Goal: Task Accomplishment & Management: Complete application form

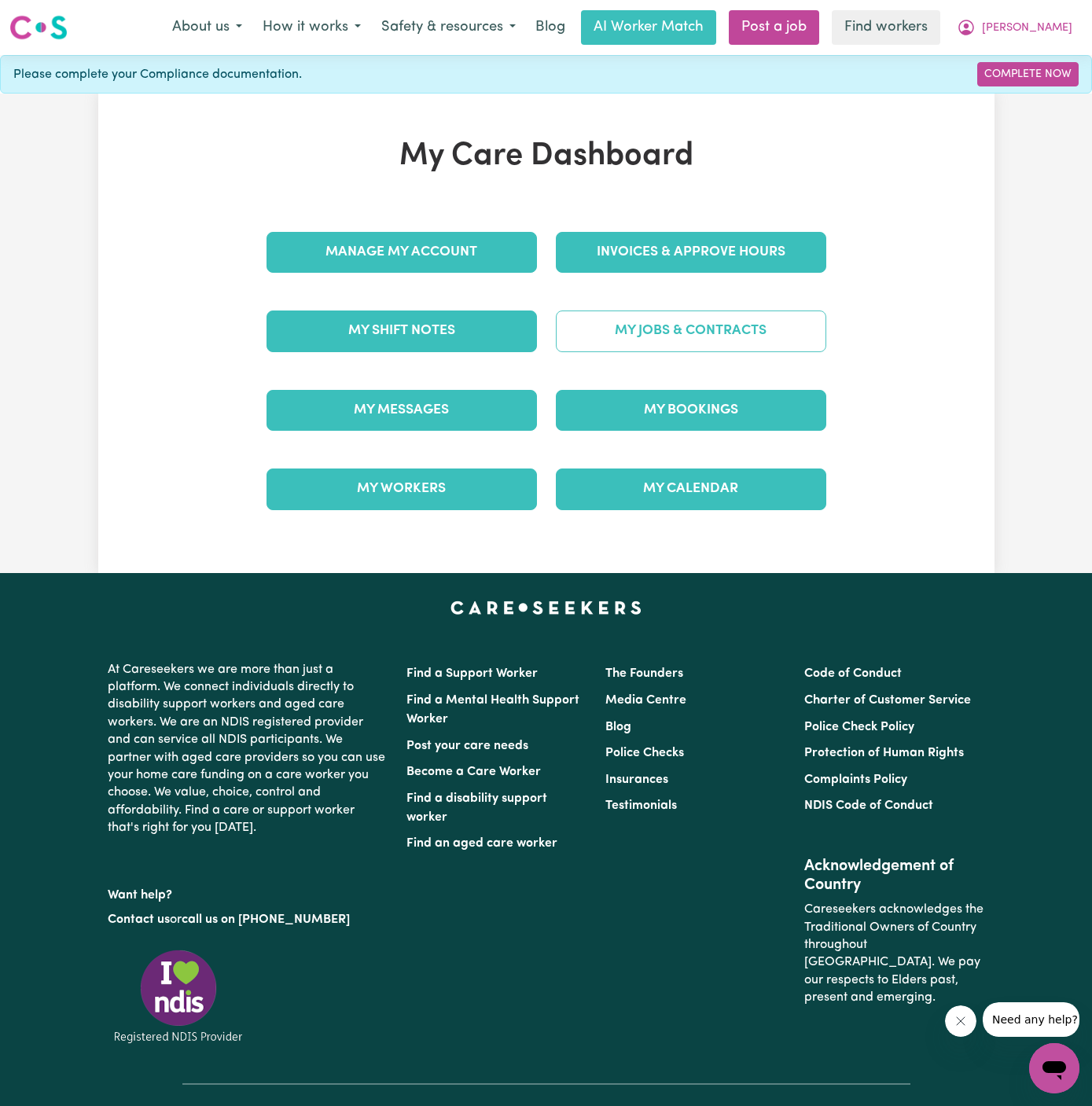
click at [729, 329] on link "My Jobs & Contracts" at bounding box center [692, 330] width 271 height 41
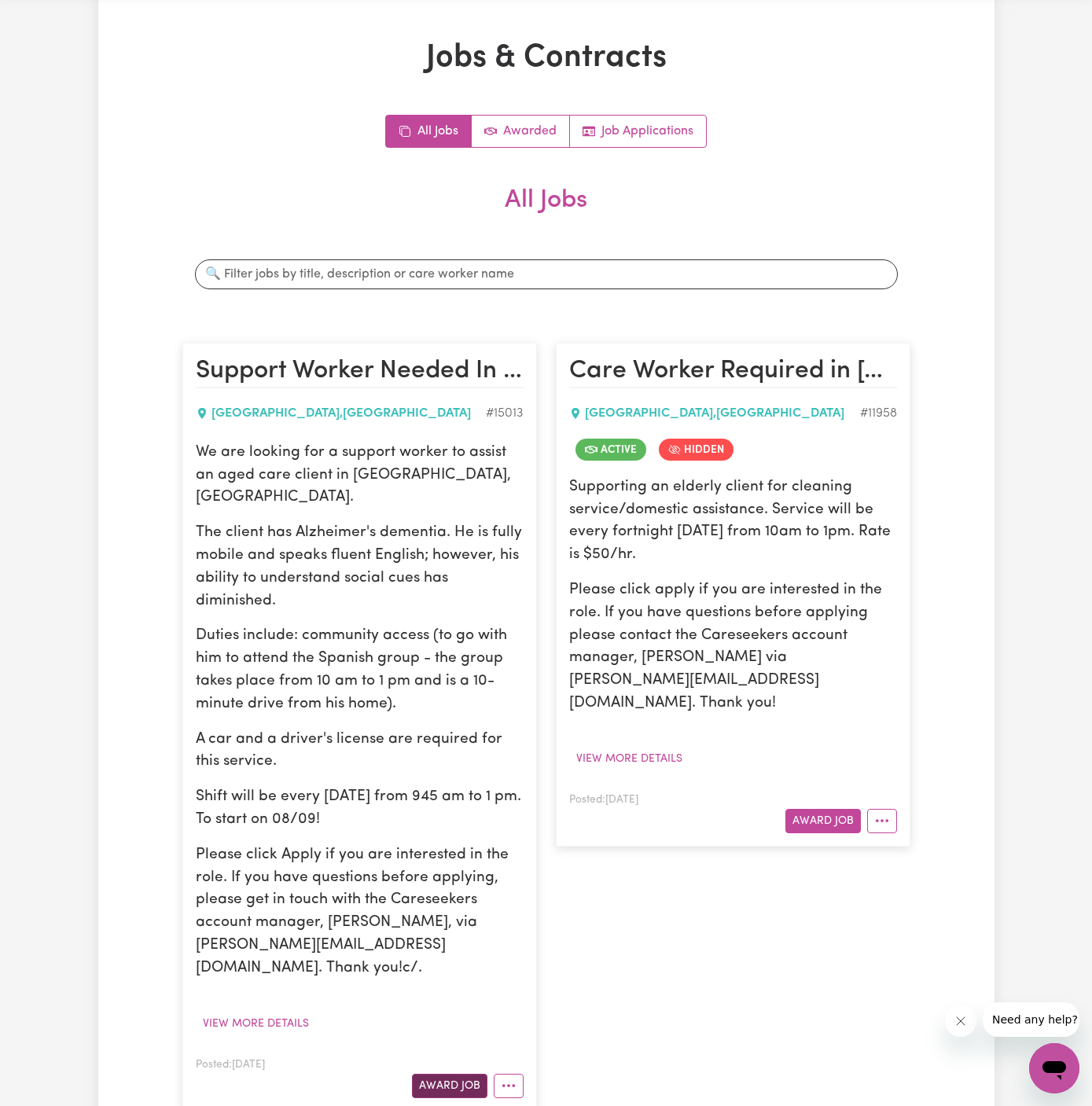
scroll to position [138, 0]
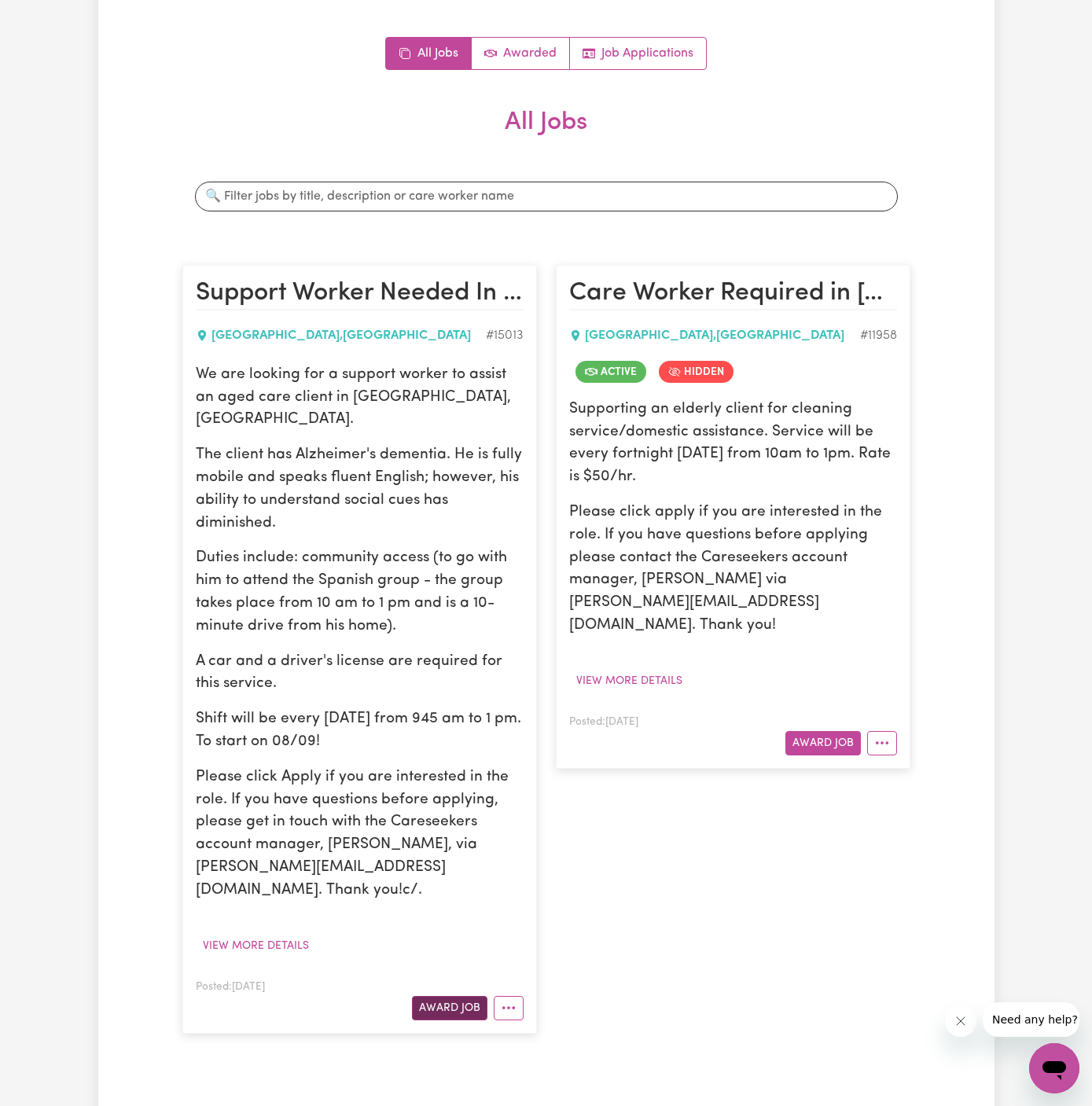
click at [463, 996] on button "Award Job" at bounding box center [450, 1008] width 76 height 24
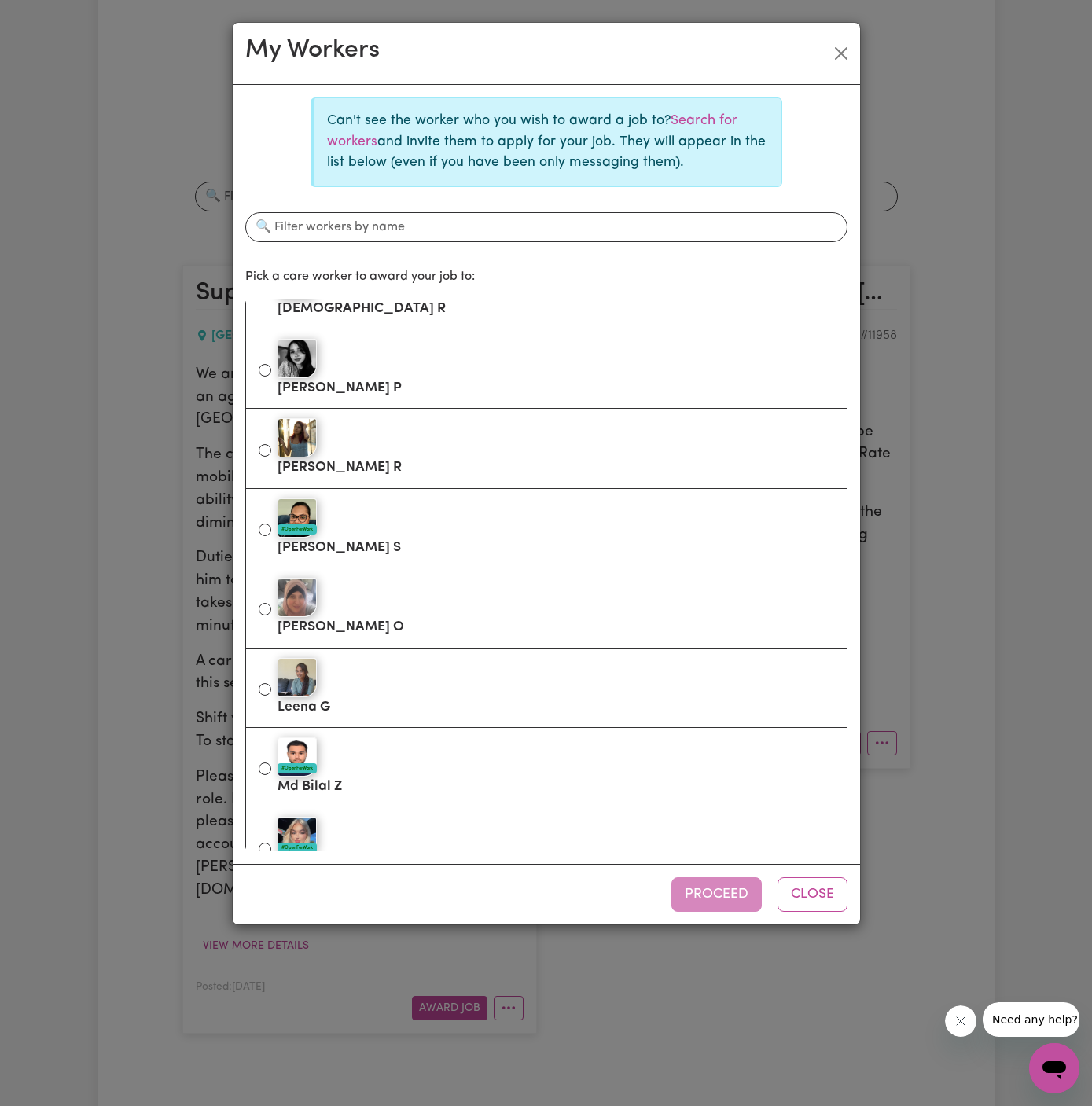
scroll to position [1116, 0]
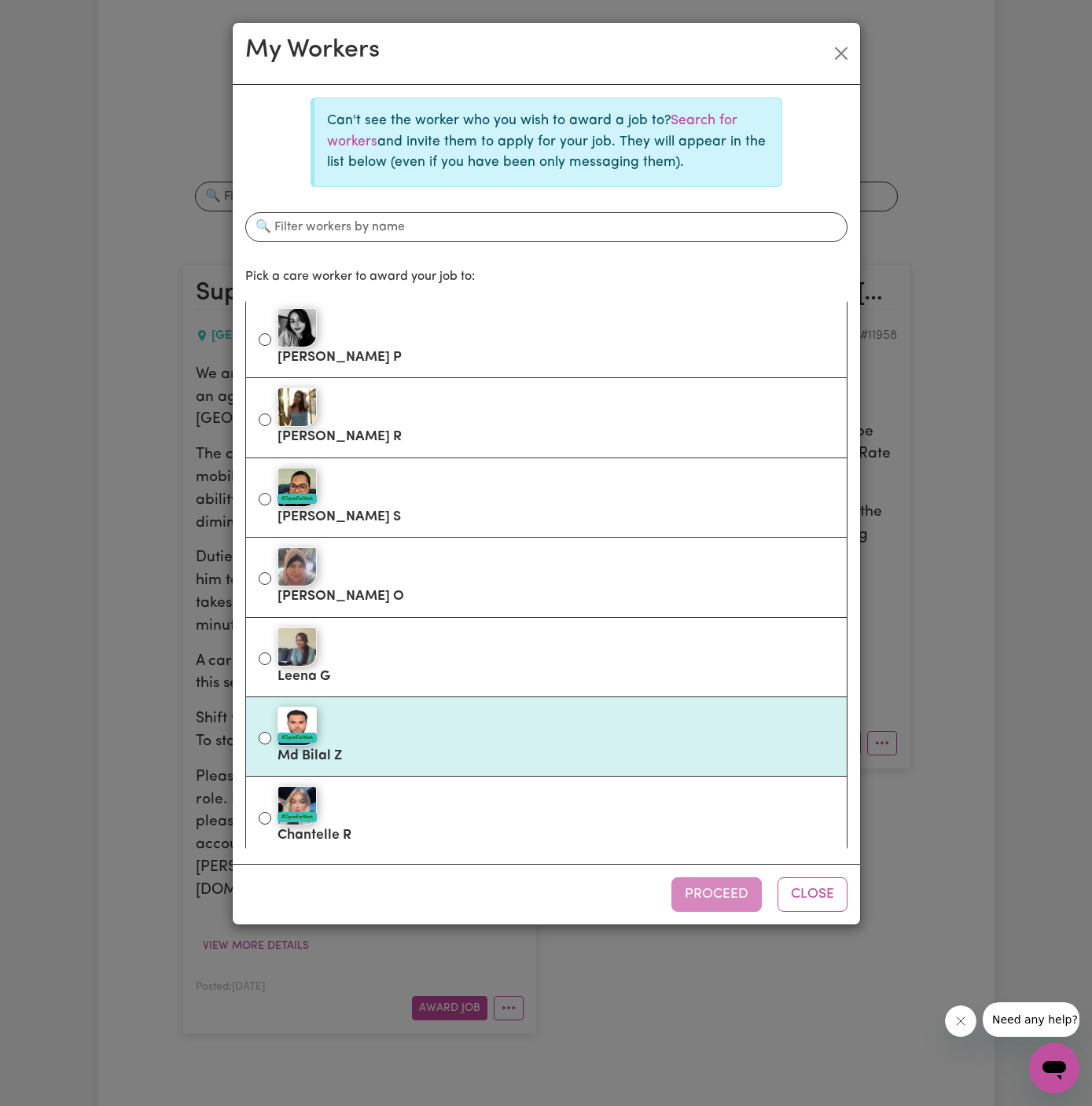
click at [424, 707] on div "#OpenForWork" at bounding box center [555, 727] width 556 height 40
click at [271, 732] on input "#OpenForWork Md Bilal Z" at bounding box center [265, 738] width 13 height 13
radio input "true"
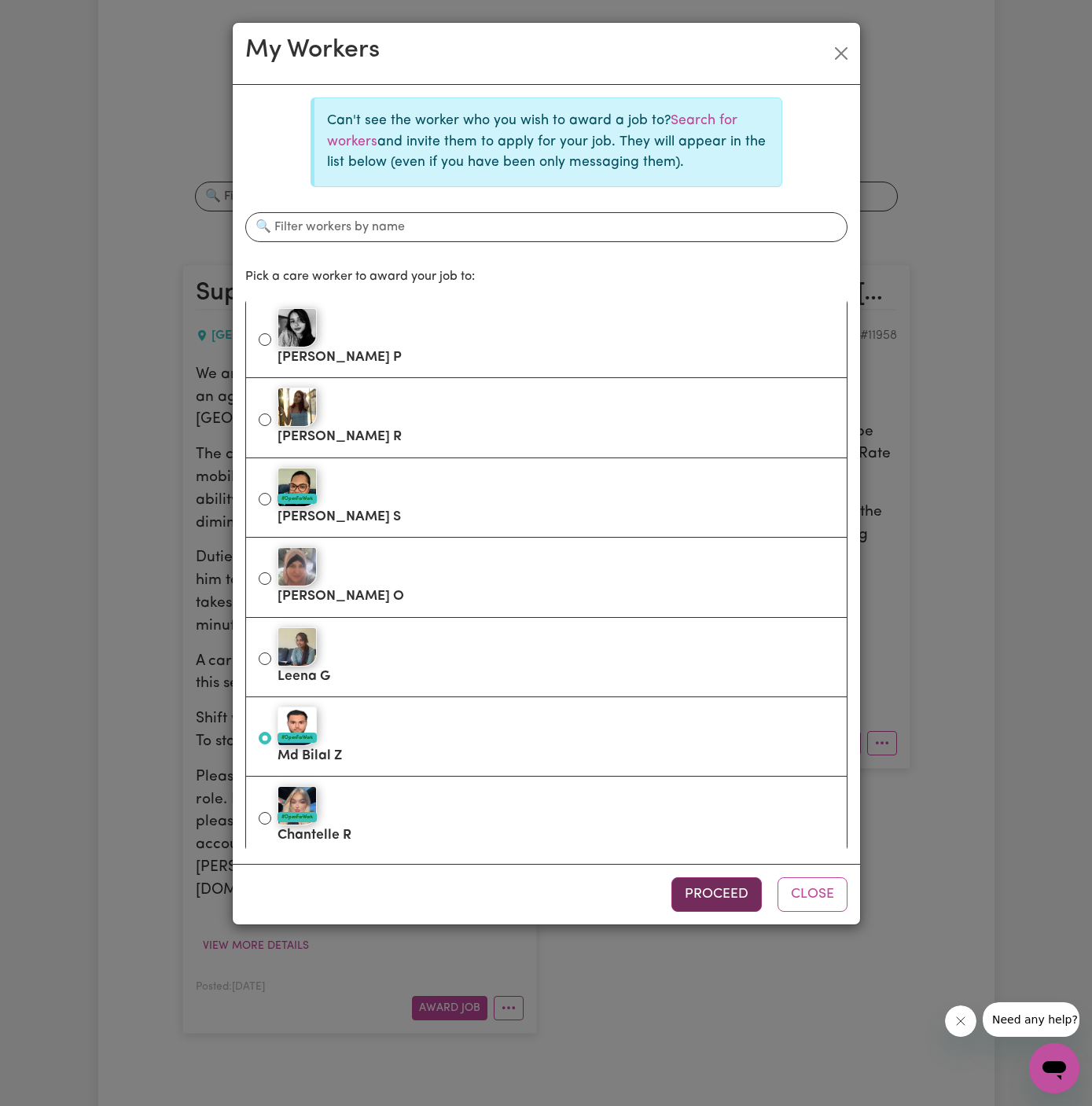
click at [720, 884] on button "Proceed" at bounding box center [717, 894] width 90 height 34
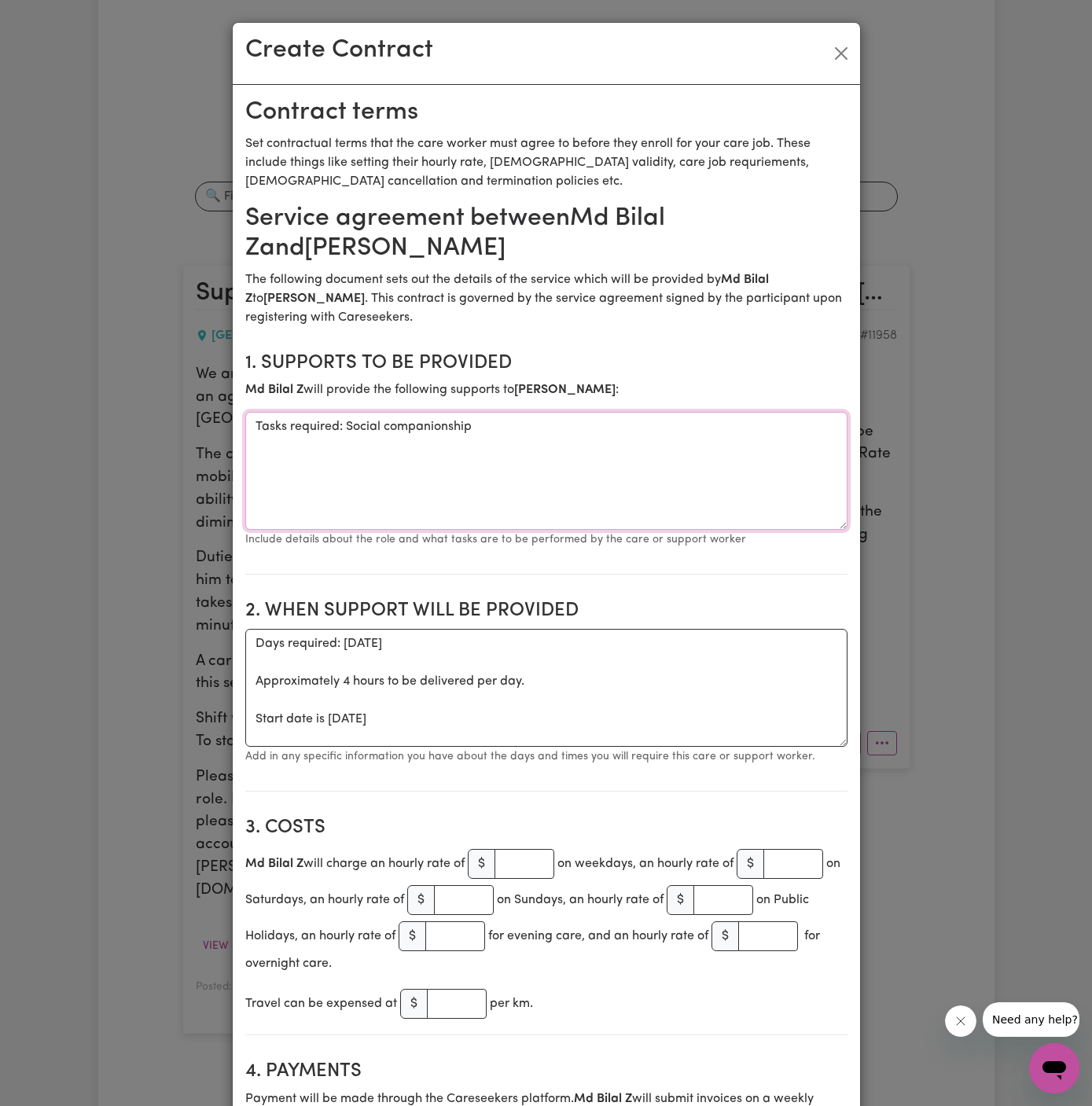
drag, startPoint x: 347, startPoint y: 426, endPoint x: 64, endPoint y: 467, distance: 286.0
click at [64, 467] on div "Create Contract Contract terms Set contractual terms that the care worker must …" at bounding box center [546, 553] width 1092 height 1106
click at [388, 480] on textarea "Tasks required: Social companionship" at bounding box center [546, 471] width 602 height 118
drag, startPoint x: 343, startPoint y: 428, endPoint x: 157, endPoint y: 421, distance: 186.1
click at [157, 421] on div "Create Contract Contract terms Set contractual terms that the care worker must …" at bounding box center [546, 553] width 1092 height 1106
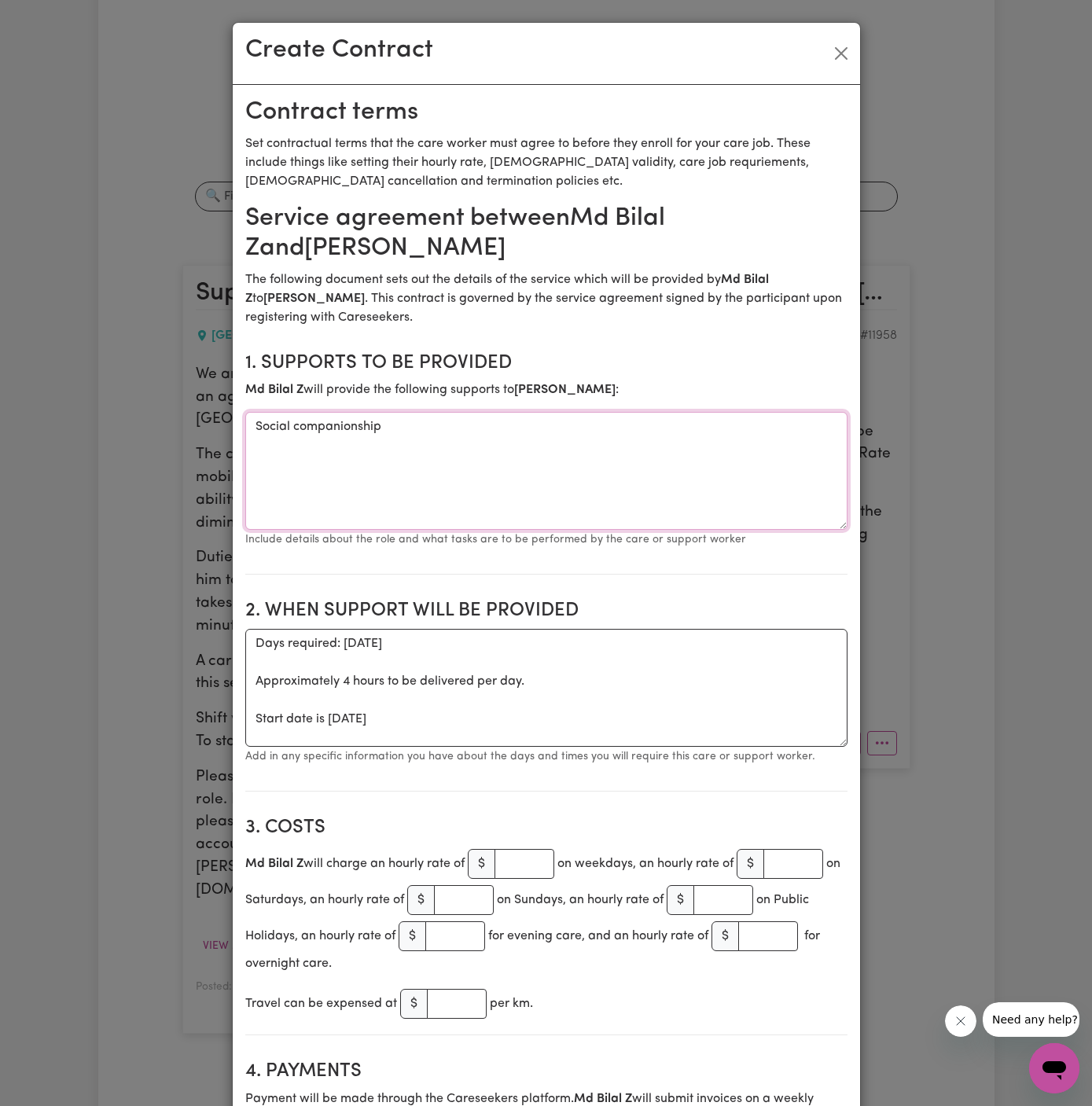
click at [388, 424] on textarea "Social companionship" at bounding box center [546, 471] width 602 height 118
type textarea "Social companionship and community access"
click at [279, 686] on textarea "Days required: monday Approximately 4 hours to be delivered per day. Start date…" at bounding box center [546, 688] width 602 height 118
drag, startPoint x: 253, startPoint y: 722, endPoint x: 253, endPoint y: 629, distance: 93.0
click at [253, 629] on textarea "Days required: monday Approximately 4 hours to be delivered per day. Start date…" at bounding box center [546, 688] width 602 height 118
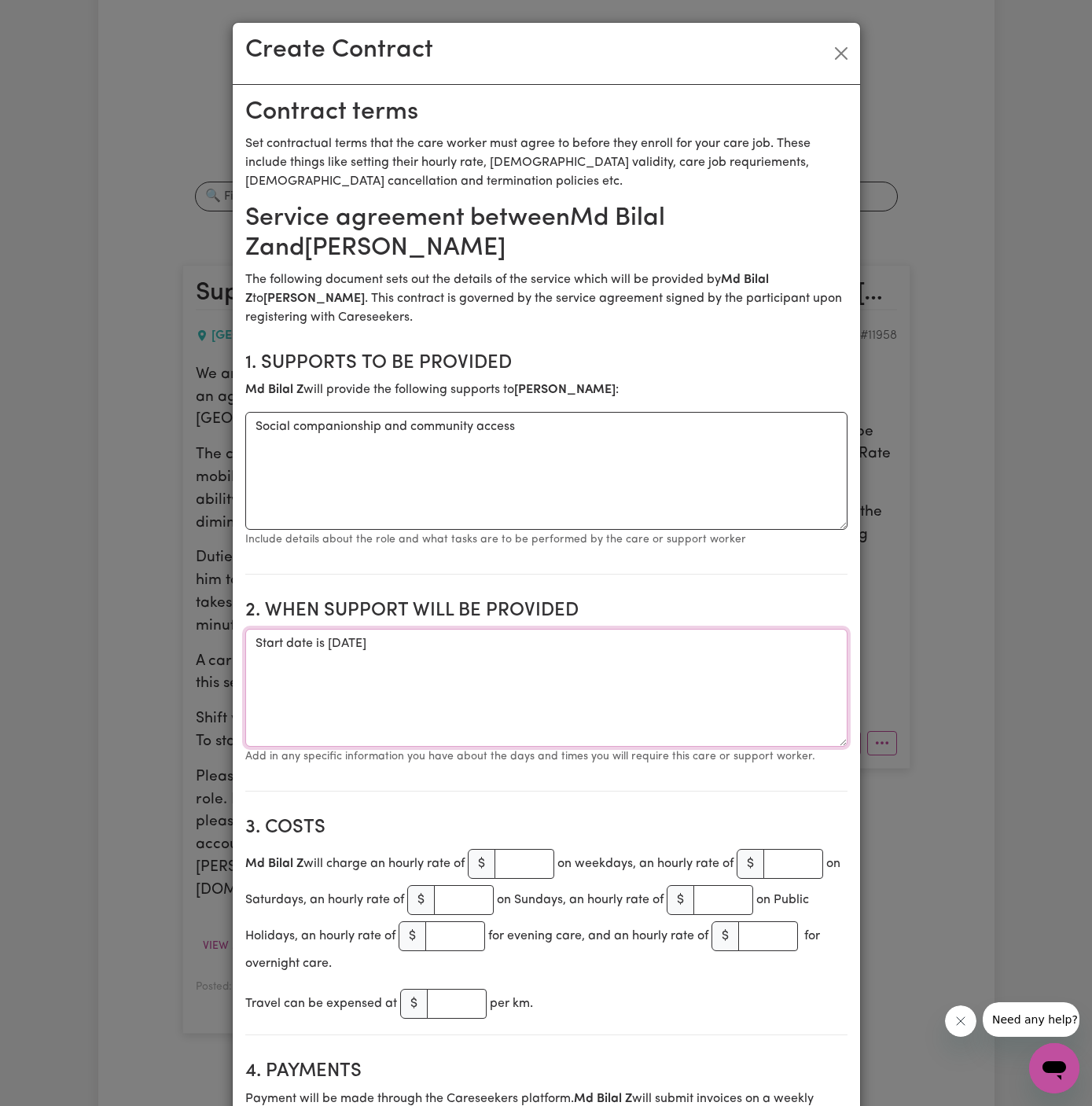
click at [529, 635] on textarea "Start date is Monday 8 September 2025" at bounding box center [546, 688] width 602 height 118
type textarea "Start date is Monday 8 September 2025 from 945 am to 145 pm"
click at [520, 853] on input "number" at bounding box center [525, 864] width 60 height 30
type input "45"
click at [602, 590] on section "2. When support will be provided When support will be provided Start date is Mo…" at bounding box center [546, 689] width 602 height 205
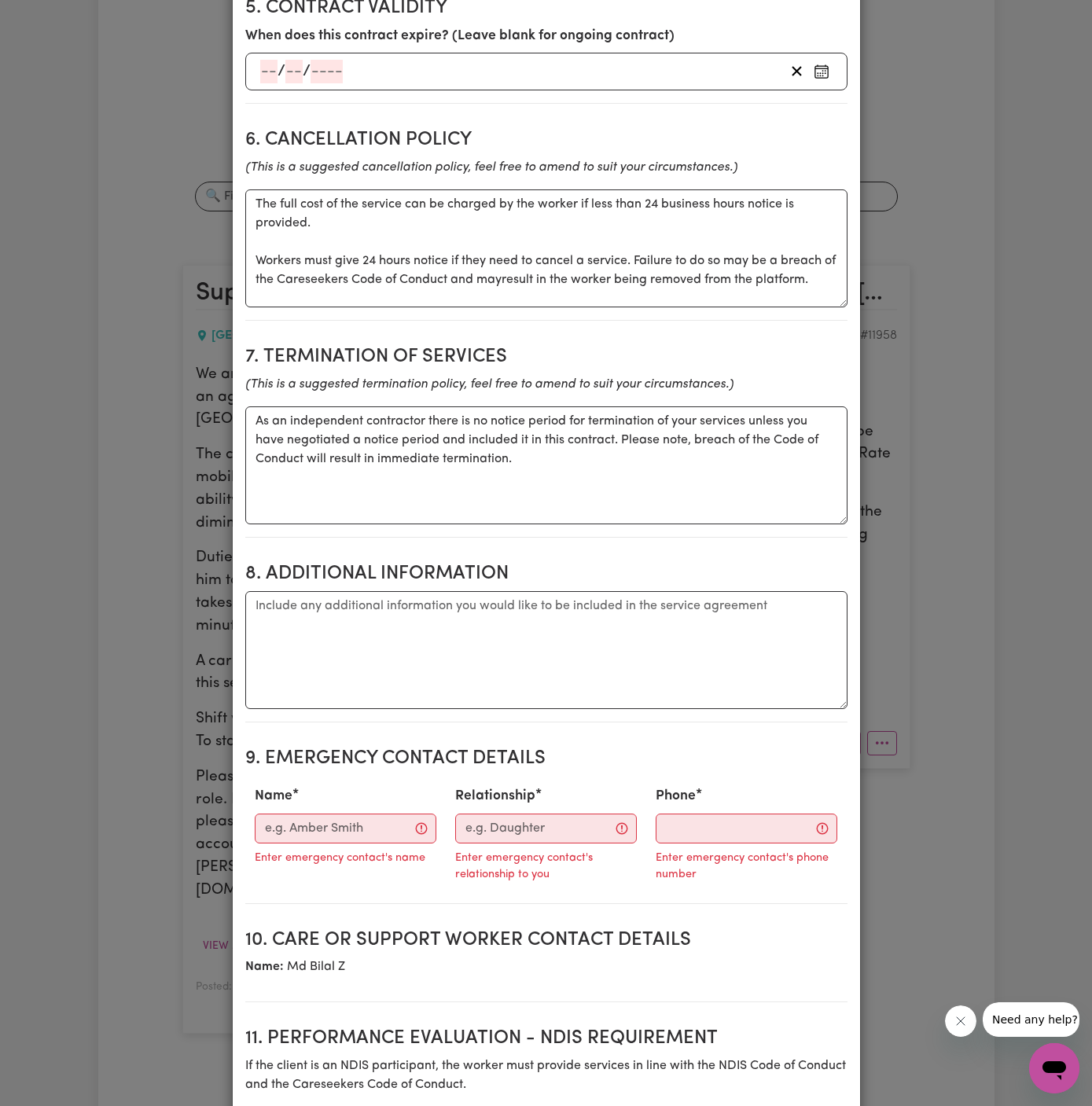
scroll to position [1328, 0]
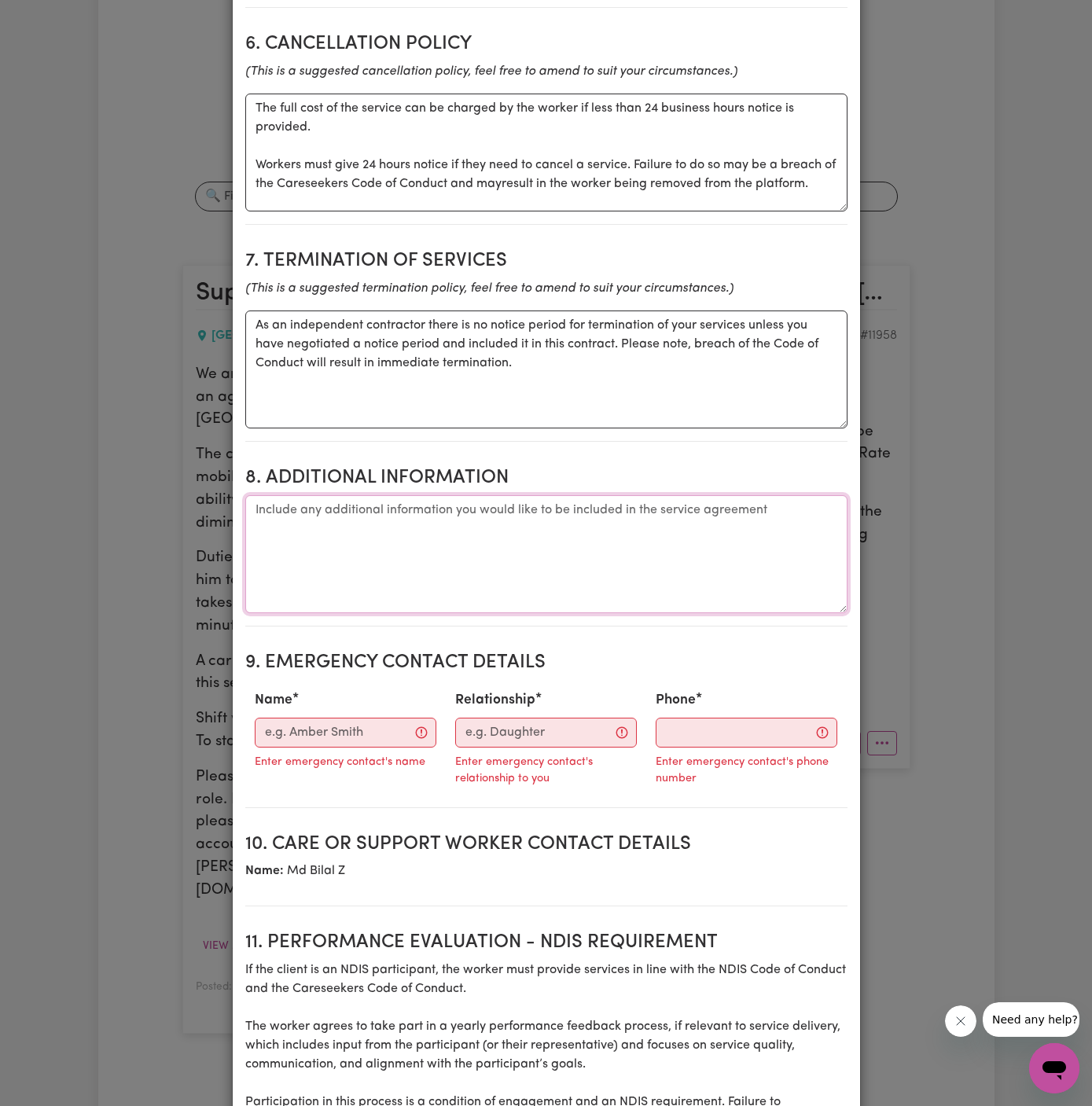
click at [373, 529] on textarea "Additional information" at bounding box center [546, 553] width 602 height 118
paste textarea "Client address 27 Esk Avenue Suburb Green Valley NSW 2168 Australia"
drag, startPoint x: 310, startPoint y: 527, endPoint x: 477, endPoint y: 492, distance: 170.6
click at [477, 495] on textarea "Client address 27 Esk Avenue Suburb Green Valley NSW 2168 Australia" at bounding box center [546, 553] width 602 height 118
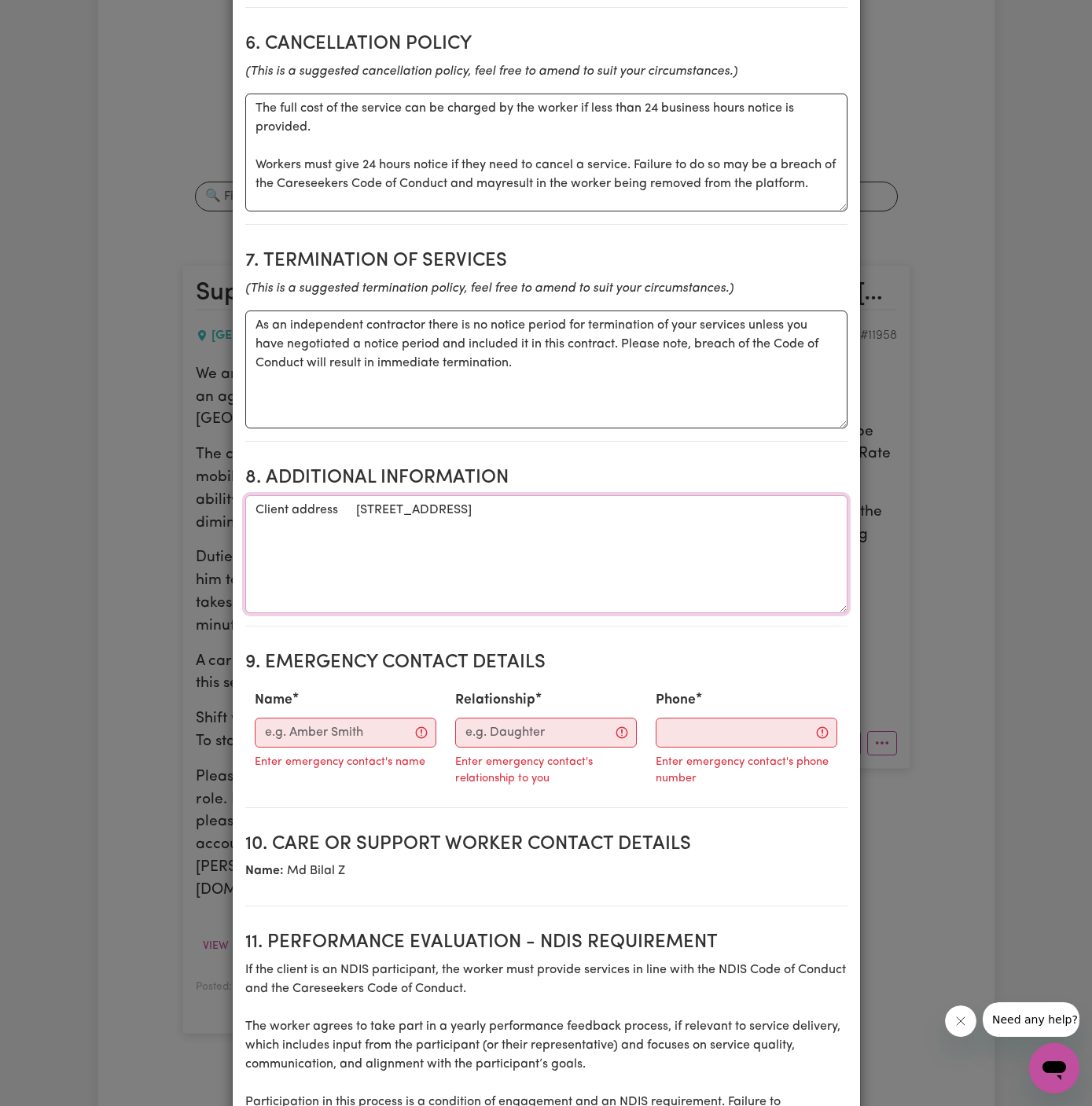
click at [477, 495] on textarea "Client address 27 Esk Avenue Suburb Green Valley NSW 2168 Australia" at bounding box center [546, 553] width 602 height 118
drag, startPoint x: 312, startPoint y: 533, endPoint x: 441, endPoint y: 516, distance: 130.1
click at [441, 516] on textarea "Client address 27 Esk Avenue Suburb Green Valley NSW 2168 Australia" at bounding box center [546, 553] width 602 height 118
click at [436, 513] on textarea "Client address 27 Esk Avenue Suburb Green Valley NSW 2168 Australia" at bounding box center [546, 553] width 602 height 118
drag, startPoint x: 308, startPoint y: 527, endPoint x: 464, endPoint y: 513, distance: 156.6
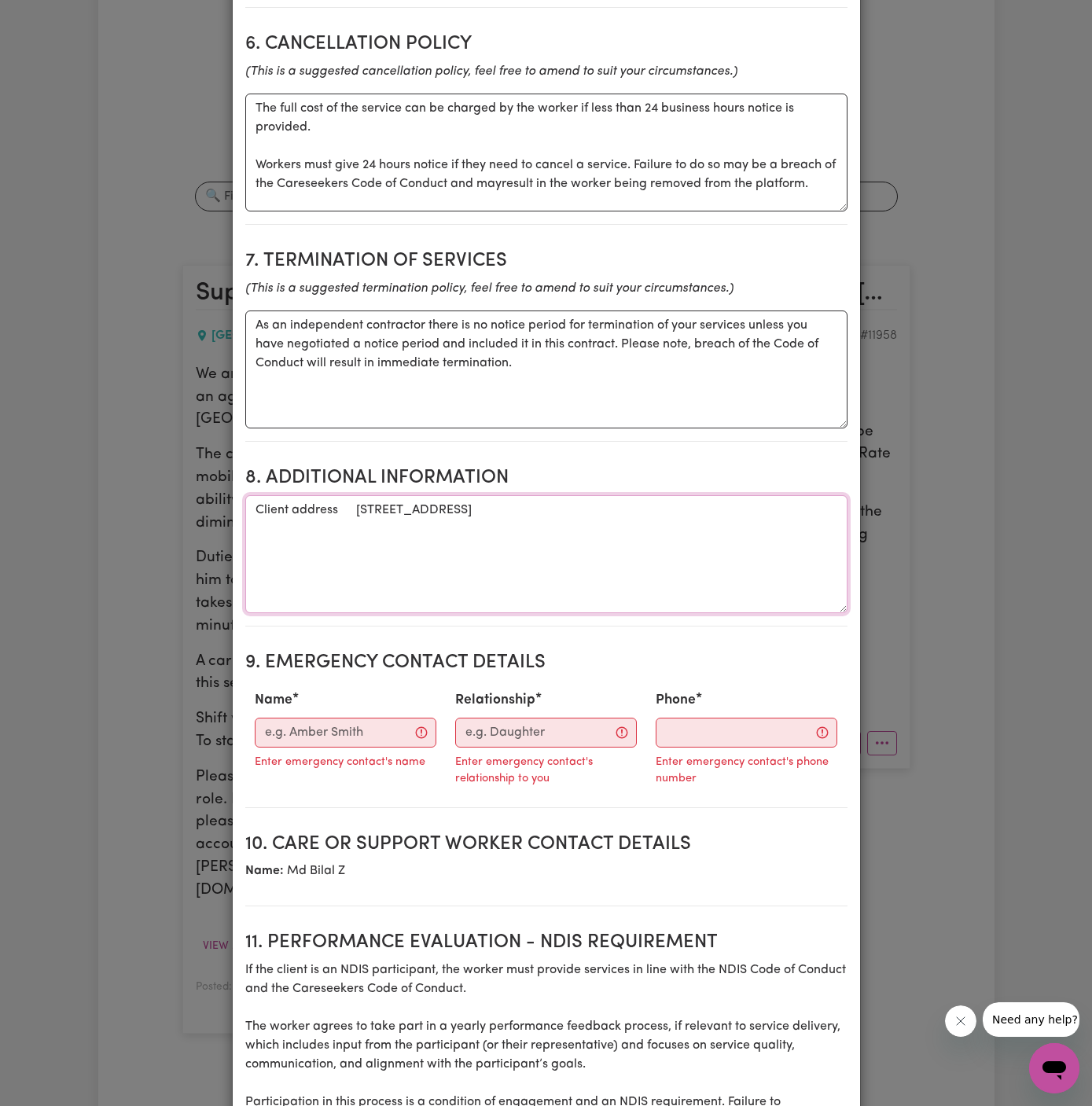
click at [464, 513] on textarea "Client address 27 Esk Avenue Suburb Green Valley NSW 2168 Australia" at bounding box center [546, 553] width 602 height 118
click at [362, 512] on textarea "Client address 27 Esk Avenue, Green Valley NSW 2168 Australia" at bounding box center [546, 553] width 602 height 118
click at [443, 552] on textarea "Client address: 27 Esk Avenue, Green Valley NSW 2168 Australia" at bounding box center [546, 553] width 602 height 118
click at [527, 511] on textarea "Client address: 27 Esk Avenue, Green Valley NSW 2168 Australia" at bounding box center [546, 553] width 602 height 118
click at [599, 508] on textarea "Client address: 27 Esk Avenue, Green Valley, NSW 2168 Australia" at bounding box center [546, 553] width 602 height 118
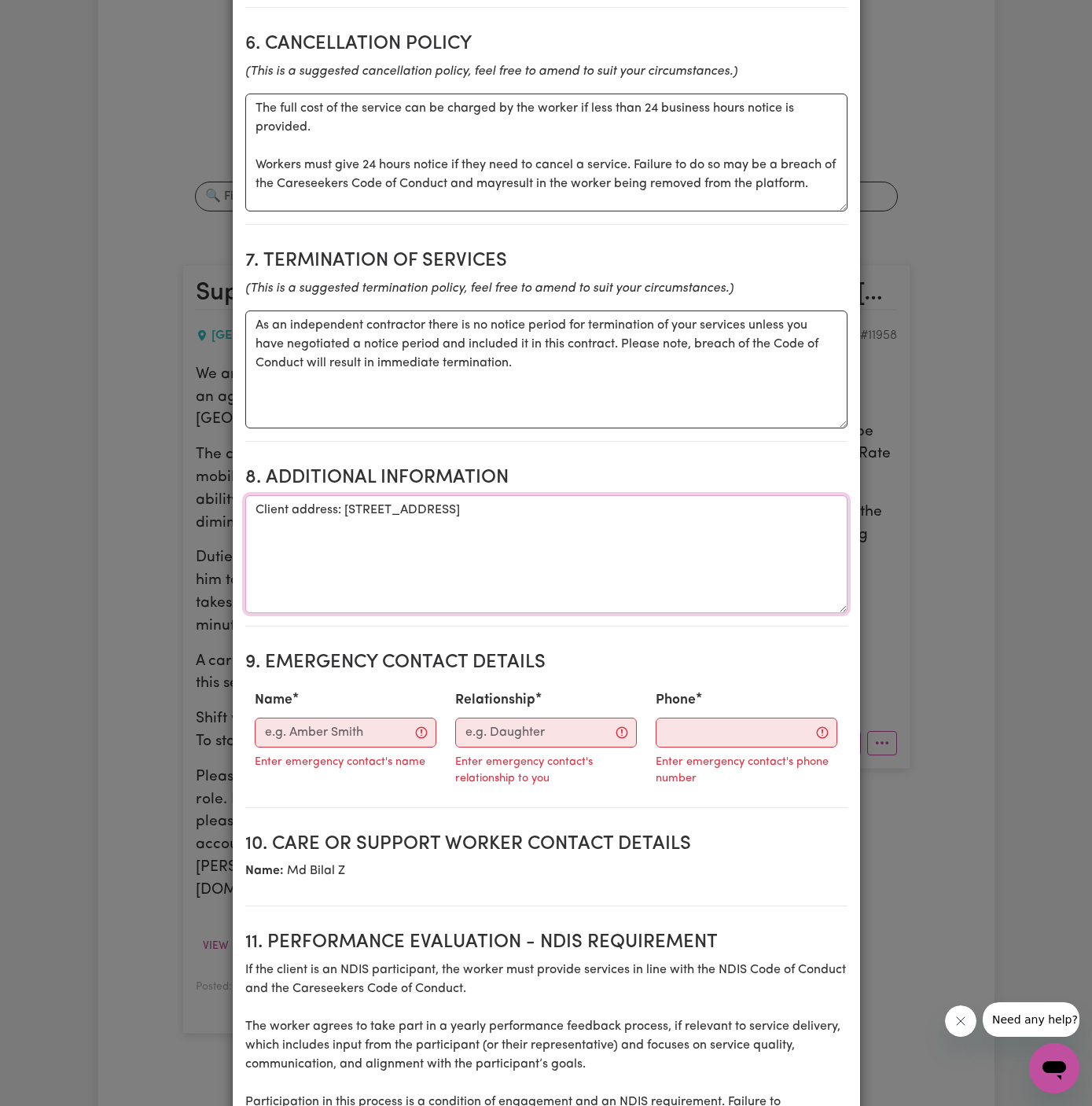
click at [599, 508] on textarea "Client address: 27 Esk Avenue, Green Valley, NSW 2168 Australia" at bounding box center [546, 553] width 602 height 118
click at [375, 504] on textarea "Client address: 27 Esk Avenue, Green Valley, NSW 2168" at bounding box center [546, 553] width 602 height 118
click at [463, 516] on textarea "Client address: 27 Esk Avenue, Green Valley, NSW 2168" at bounding box center [546, 553] width 602 height 118
click at [458, 522] on textarea "Client address: 27 Esk Avenue, Green Valley, NSW 2168" at bounding box center [546, 553] width 602 height 118
type textarea "Client address: 27 Esk Avenue, Green Valley, NSW 2168"
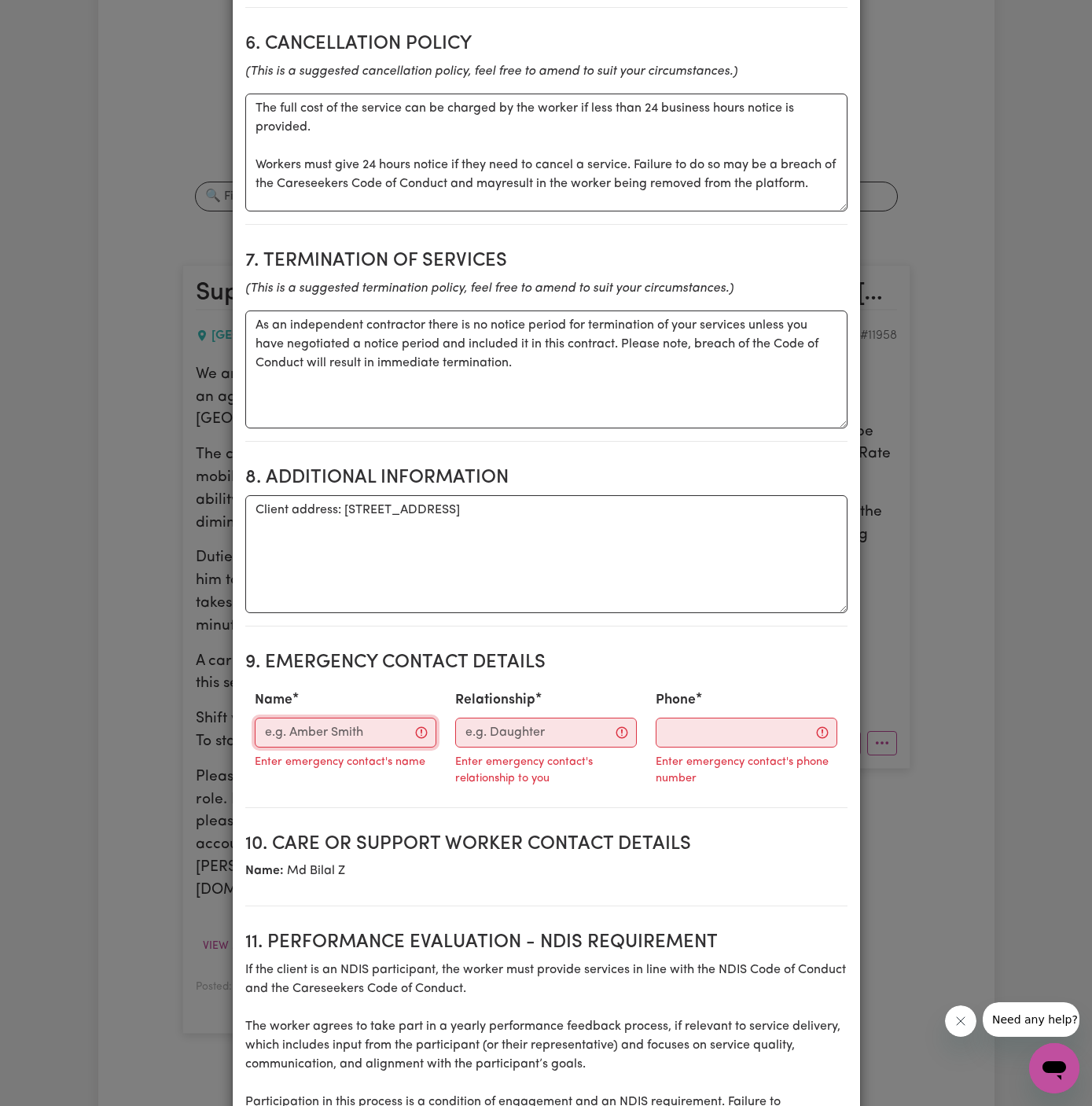
click at [313, 733] on input "Name" at bounding box center [345, 732] width 181 height 30
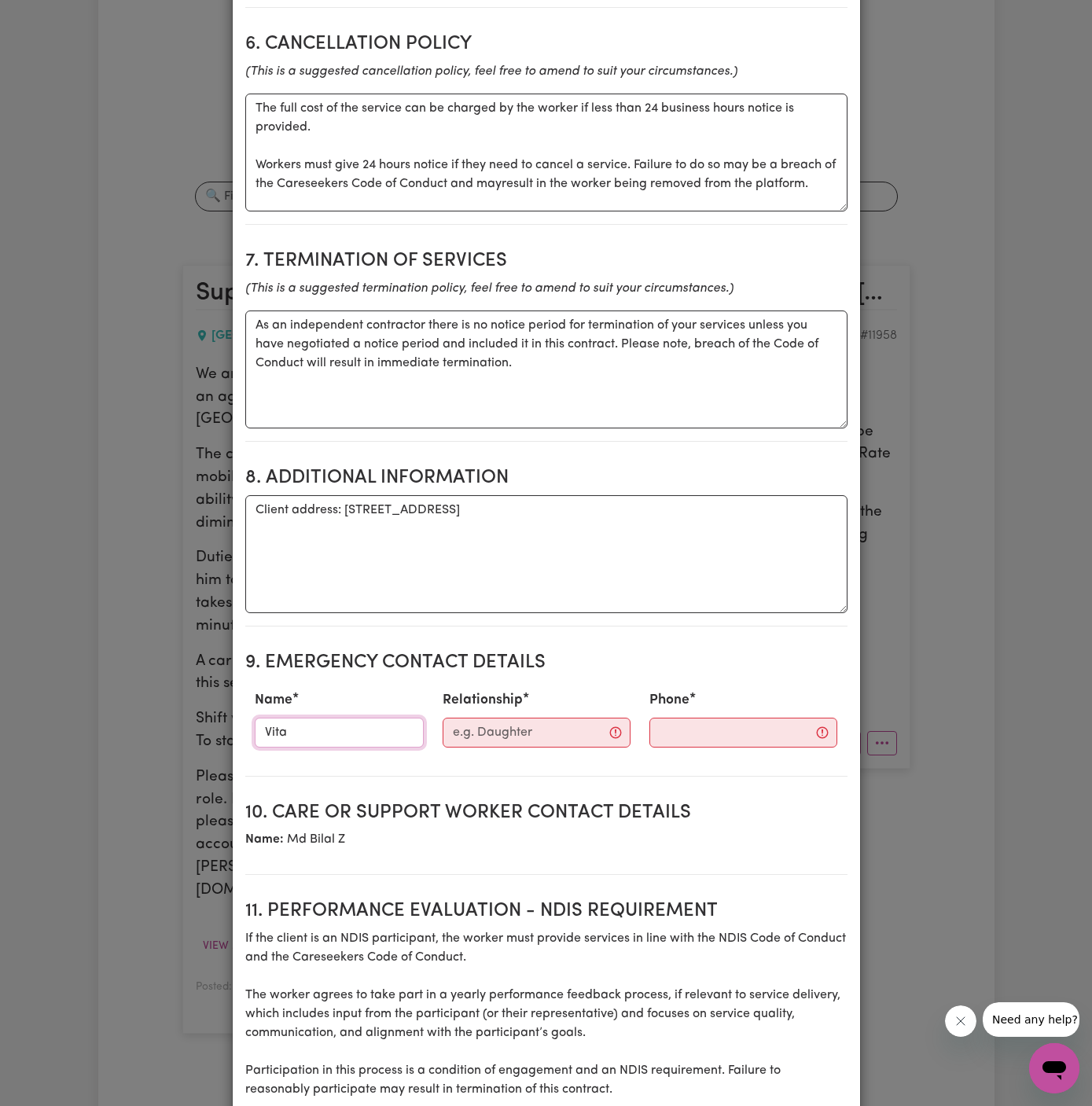
type input "Vitality Club"
click at [483, 749] on section "9. Emergency Contact Details Name Vitality Club Relationship Phone" at bounding box center [546, 708] width 602 height 137
click at [511, 718] on input "Relationship" at bounding box center [537, 732] width 188 height 30
type input "Case Manager"
click at [667, 735] on input "Phone" at bounding box center [730, 732] width 190 height 30
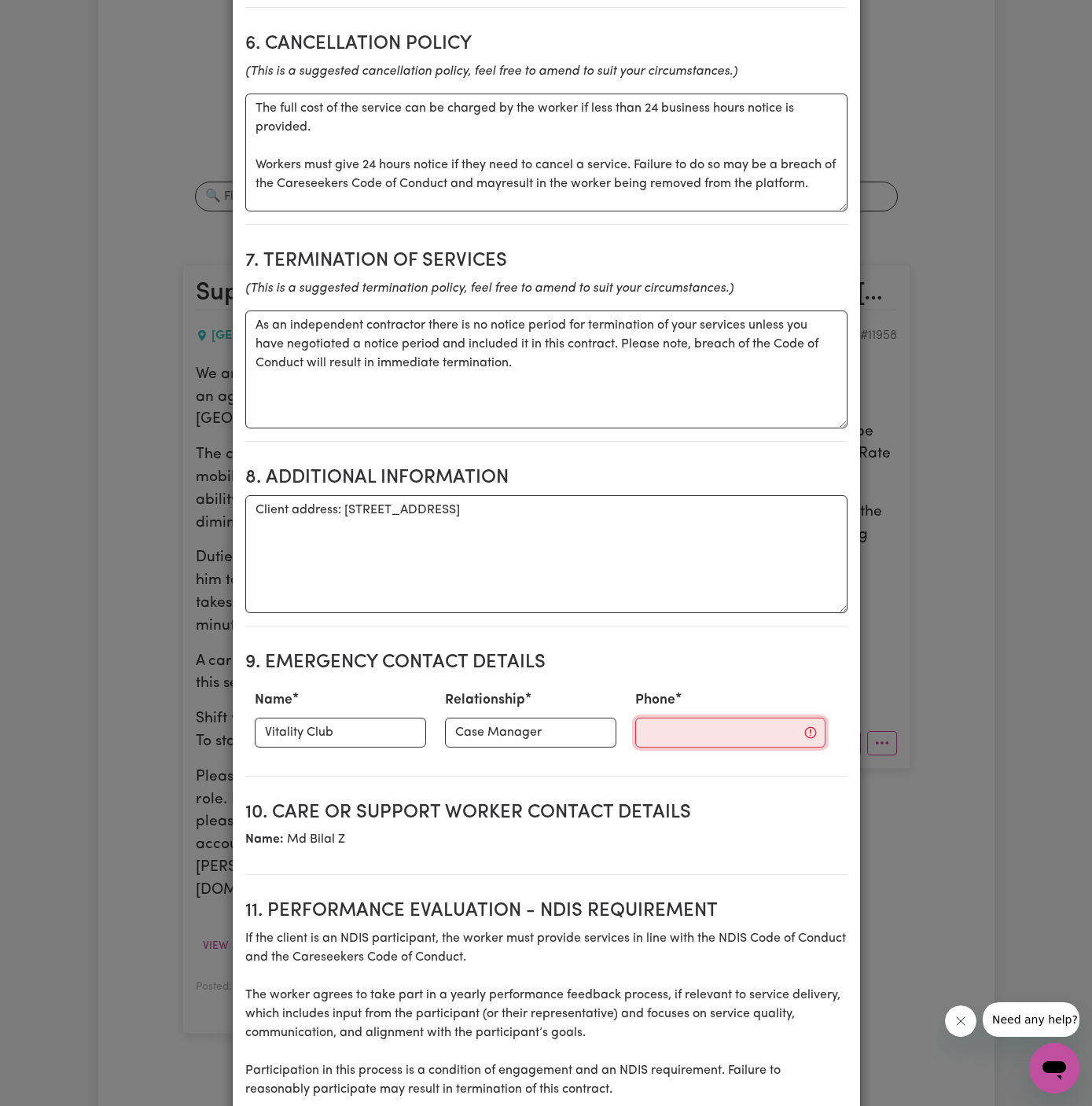
paste input "281032037"
type input "281032037"
click at [679, 808] on h2 "10. Care or support worker contact details" at bounding box center [546, 812] width 602 height 23
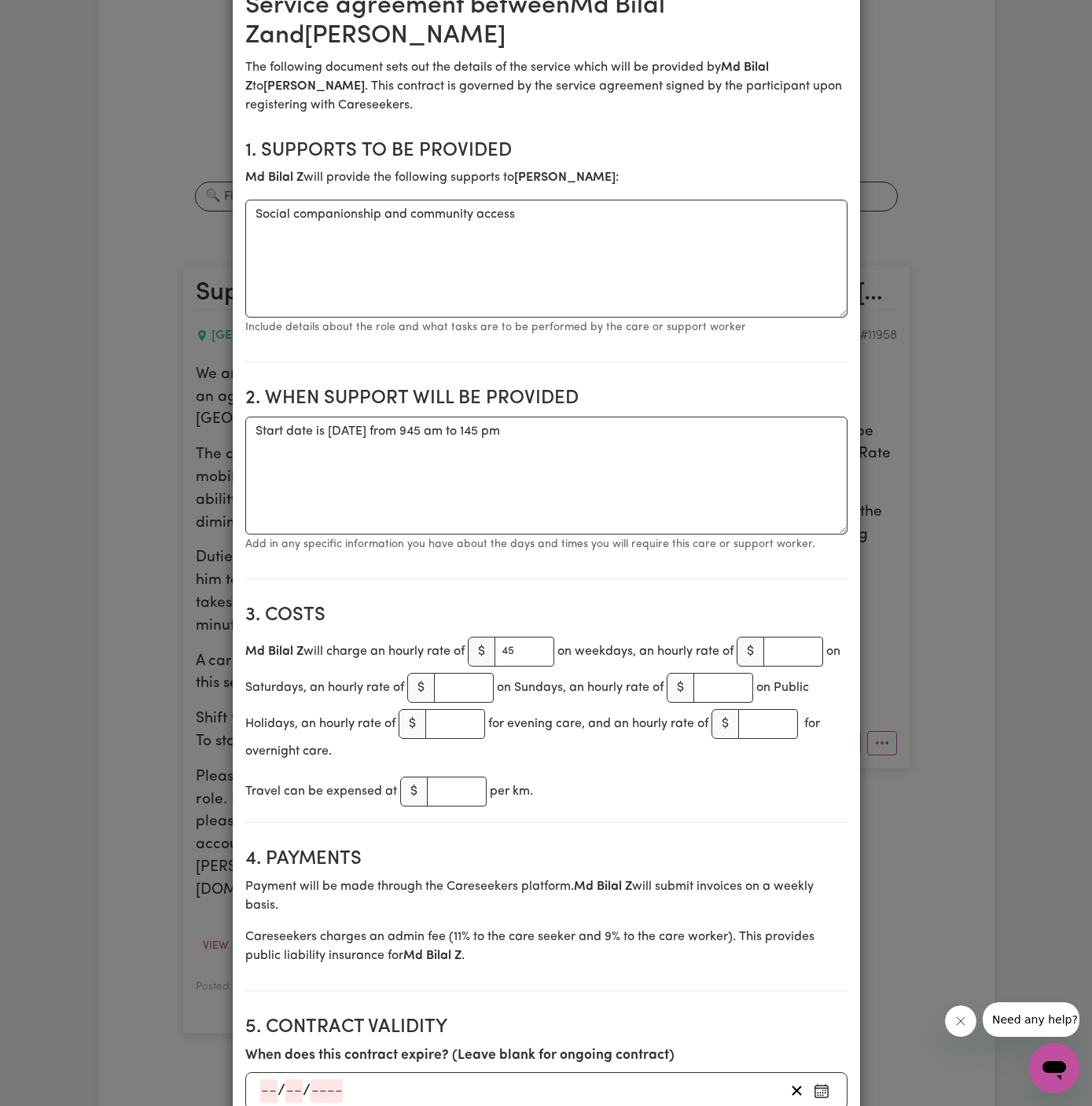
scroll to position [137, 0]
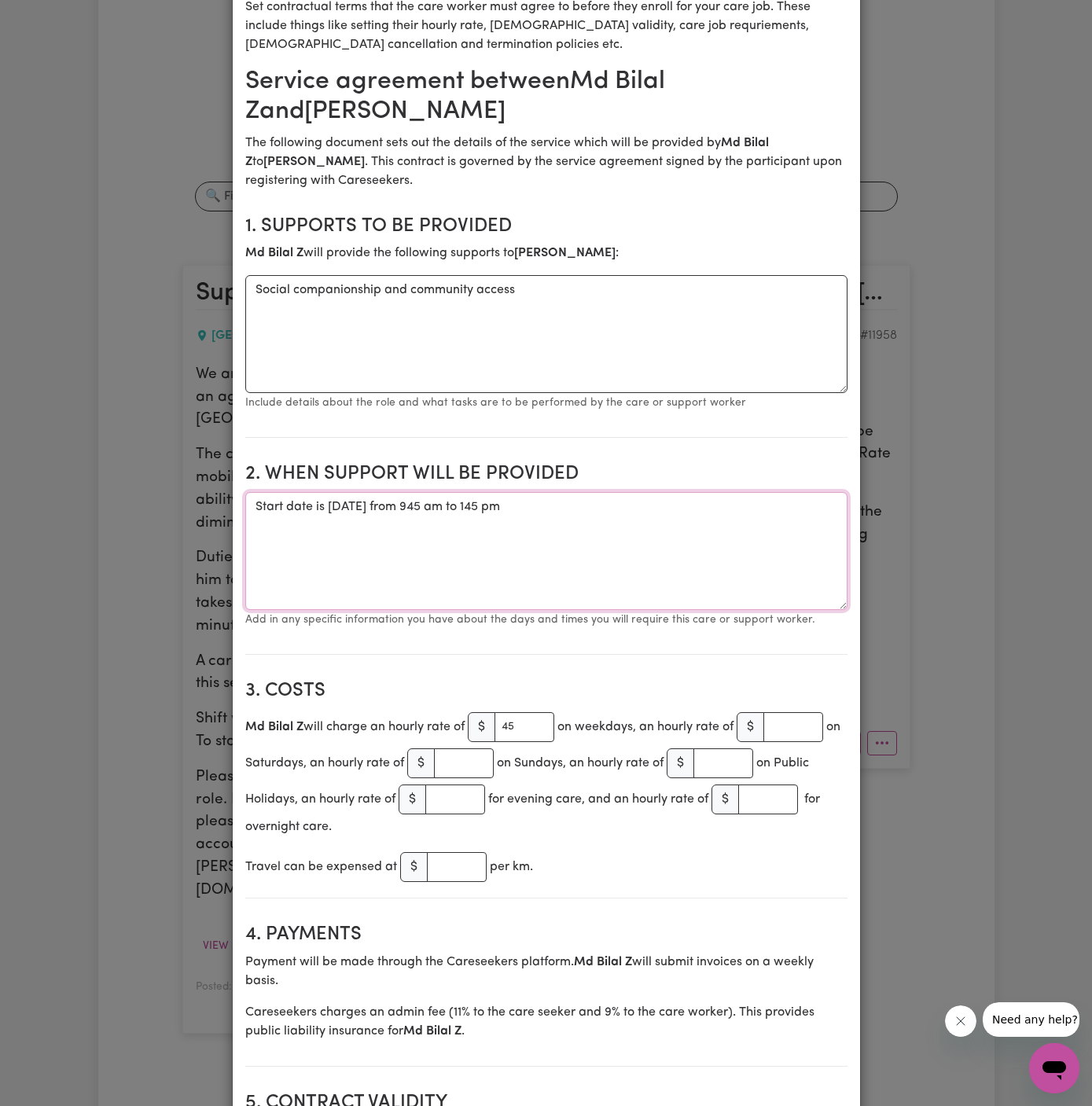
click at [555, 526] on textarea "Start date is Monday 8 September 2025 from 945 am to 145 pm" at bounding box center [546, 551] width 602 height 118
click at [659, 530] on textarea "Start date is Monday 8 September 2025 from 945 am to 145 pm" at bounding box center [546, 551] width 602 height 118
click at [562, 534] on textarea "Start date is Monday 8 September 2025 from 945 am to 145 pm Weekly Monday from" at bounding box center [546, 551] width 602 height 118
drag, startPoint x: 516, startPoint y: 507, endPoint x: 745, endPoint y: 511, distance: 229.0
click at [745, 511] on textarea "Start date is Monday 8 September 2025 from 945 am to 145 pm Weekly Monday from" at bounding box center [546, 551] width 602 height 118
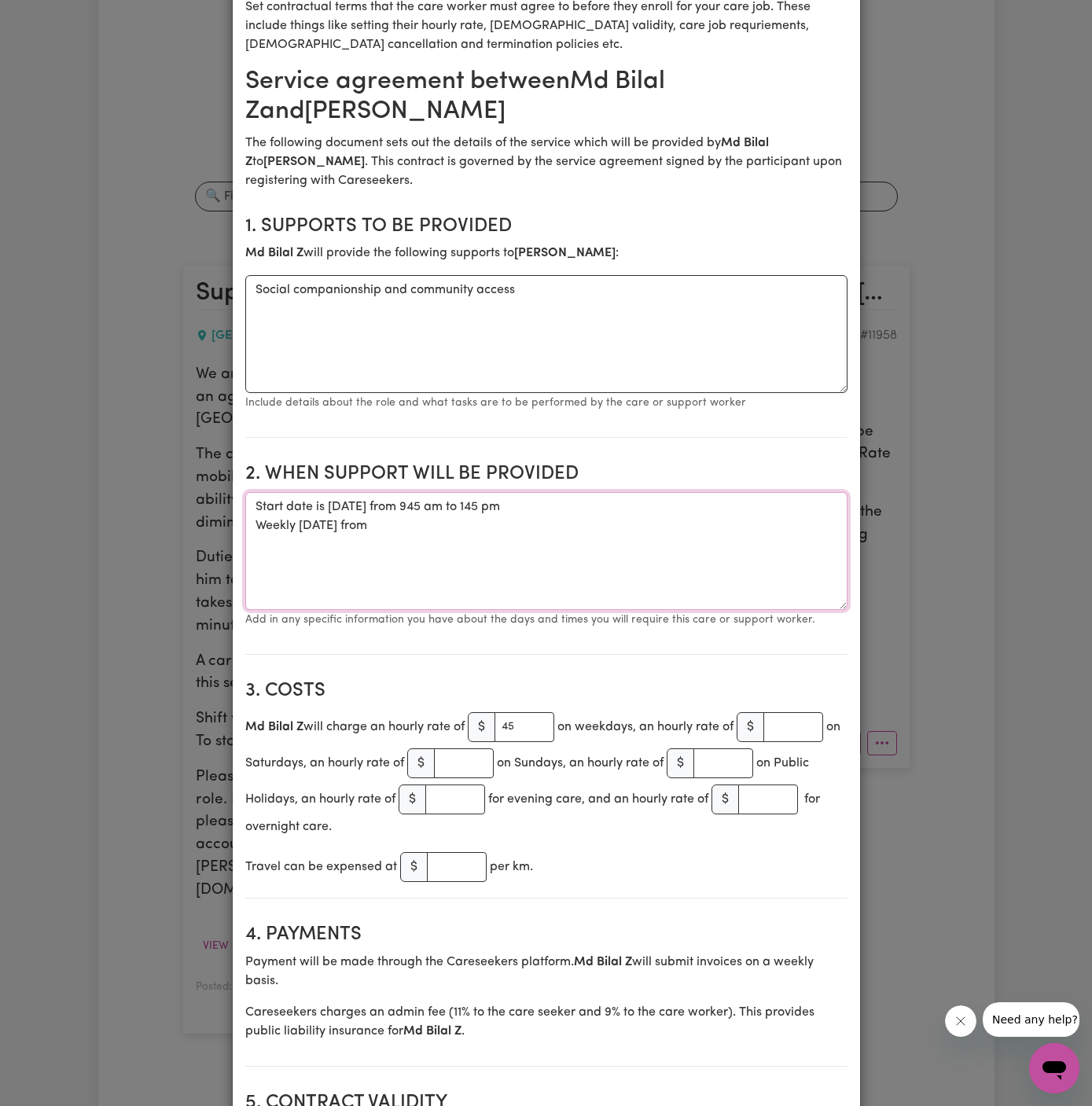
click at [499, 537] on textarea "Start date is Monday 8 September 2025 from 945 am to 145 pm Weekly Monday from" at bounding box center [546, 551] width 602 height 118
paste textarea "945 am to 145 pm"
click at [476, 510] on textarea "Start date is Monday 8 September 2025 from 945 am to 145 pm Weekly Monday from …" at bounding box center [546, 551] width 602 height 118
click at [355, 516] on textarea "Start date is Monday 8 September 2025, from 945 am to 145 pm Weekly Monday from…" at bounding box center [546, 551] width 602 height 118
click at [348, 502] on textarea "Start date is Monday 8 September 2025, from 945 am to 145 pm Weekly Monday from…" at bounding box center [546, 551] width 602 height 118
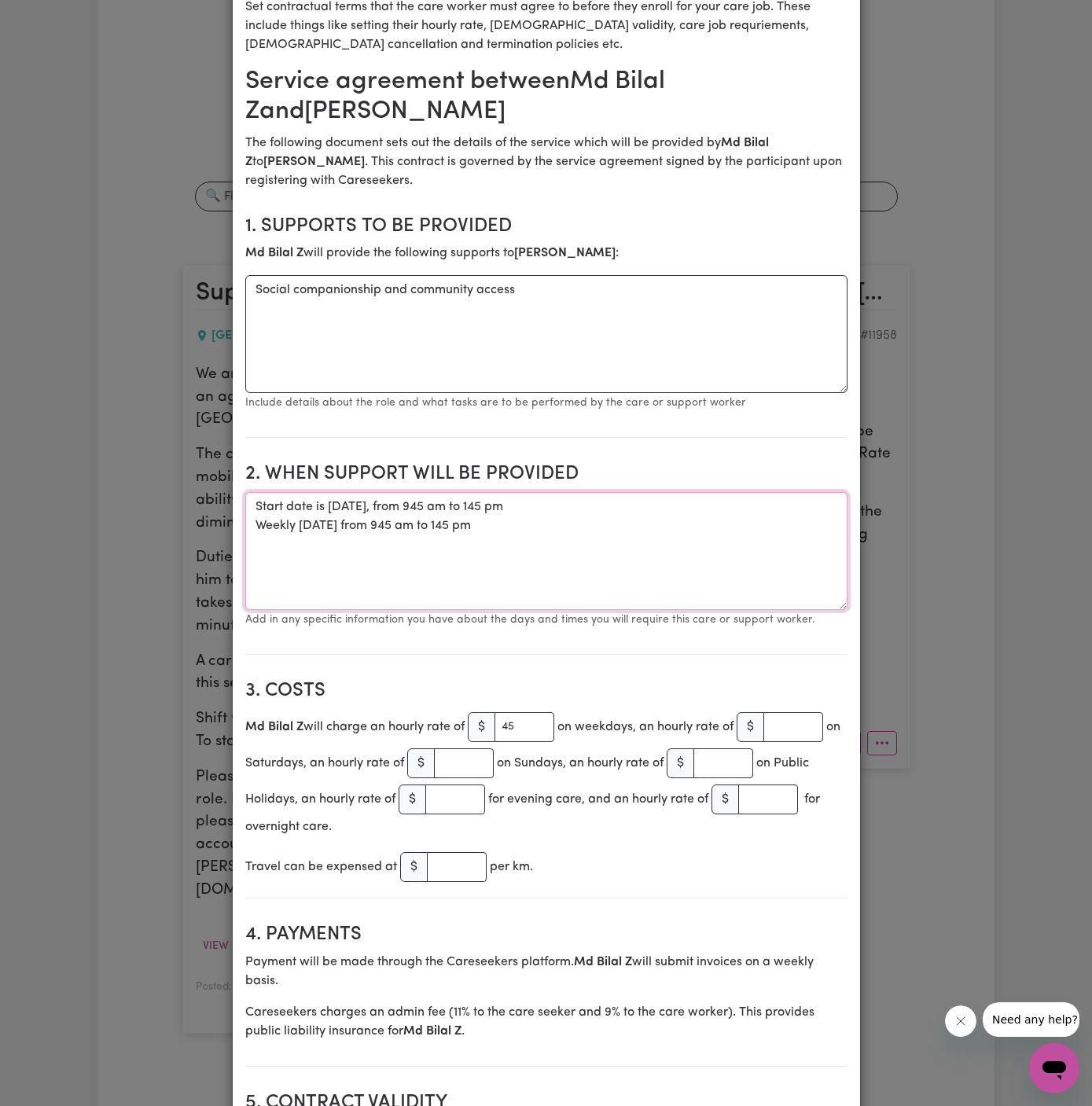
click at [500, 534] on textarea "Start date is Monday, 8 September 2025, from 945 am to 145 pm Weekly Monday fro…" at bounding box center [546, 551] width 602 height 118
type textarea "Start date is Monday, 8 September 2025, from 945 am to 145 pm Weekly Monday fro…"
click at [710, 402] on small "Include details about the role and what tasks are to be performed by the care o…" at bounding box center [495, 402] width 500 height 12
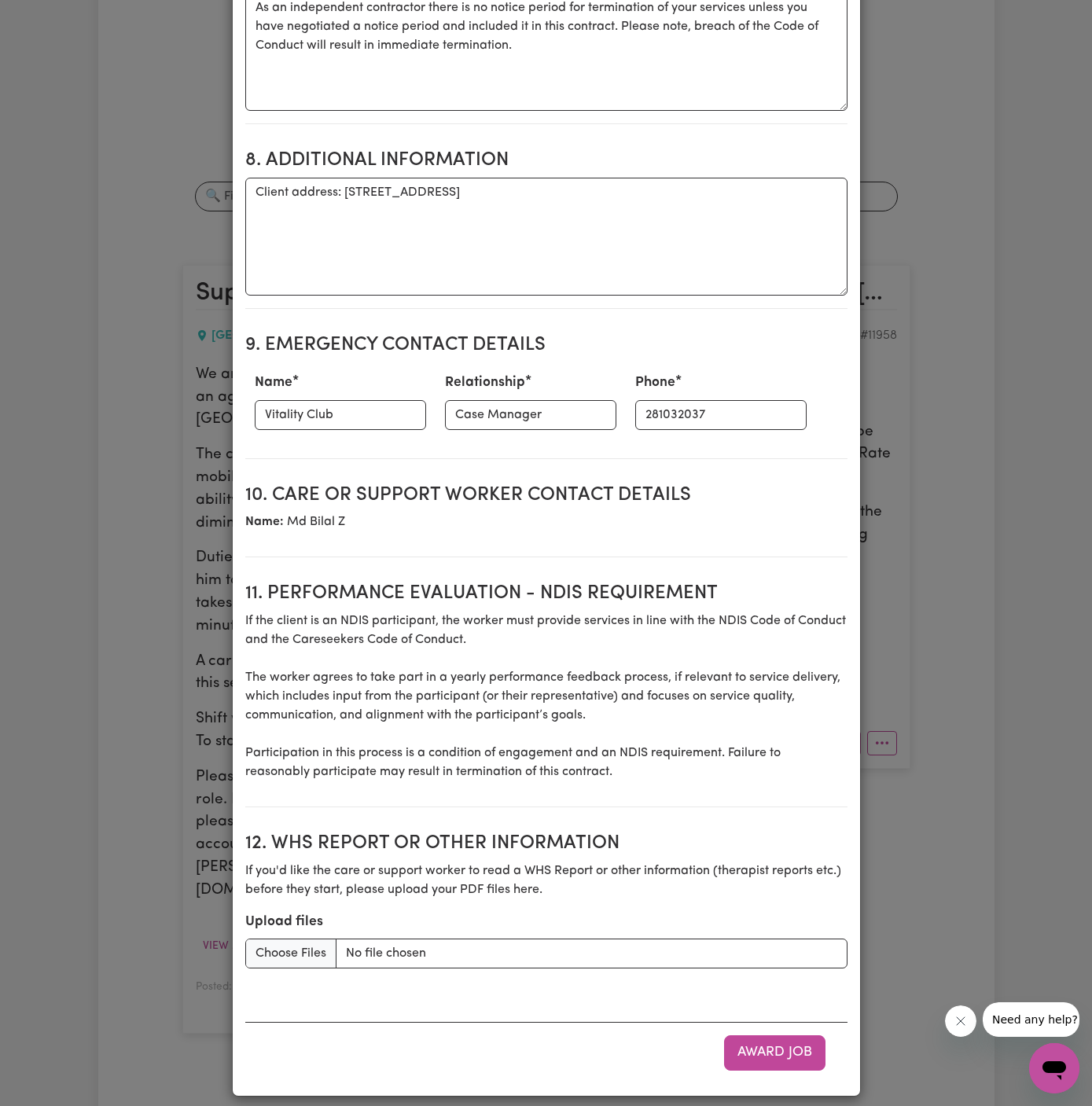
scroll to position [1650, 0]
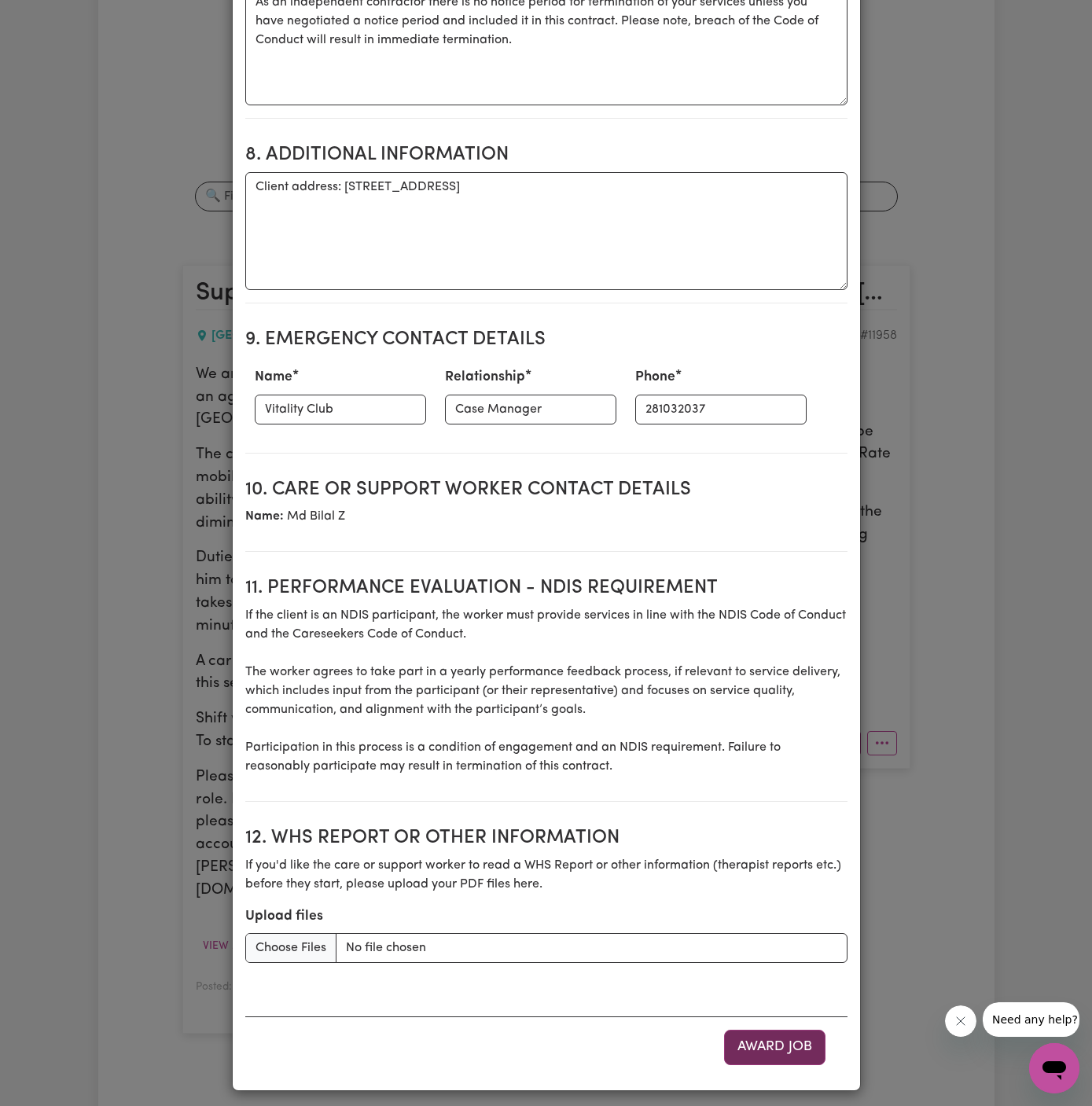
click at [784, 1033] on button "Award Job" at bounding box center [775, 1047] width 101 height 34
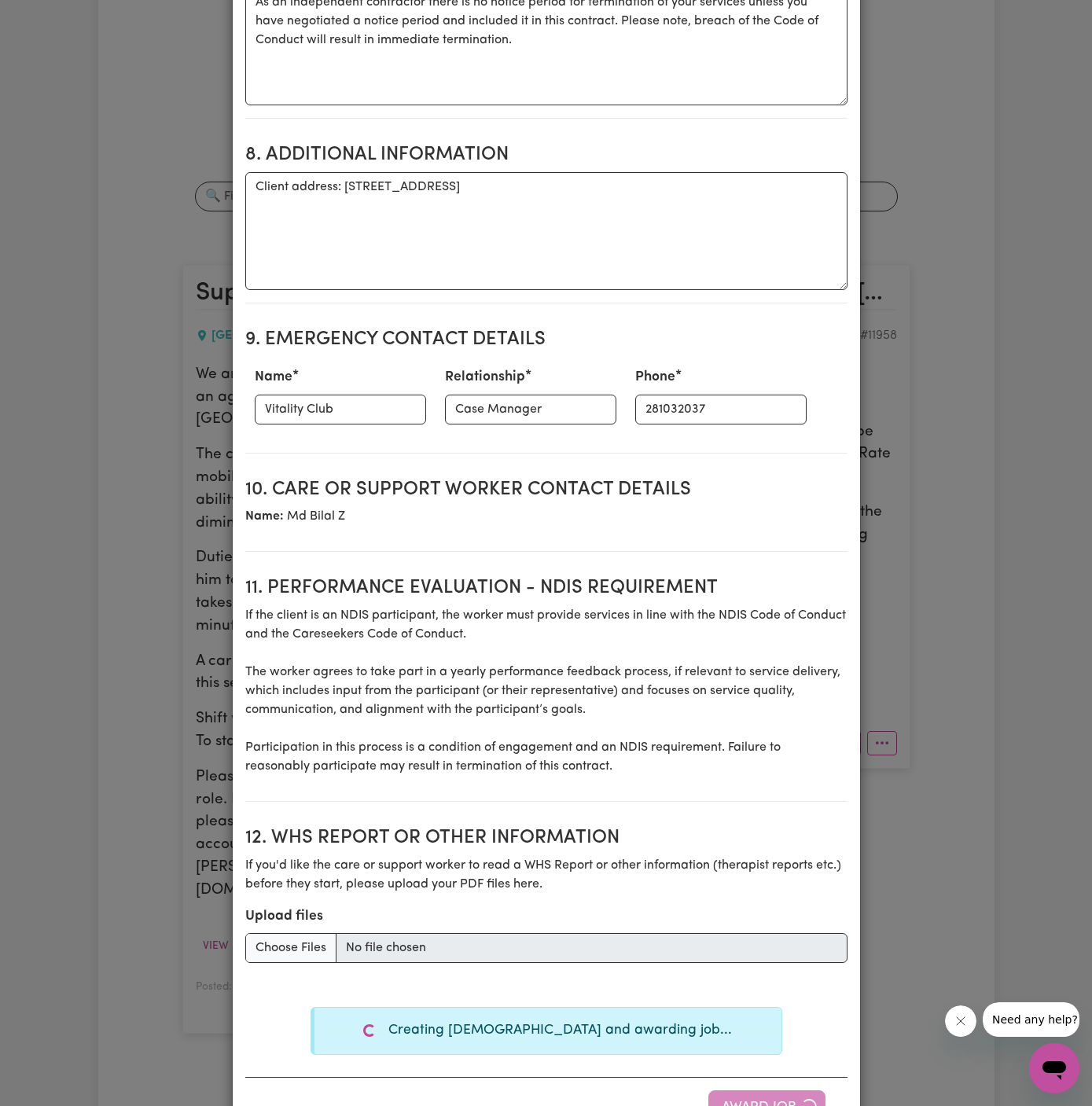
type textarea "Tasks required: Social companionship"
type textarea "Days required: monday Approximately 4 hours to be delivered per day. Start date…"
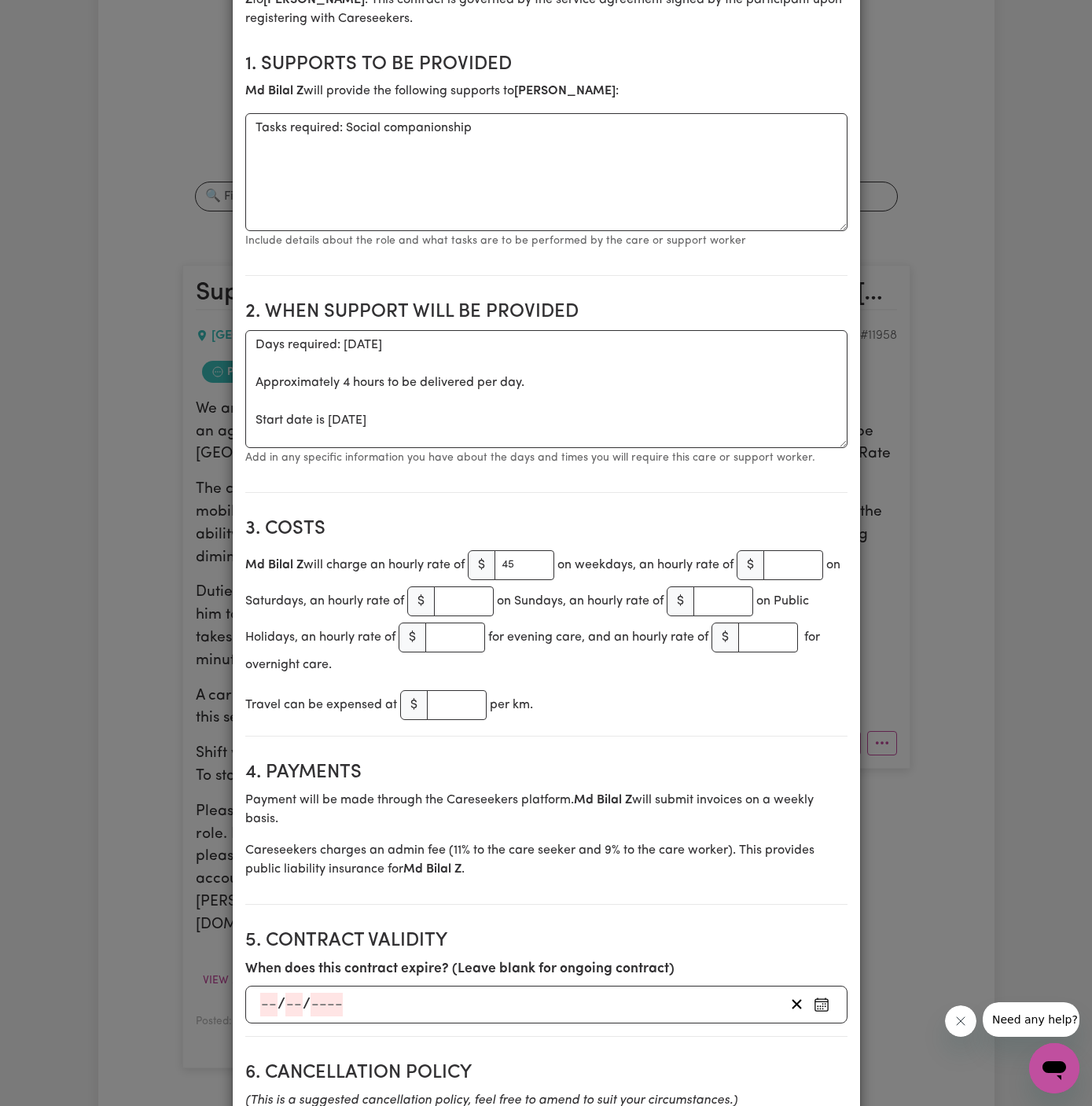
scroll to position [0, 0]
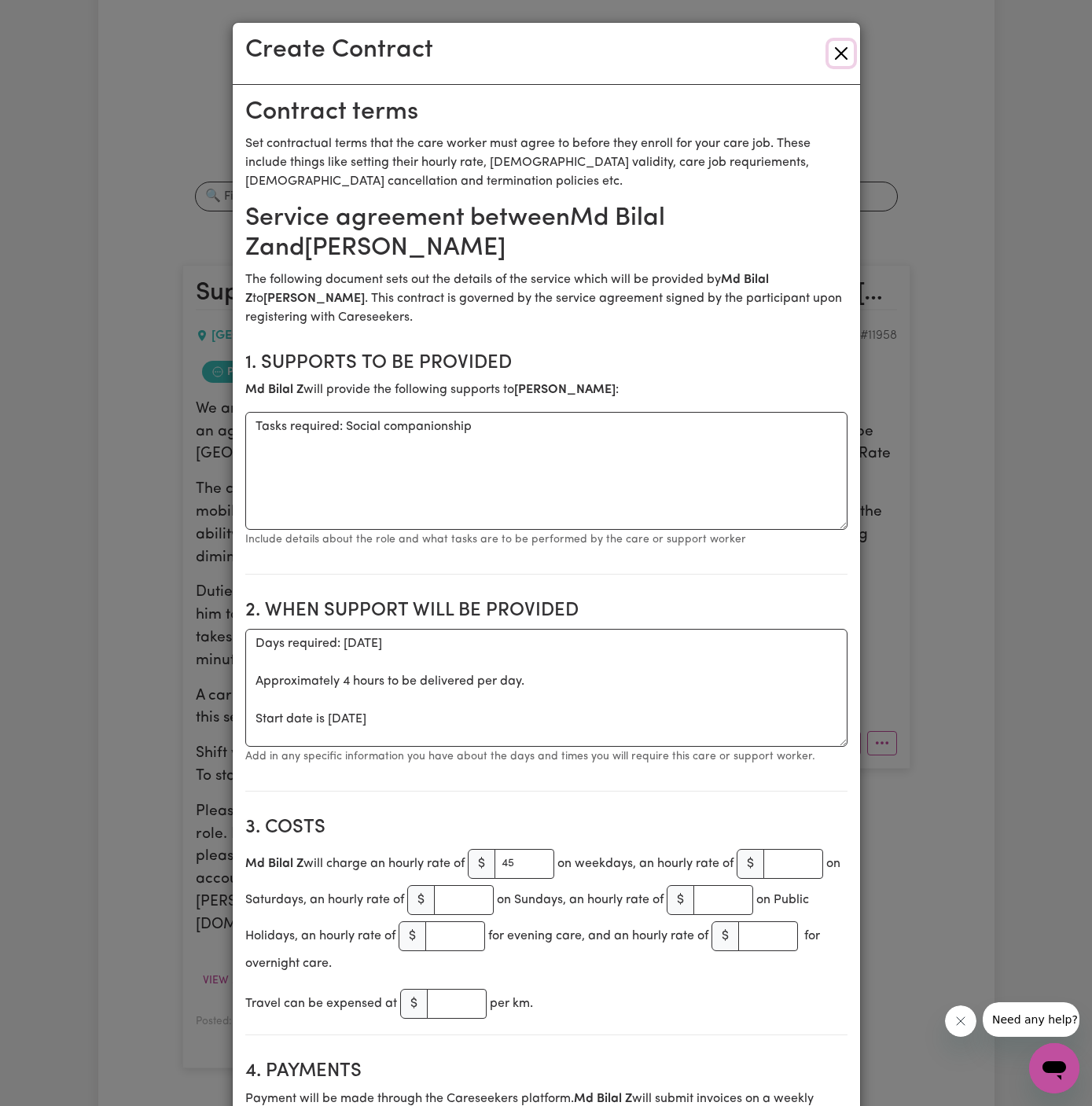
click at [846, 59] on button "Close" at bounding box center [841, 53] width 25 height 25
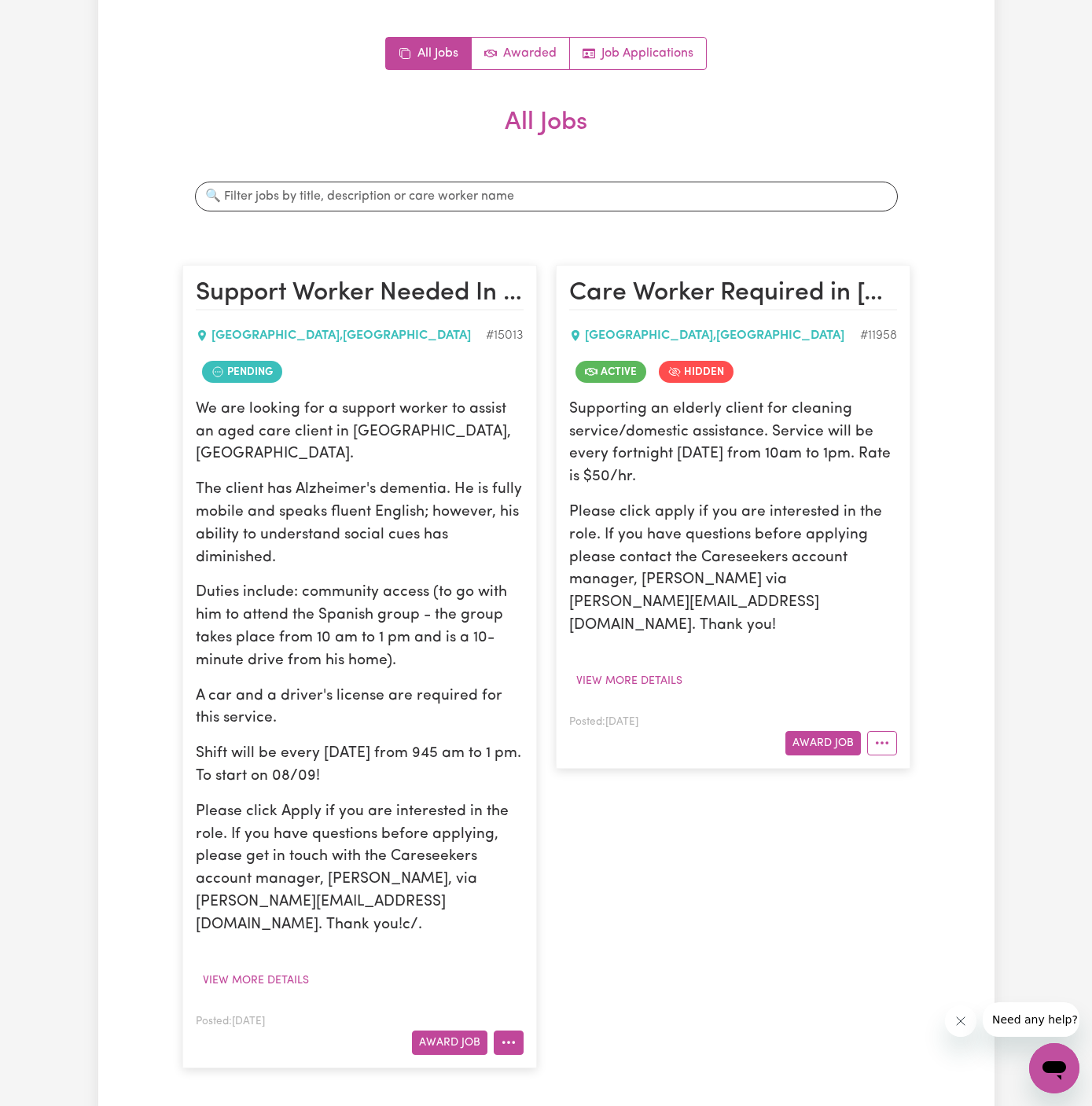
click at [514, 1030] on button "More options" at bounding box center [509, 1042] width 30 height 24
click at [582, 896] on link "Hide Job" at bounding box center [571, 911] width 152 height 32
click at [518, 1030] on button "More options" at bounding box center [509, 1042] width 30 height 24
click at [573, 864] on link "Make Booking" at bounding box center [571, 880] width 152 height 32
select select "pm"
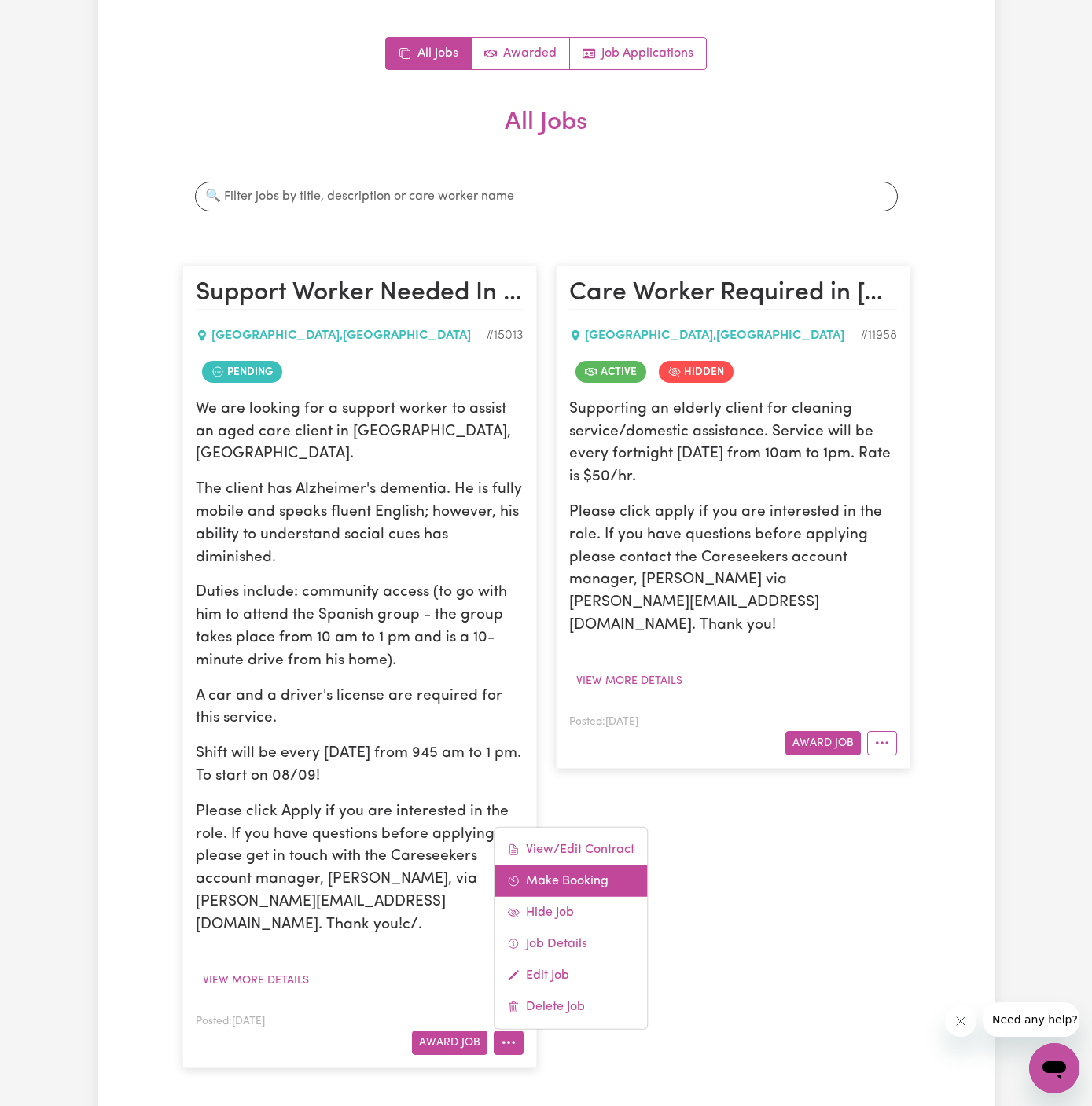
select select "pm"
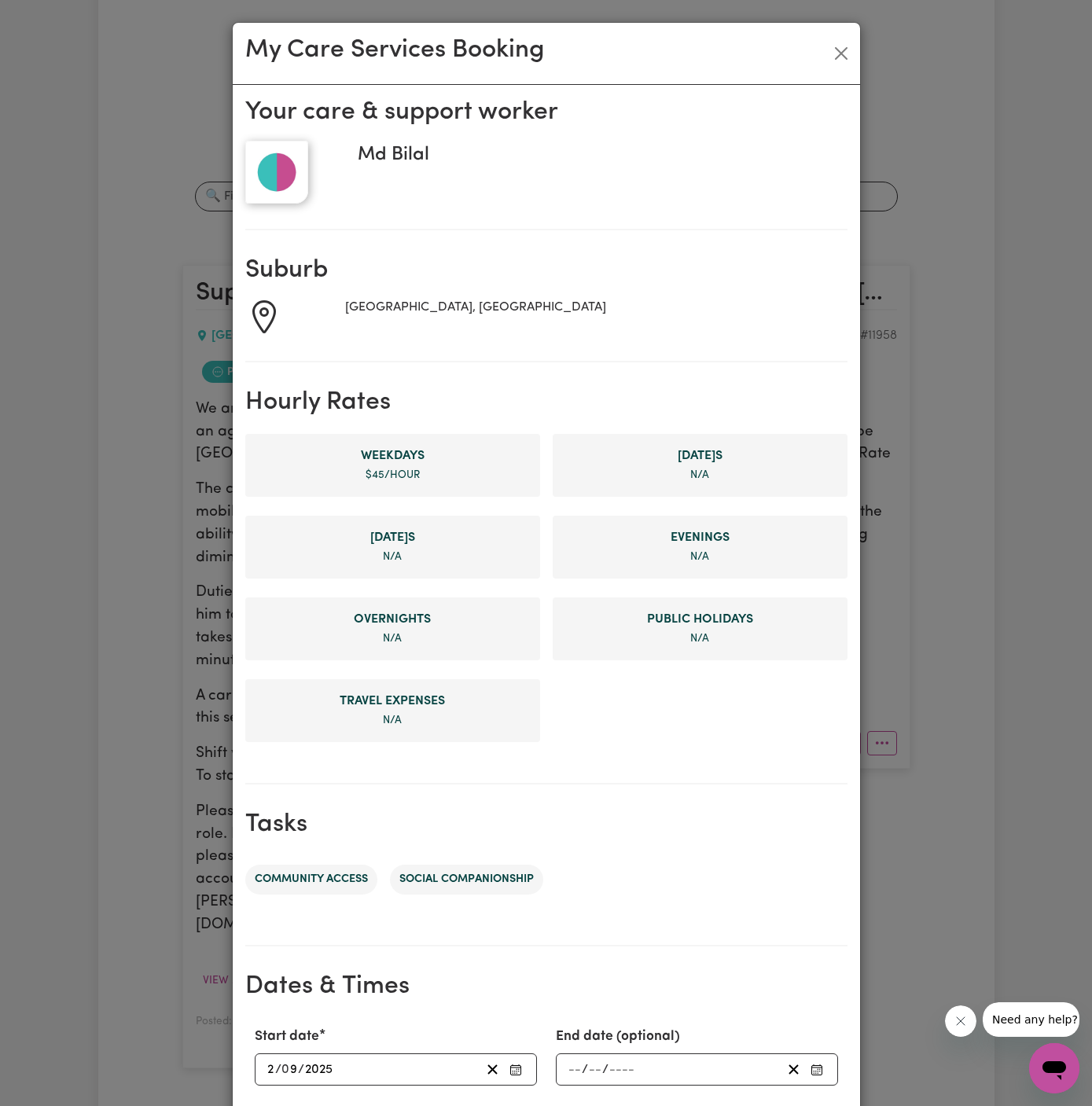
scroll to position [297, 0]
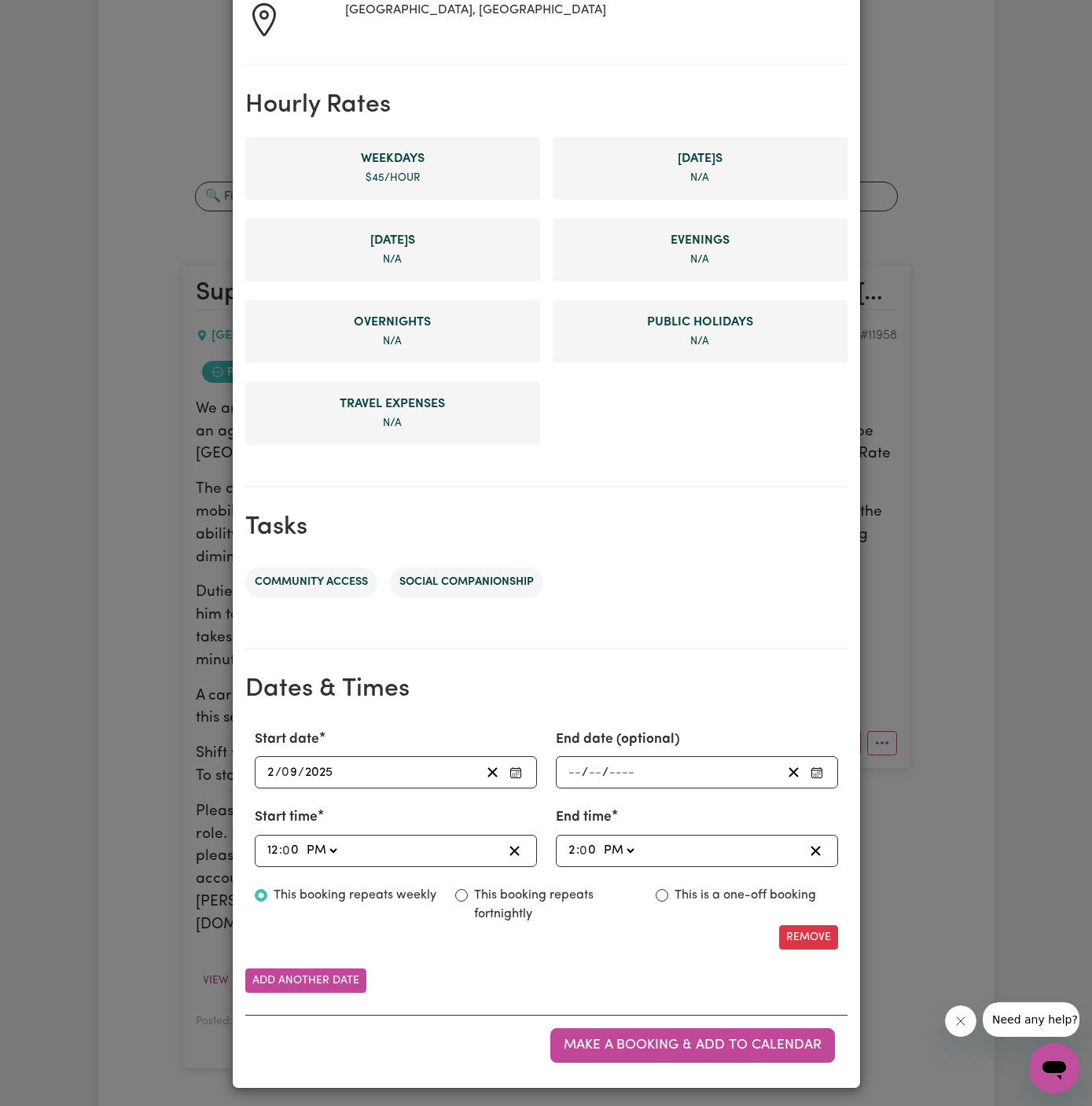
click at [267, 771] on input "2" at bounding box center [271, 772] width 9 height 22
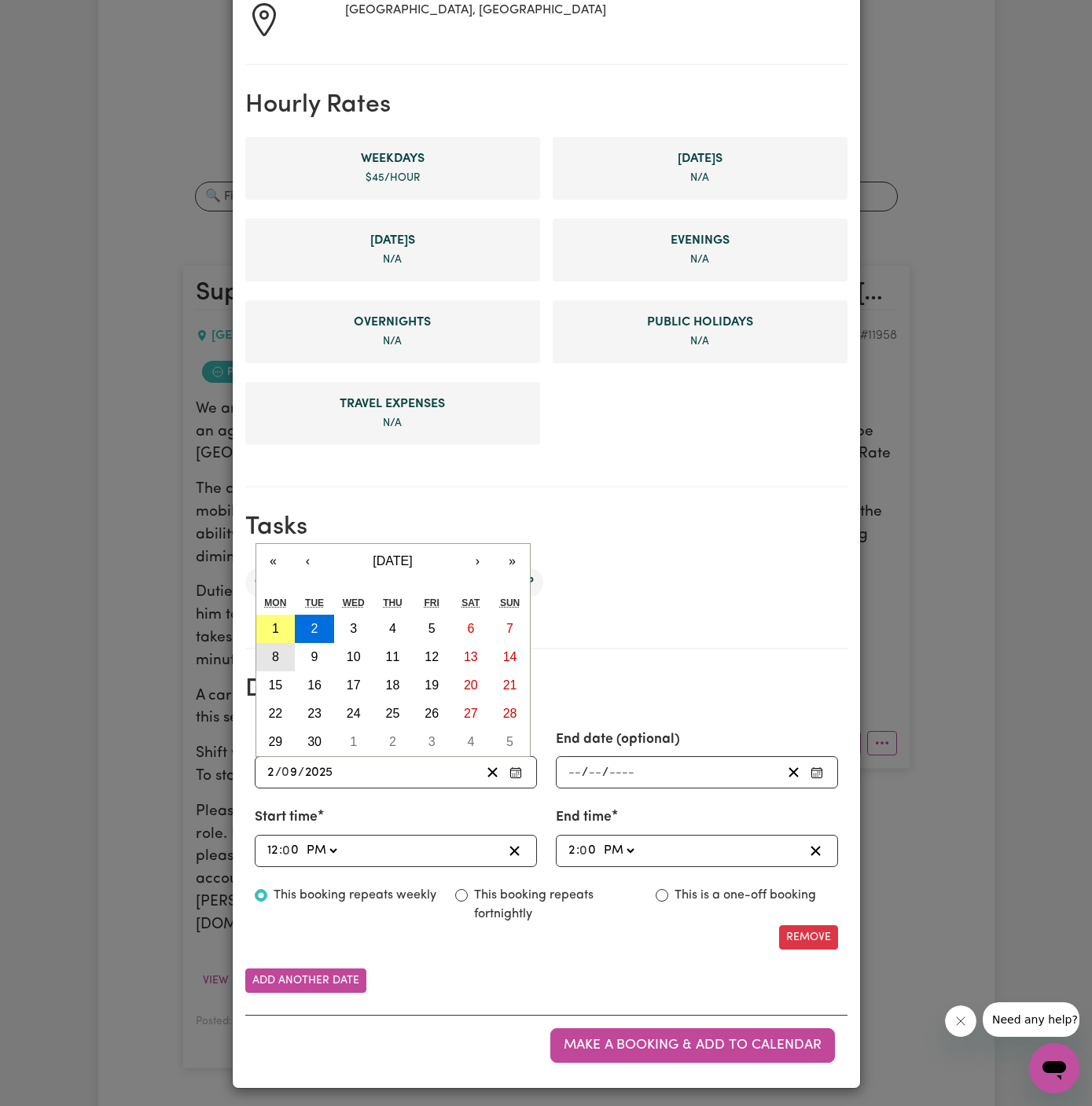
click at [280, 646] on button "8" at bounding box center [276, 656] width 40 height 28
type input "2025-09-08"
type input "8"
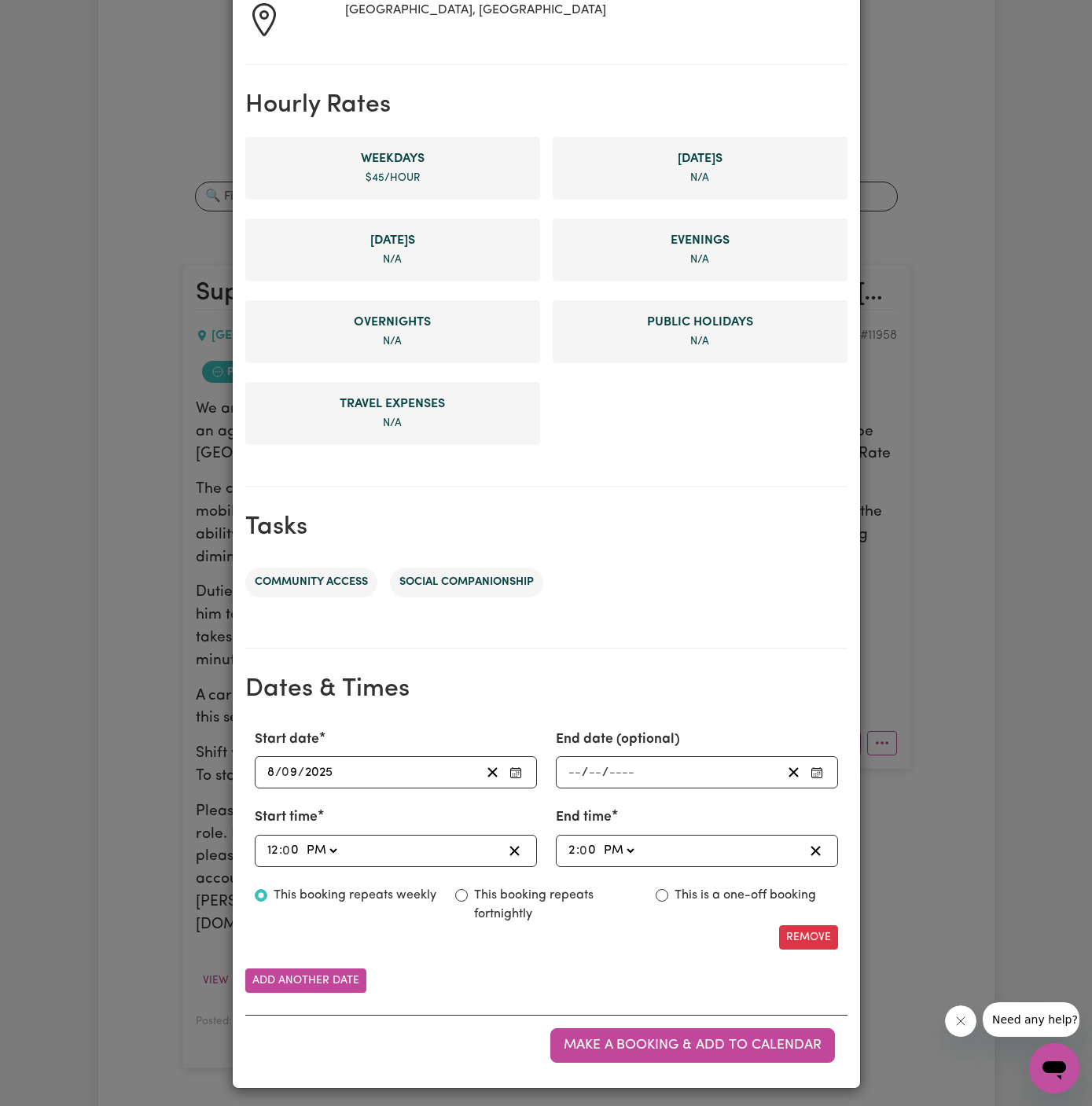
click at [270, 841] on input "12" at bounding box center [273, 851] width 13 height 22
click at [268, 846] on input "12" at bounding box center [273, 851] width 13 height 22
type input "21:00"
type input "9"
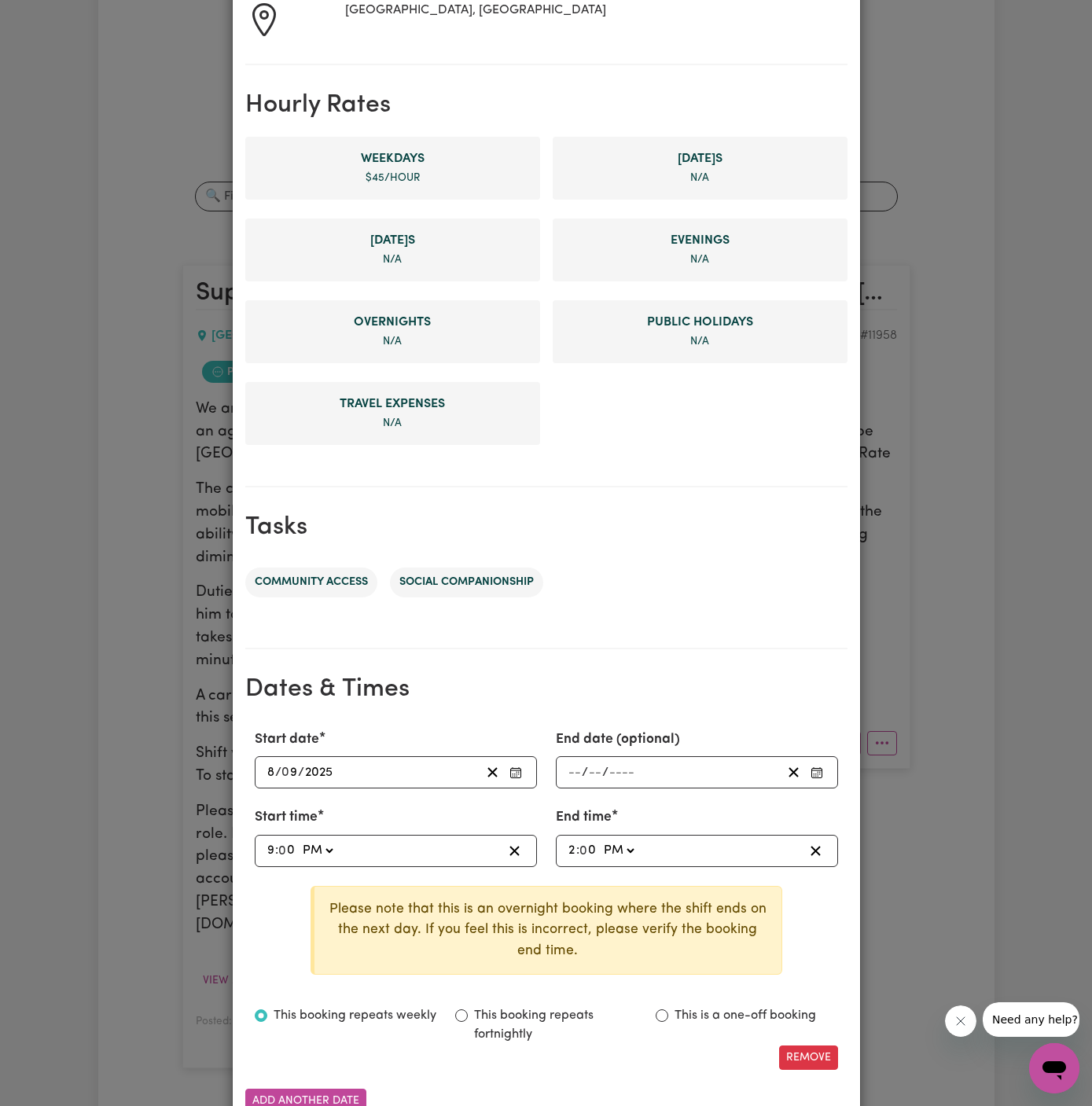
type input "21:04"
type input "4"
type input "21:45"
type input "45"
click at [323, 844] on select "AM PM" at bounding box center [317, 851] width 37 height 22
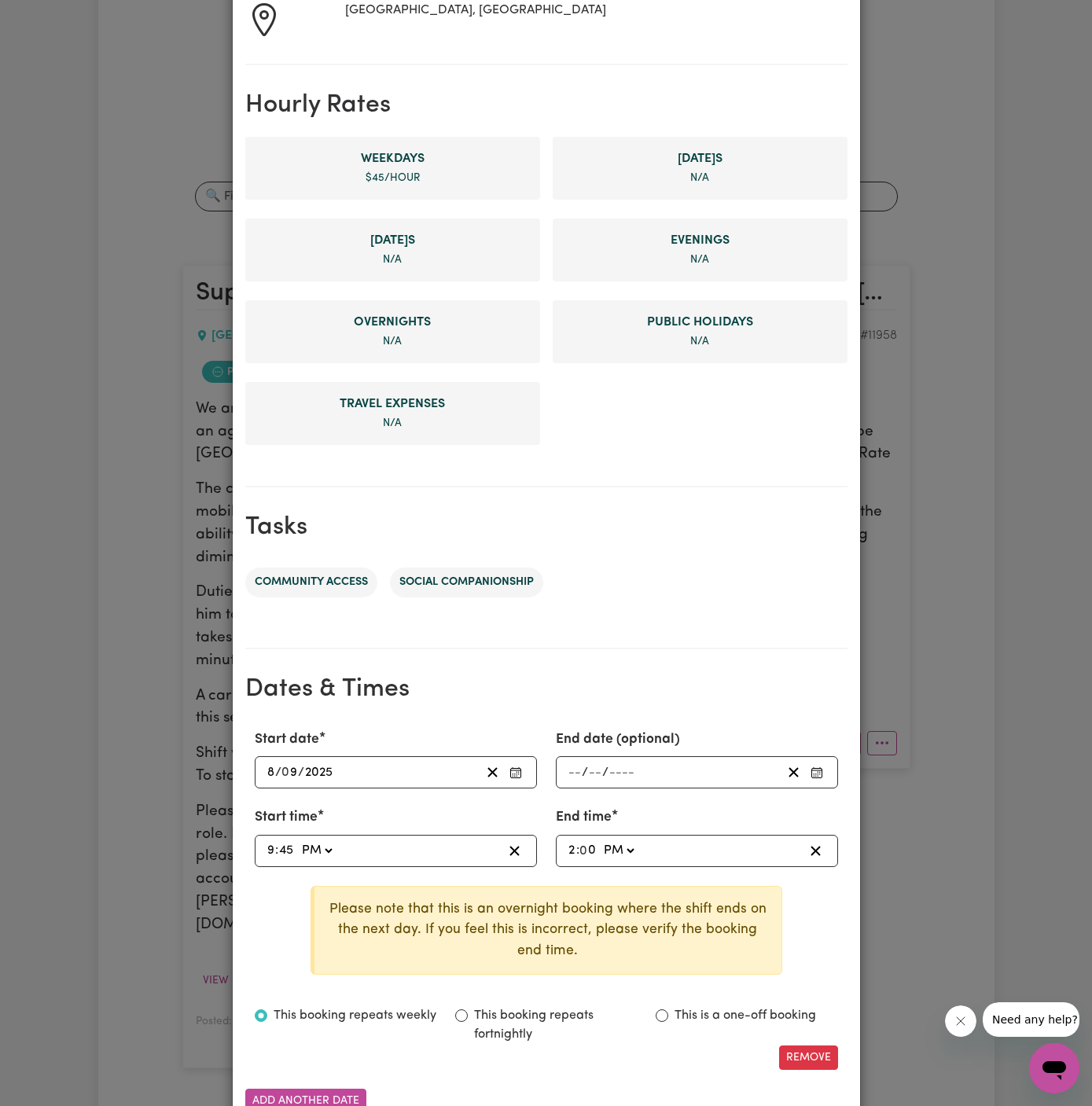
select select "am"
click at [298, 840] on select "AM PM" at bounding box center [317, 851] width 37 height 22
type input "09:45"
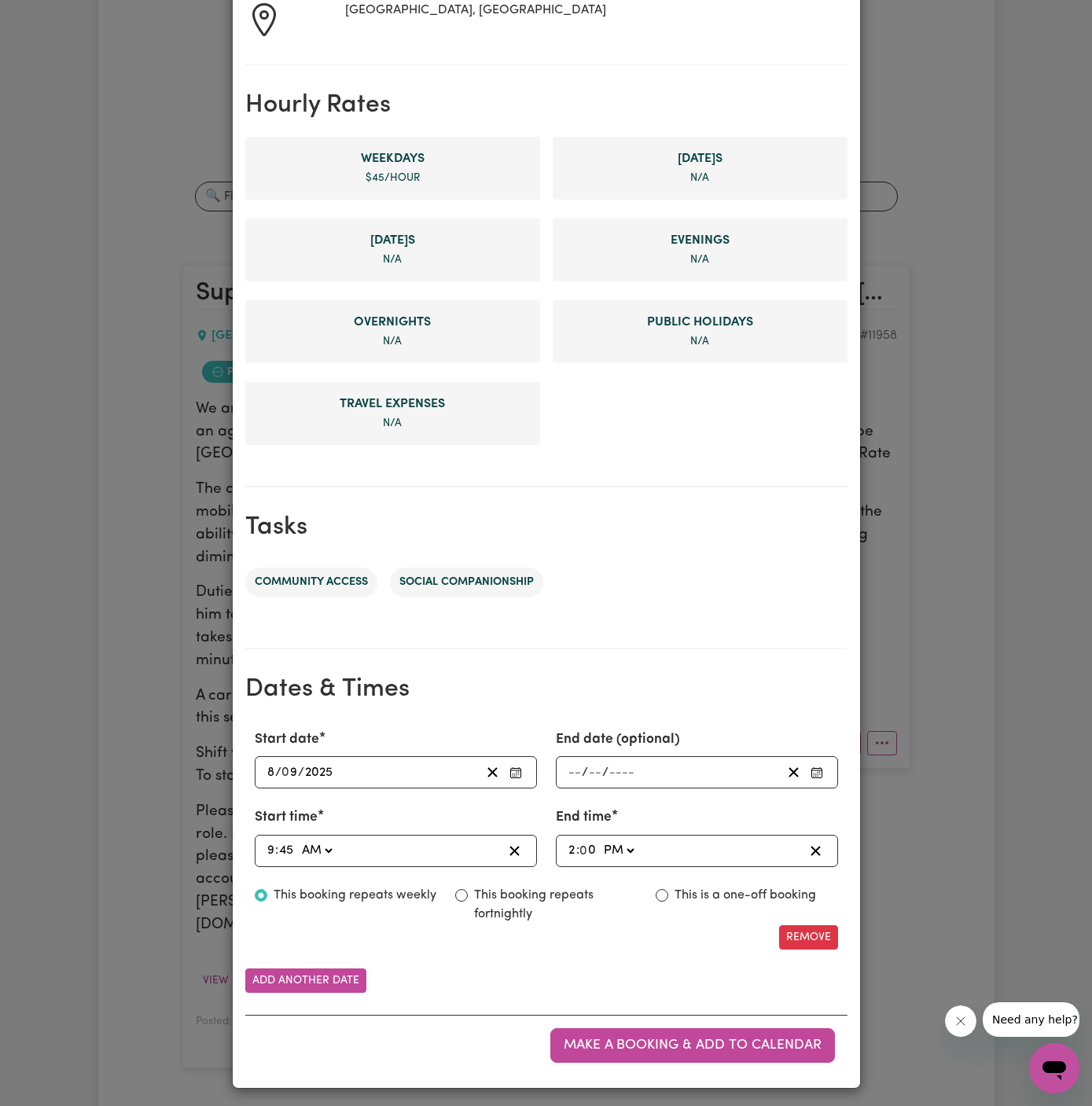
click at [569, 845] on input "2" at bounding box center [573, 851] width 9 height 22
type input "13:00"
type input "1"
click at [587, 847] on input "0" at bounding box center [589, 851] width 16 height 22
type input "13:04"
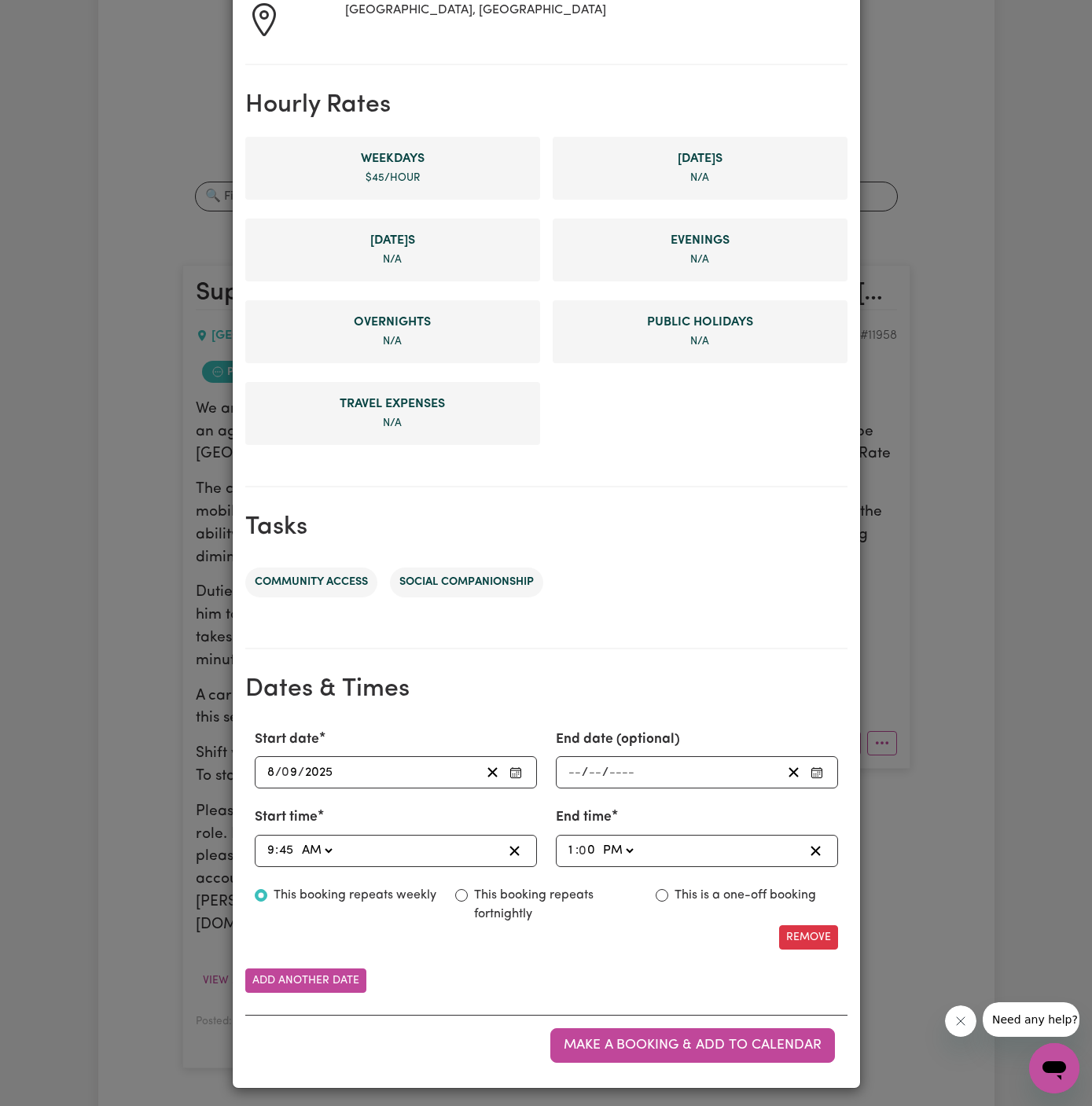
type input "4"
type input "13:45"
type input "45"
click at [636, 926] on div "Remove" at bounding box center [546, 937] width 602 height 24
click at [699, 1038] on span "Make a booking & add to calendar" at bounding box center [693, 1045] width 258 height 14
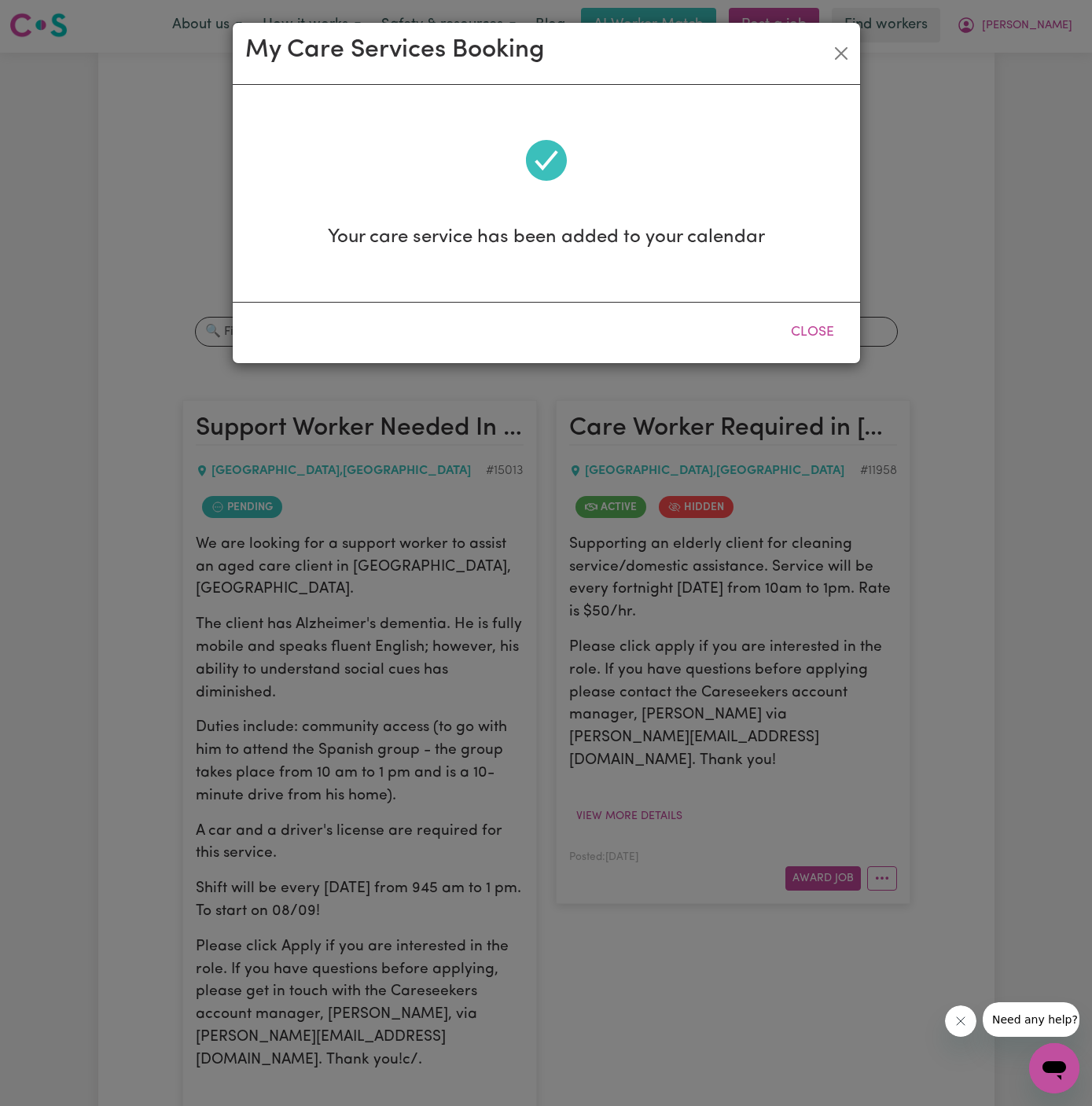
scroll to position [0, 0]
click at [813, 320] on button "Close" at bounding box center [812, 333] width 70 height 34
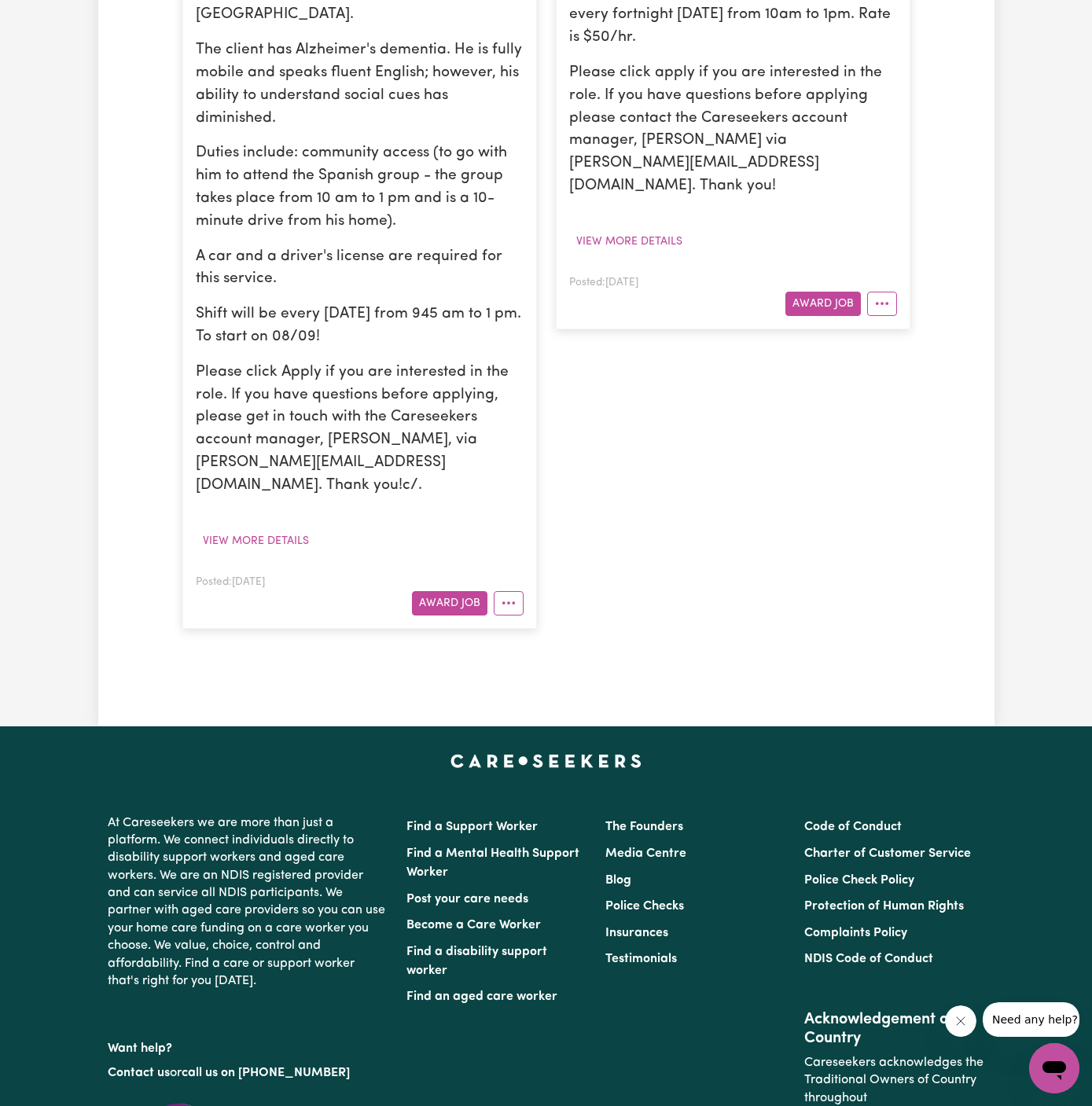
scroll to position [580, 0]
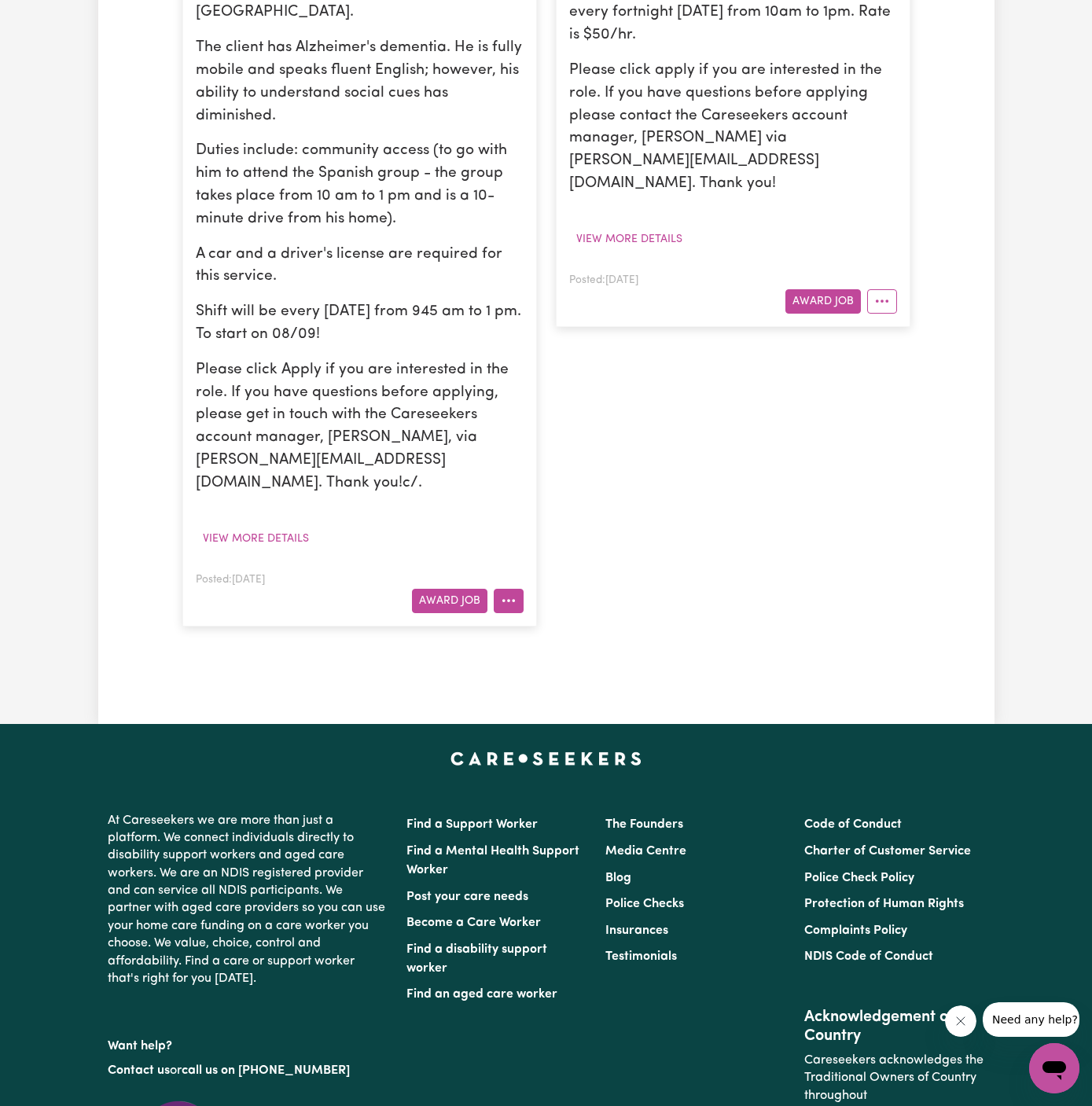
click at [513, 589] on button "More options" at bounding box center [509, 600] width 30 height 24
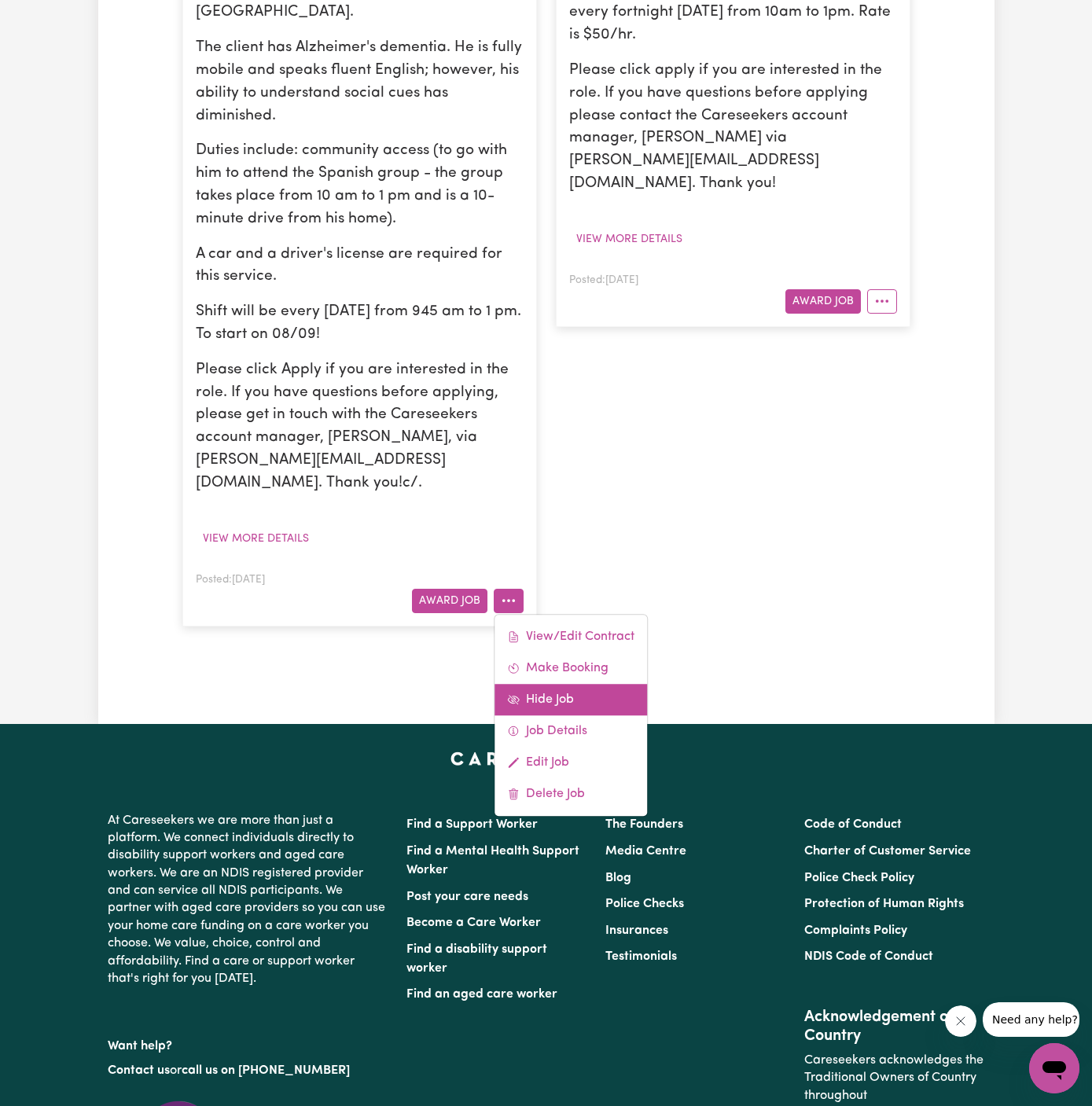
click at [589, 684] on link "Hide Job" at bounding box center [571, 699] width 152 height 32
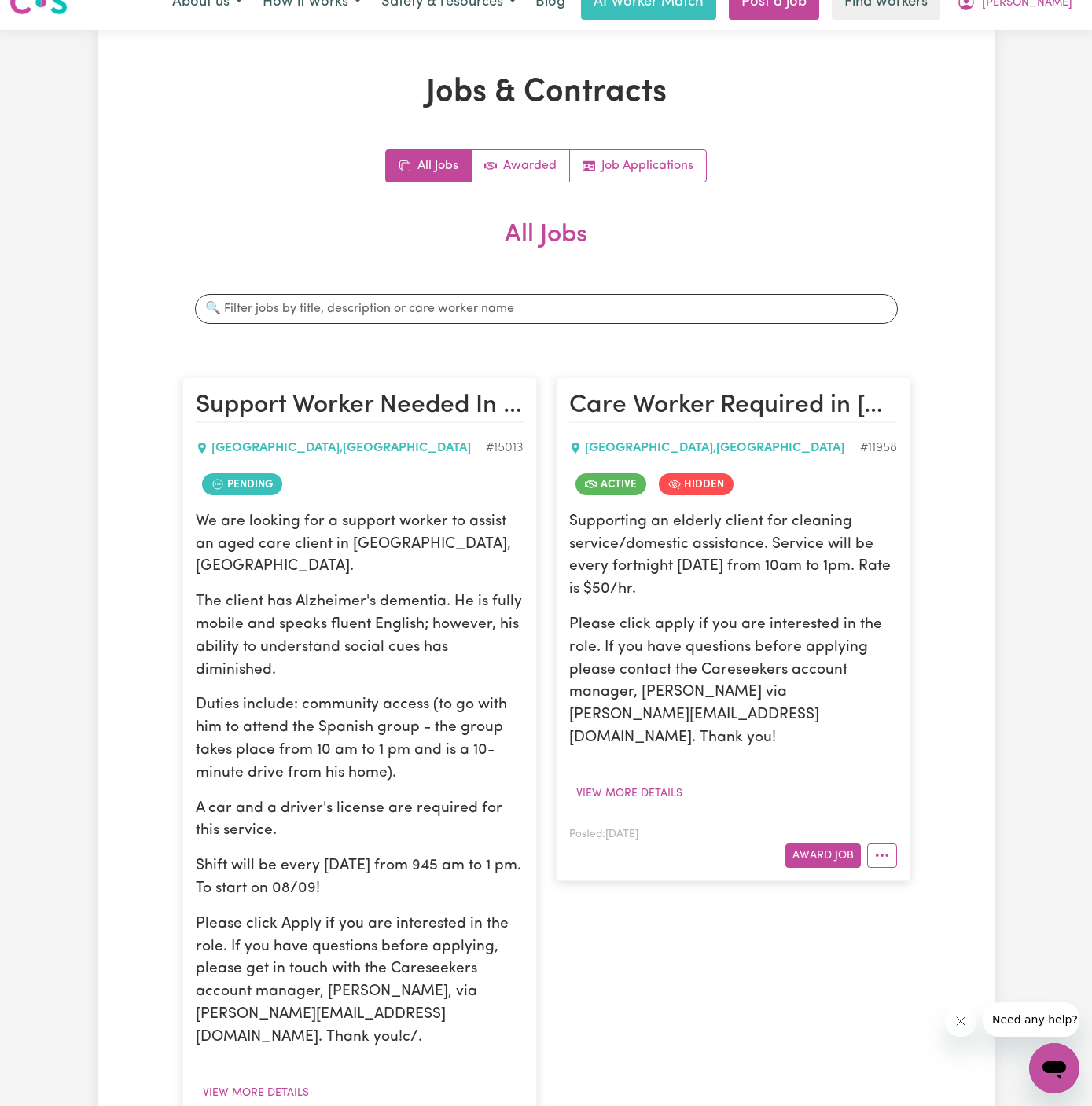
scroll to position [261, 0]
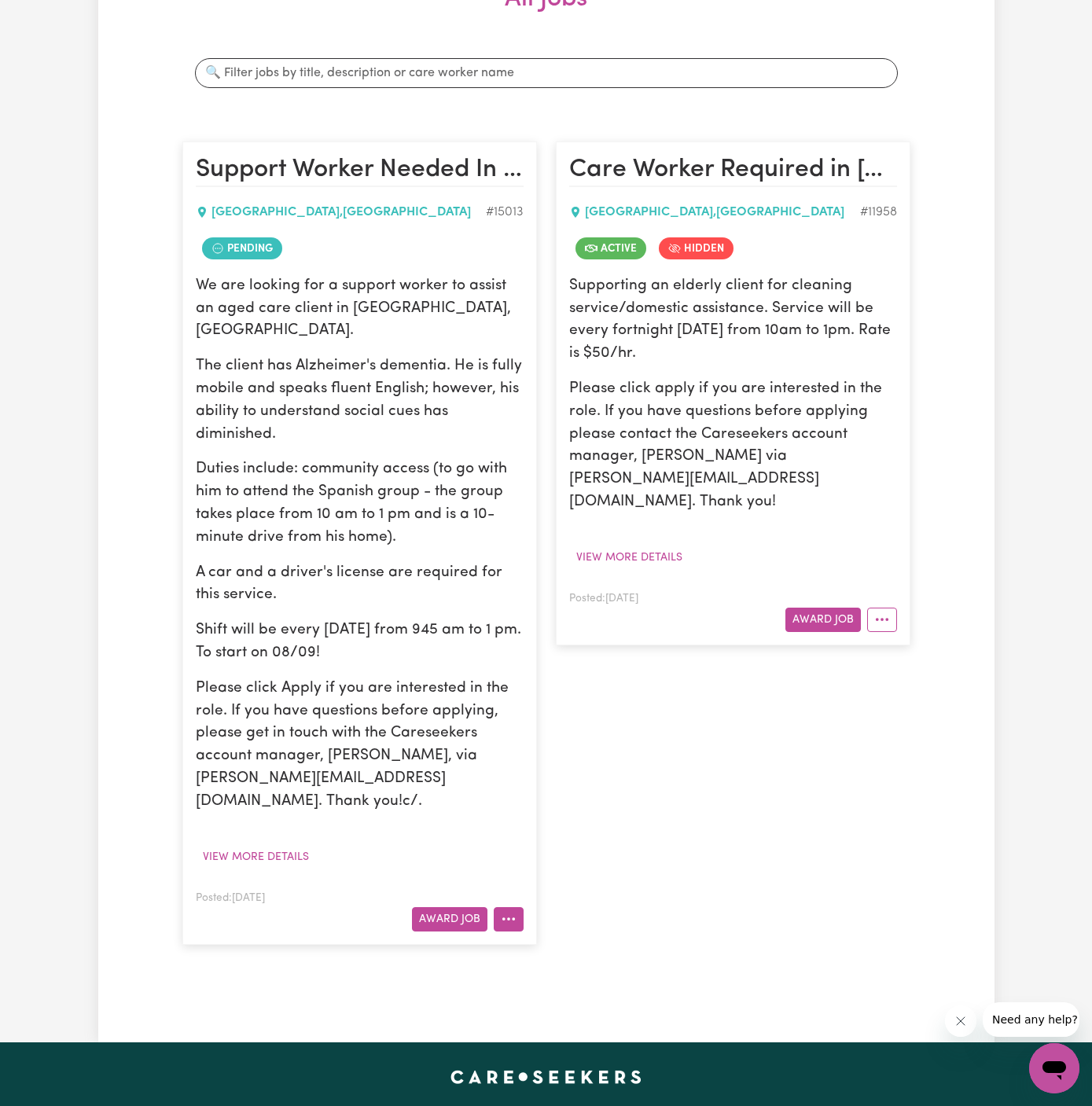
click at [513, 911] on icon "More options" at bounding box center [508, 919] width 15 height 15
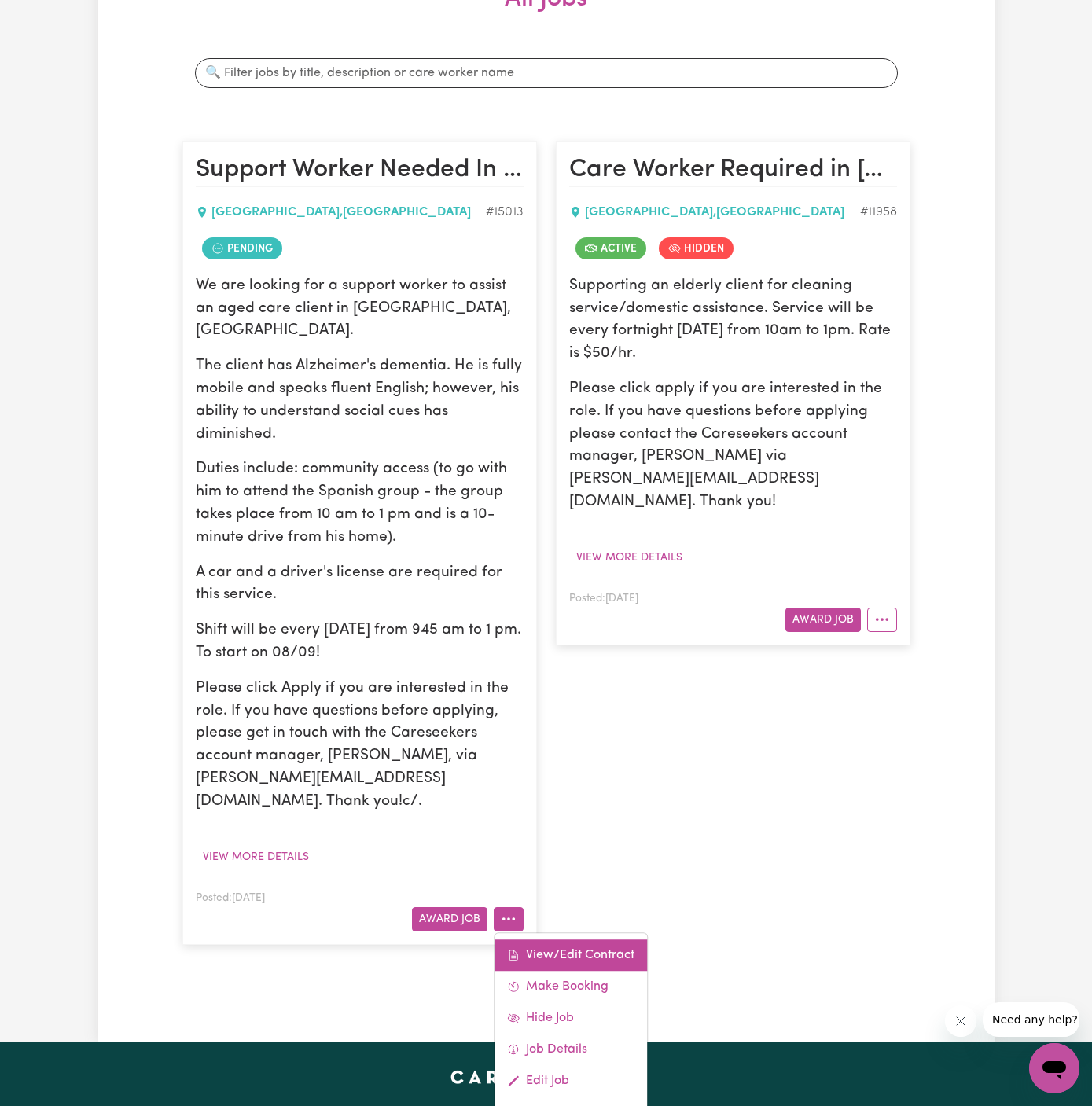
click at [595, 939] on link "View/Edit Contract" at bounding box center [571, 955] width 152 height 32
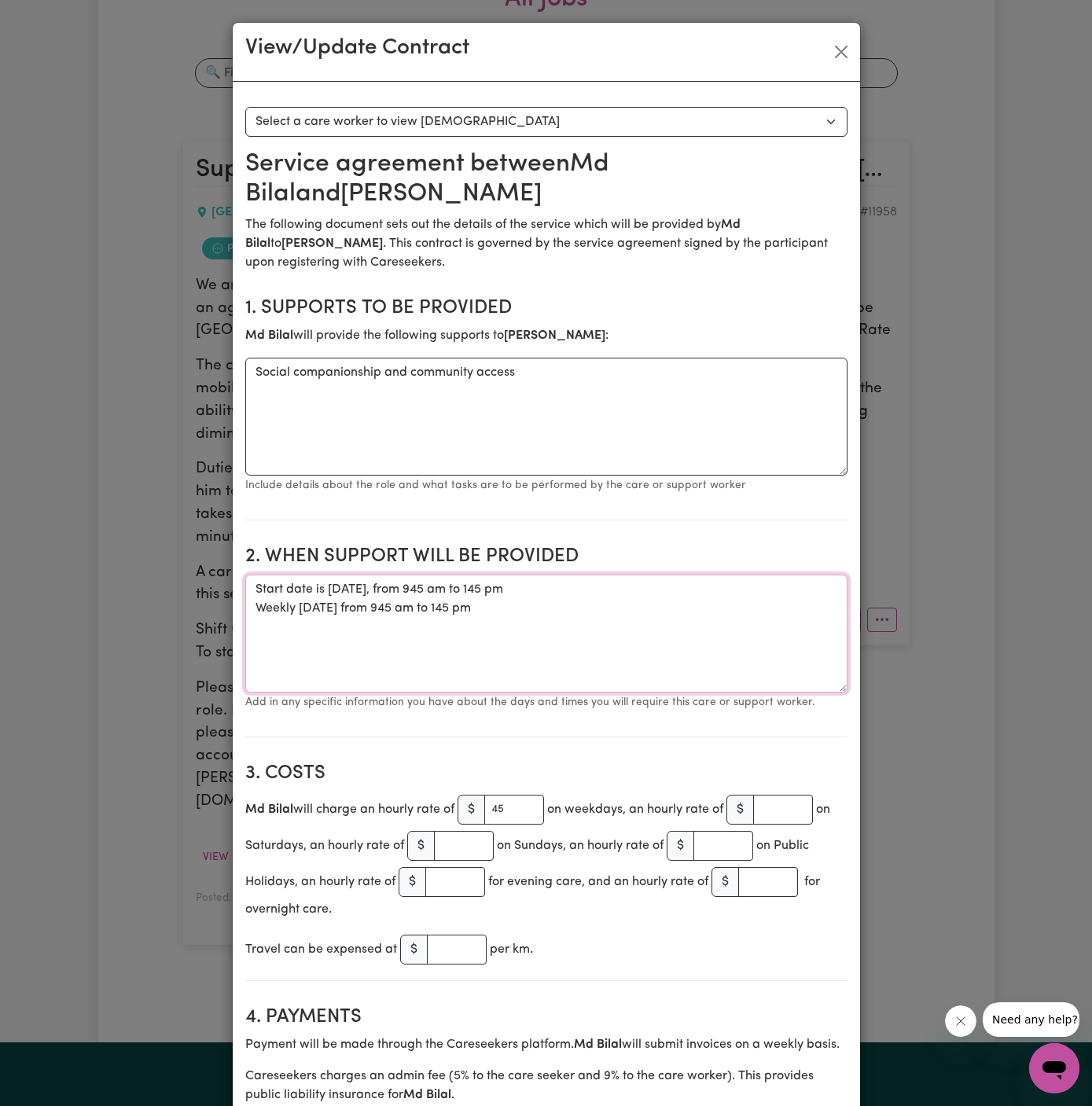
click at [433, 608] on textarea "Start date is Monday, 8 September 2025, from 945 am to 145 pm Weekly Monday fro…" at bounding box center [546, 633] width 602 height 118
click at [482, 611] on textarea "Start date is Monday, 8 September 2025, from 945 am to 145 pm Weekly Monday fro…" at bounding box center [546, 633] width 602 height 118
drag, startPoint x: 495, startPoint y: 602, endPoint x: 240, endPoint y: 591, distance: 255.2
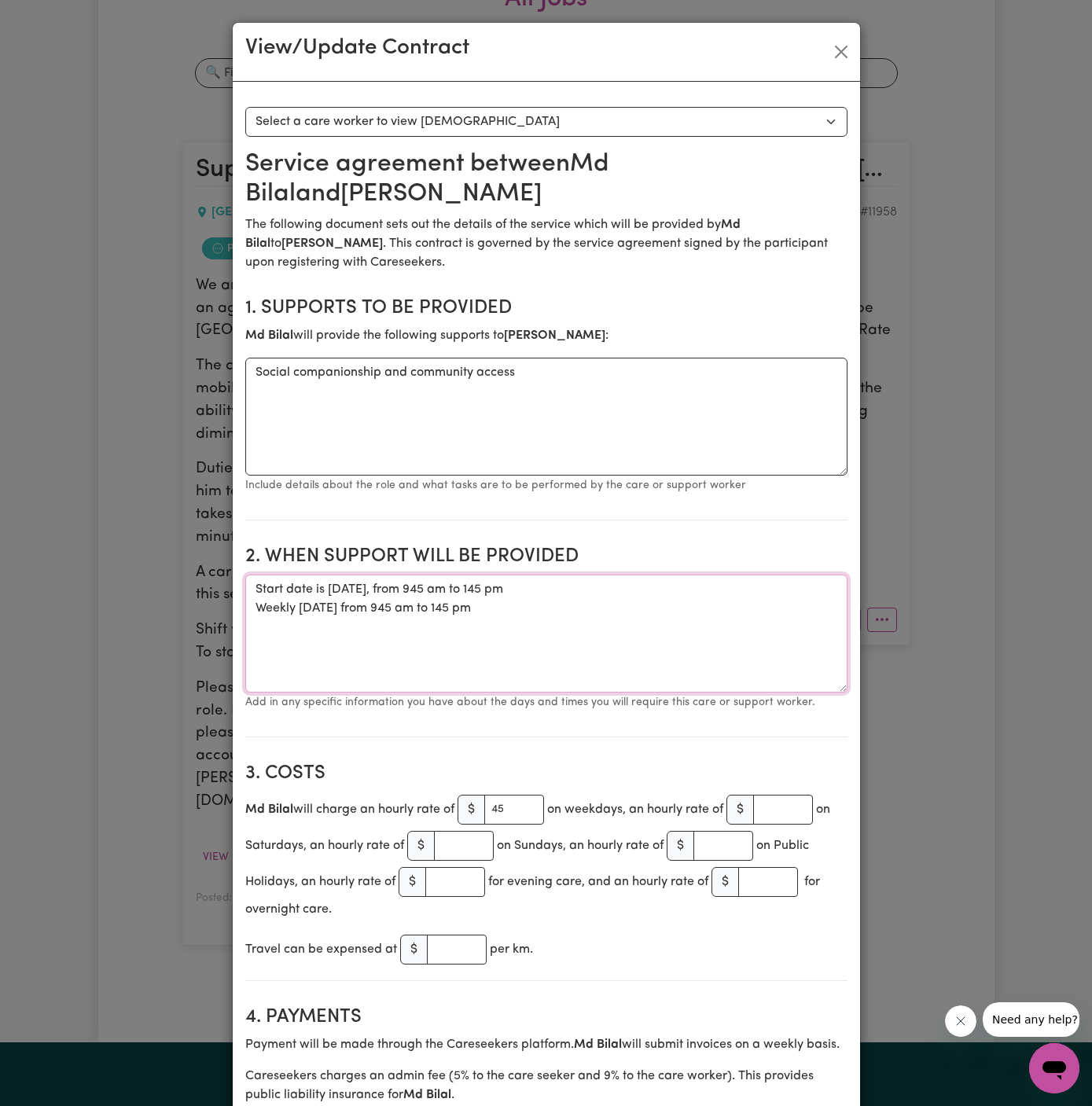
click at [365, 368] on textarea "Social companionship and community access" at bounding box center [546, 416] width 602 height 118
click at [595, 355] on section "1. Supports to be provided Md Bilal will provide the following supports to Vict…" at bounding box center [546, 403] width 602 height 236
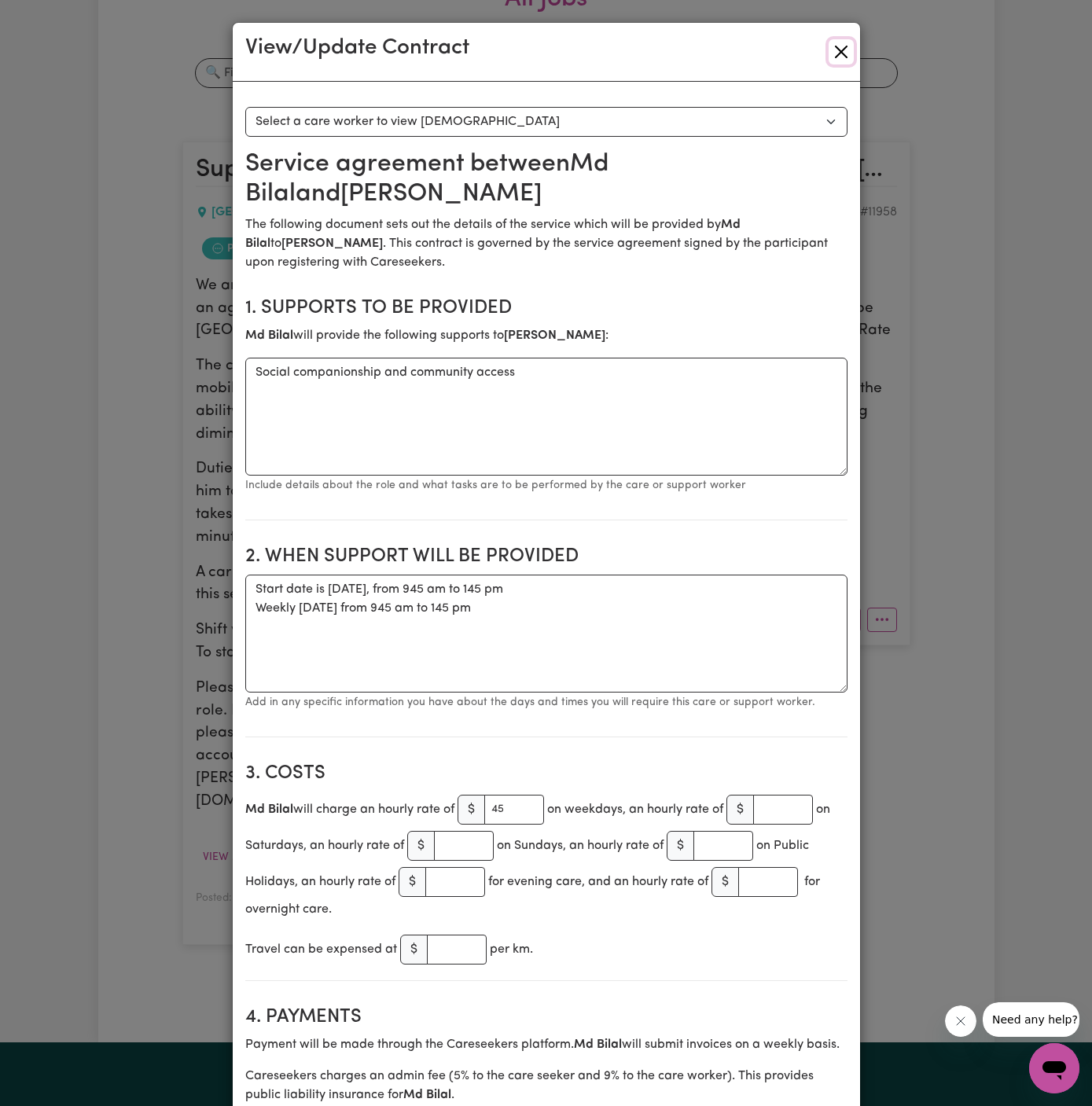
click at [840, 51] on button "Close" at bounding box center [841, 52] width 25 height 25
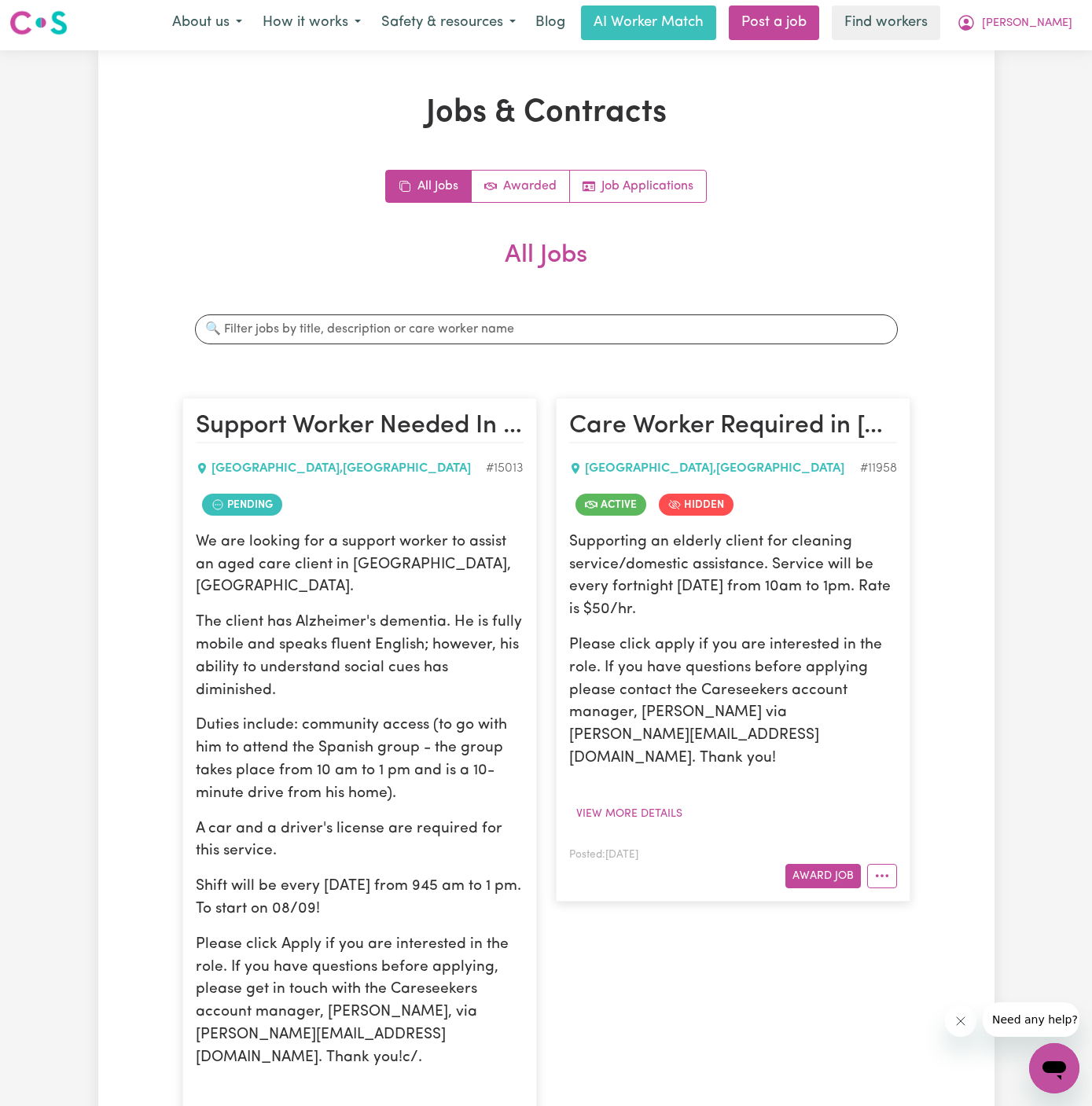
scroll to position [0, 0]
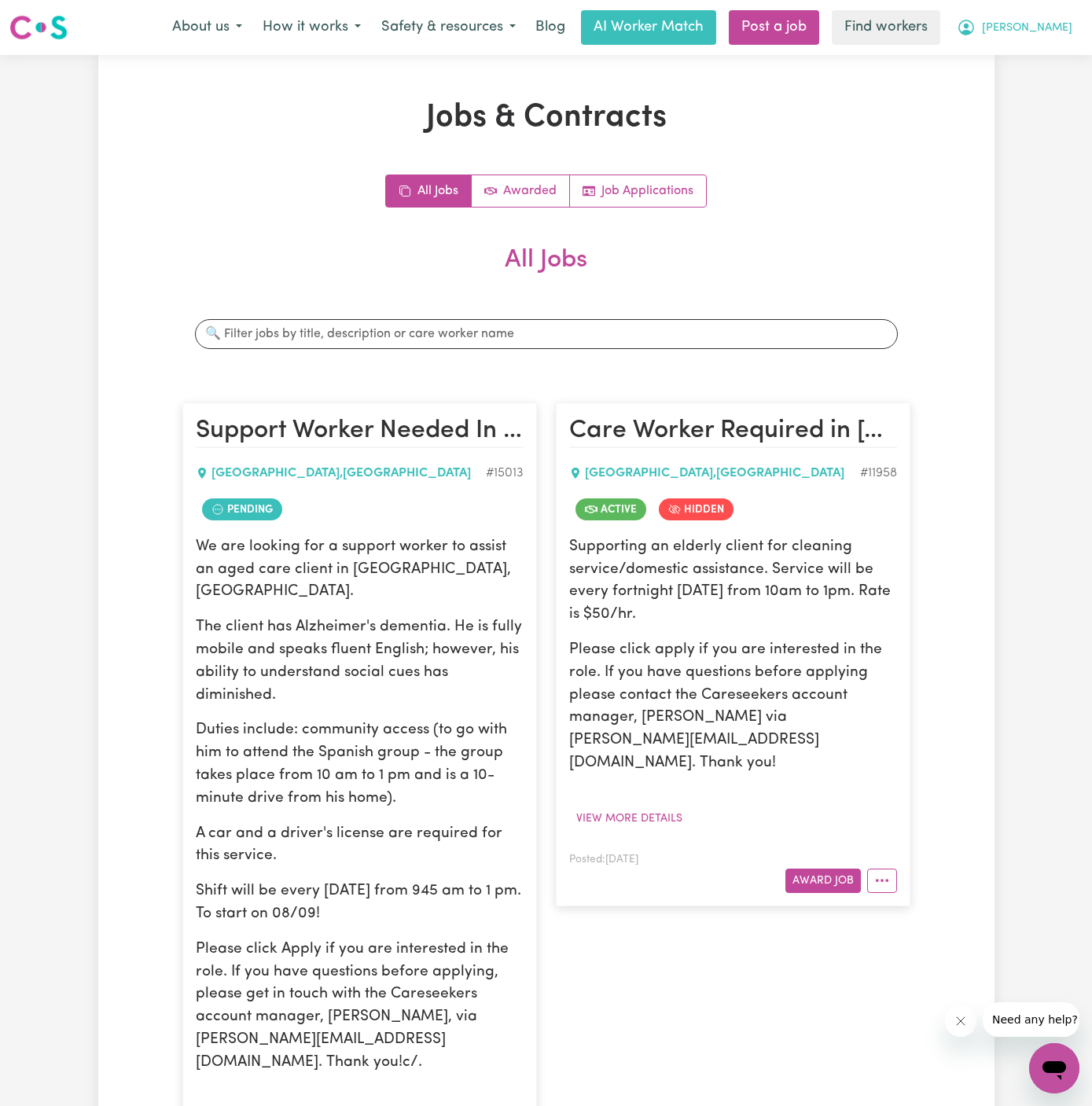
click at [1064, 22] on span "Victor" at bounding box center [1027, 28] width 90 height 17
click at [1059, 52] on link "My Dashboard" at bounding box center [1020, 60] width 124 height 30
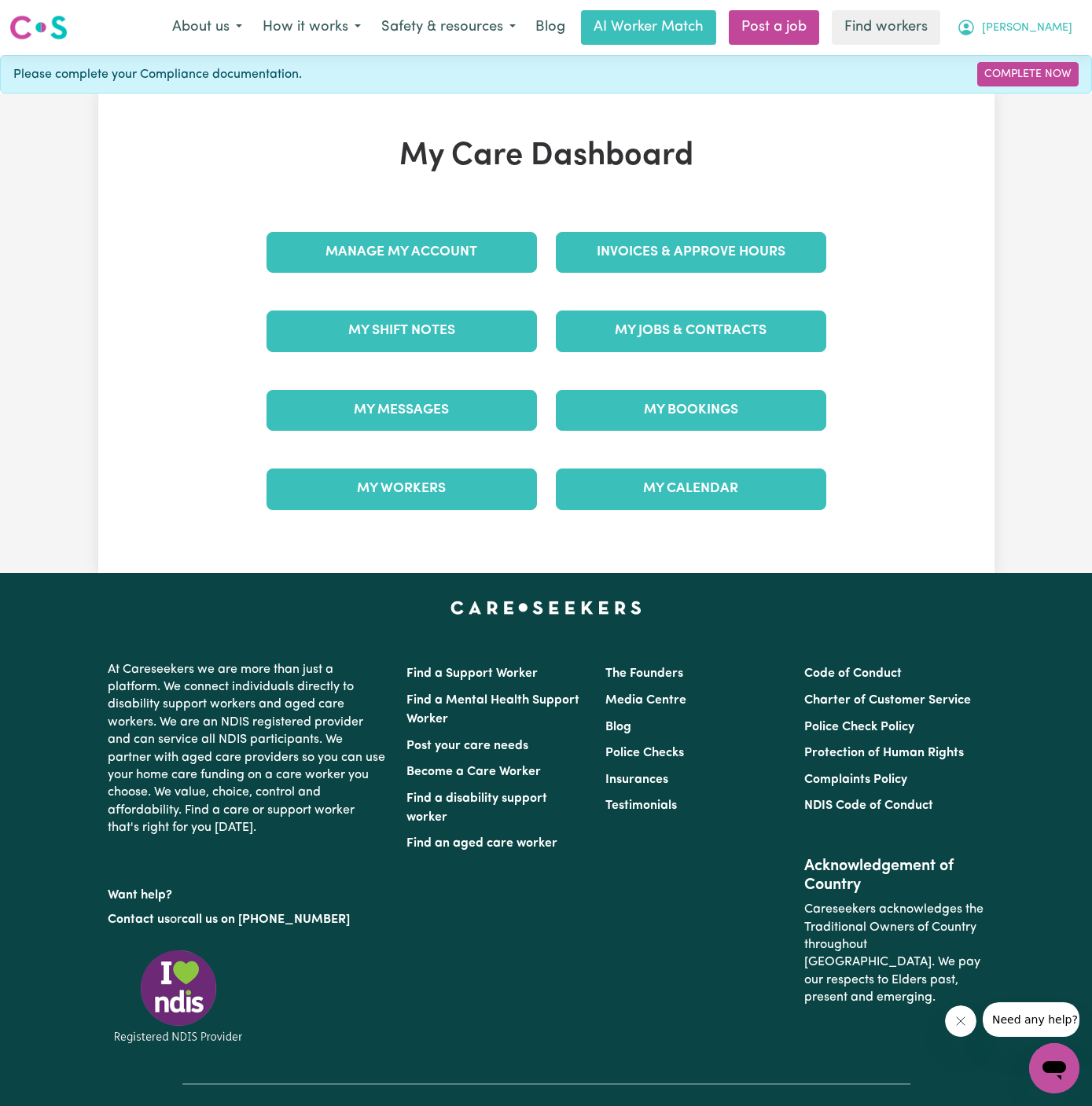
click at [1059, 31] on span "Victor" at bounding box center [1027, 28] width 90 height 17
click at [1059, 77] on link "Logout" at bounding box center [1020, 90] width 124 height 30
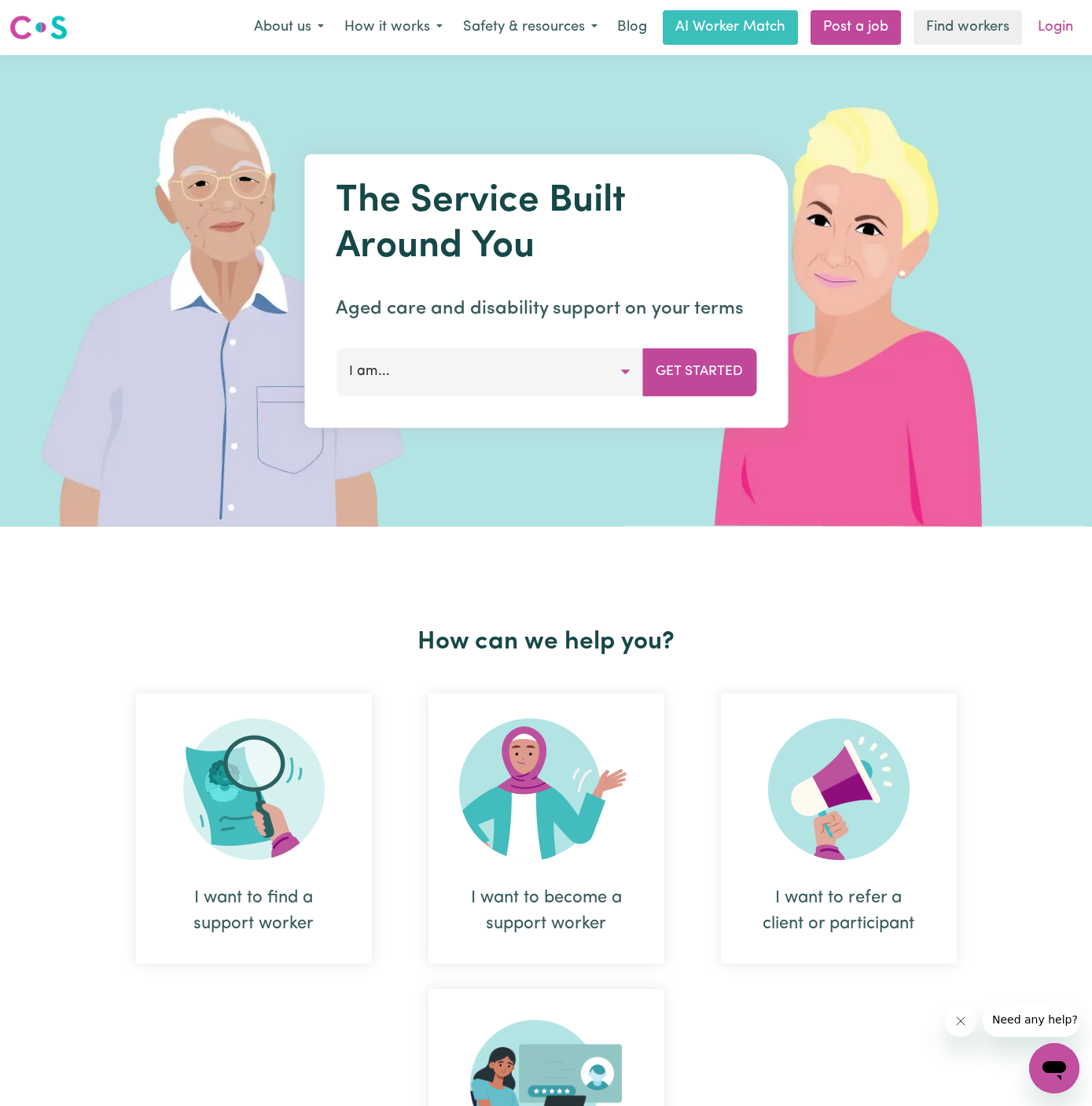
click at [1060, 24] on link "Login" at bounding box center [1056, 27] width 54 height 34
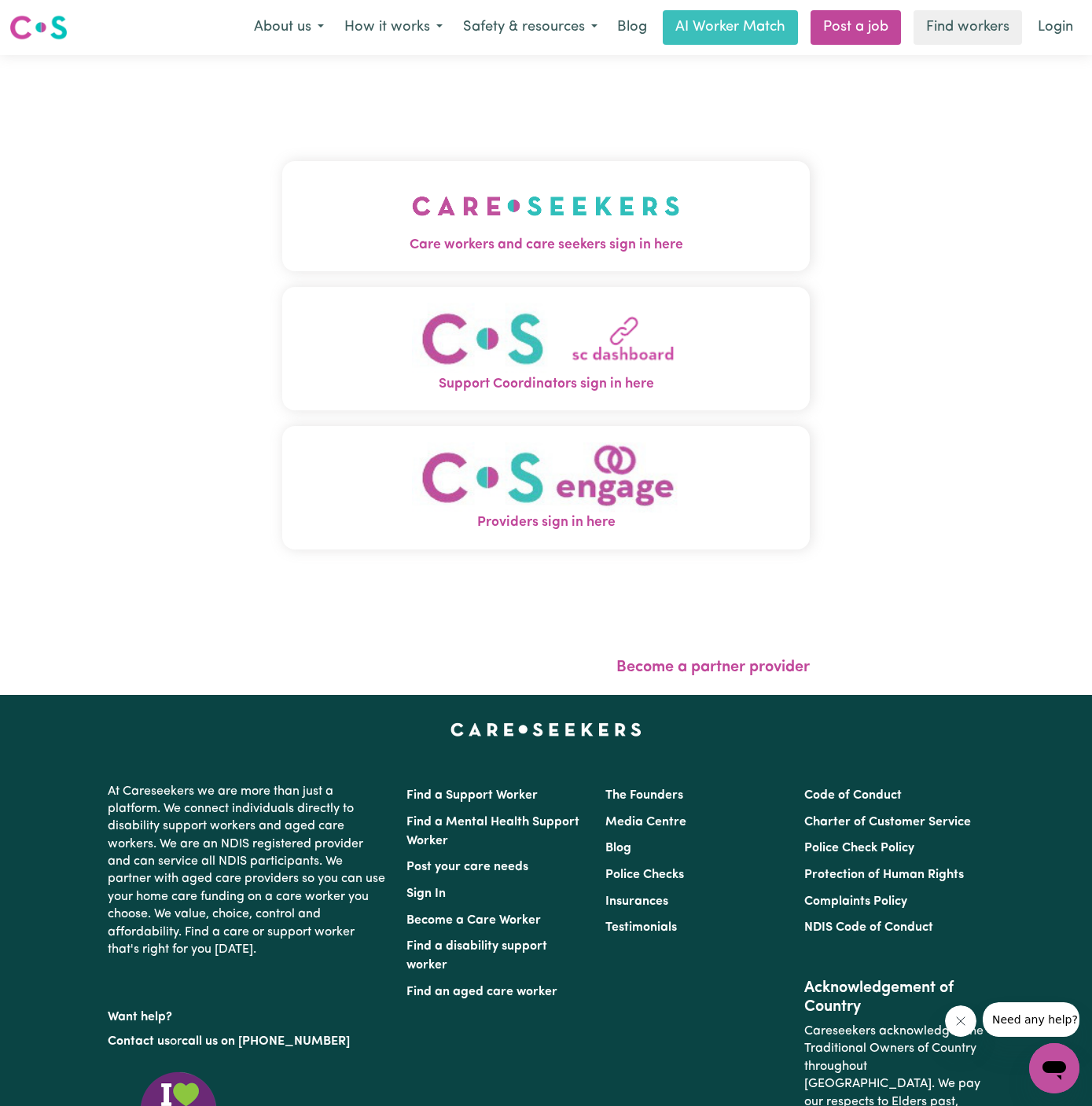
click at [568, 218] on img "Care workers and care seekers sign in here" at bounding box center [546, 206] width 268 height 59
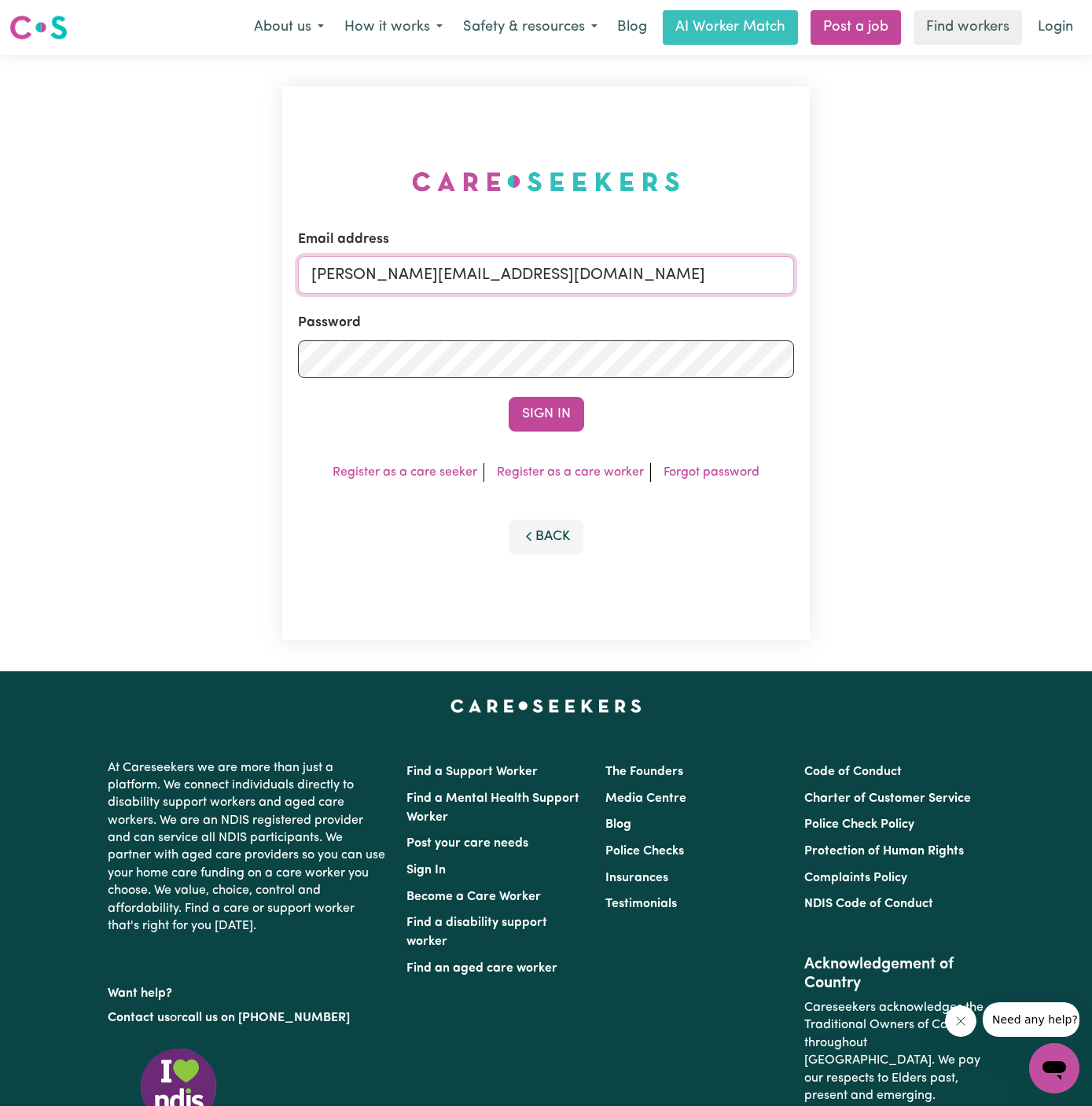
click at [598, 272] on input "[PERSON_NAME][EMAIL_ADDRESS][DOMAIN_NAME]" at bounding box center [546, 275] width 496 height 38
drag, startPoint x: 395, startPoint y: 270, endPoint x: 959, endPoint y: 329, distance: 567.1
click at [959, 329] on div "Email address superuser~DanaePotterALC@careseekers.com.au Password Sign In Regi…" at bounding box center [546, 363] width 1092 height 617
type input "superuser~XavierCF@careseekers.com.au"
click at [537, 413] on button "Sign In" at bounding box center [546, 414] width 76 height 34
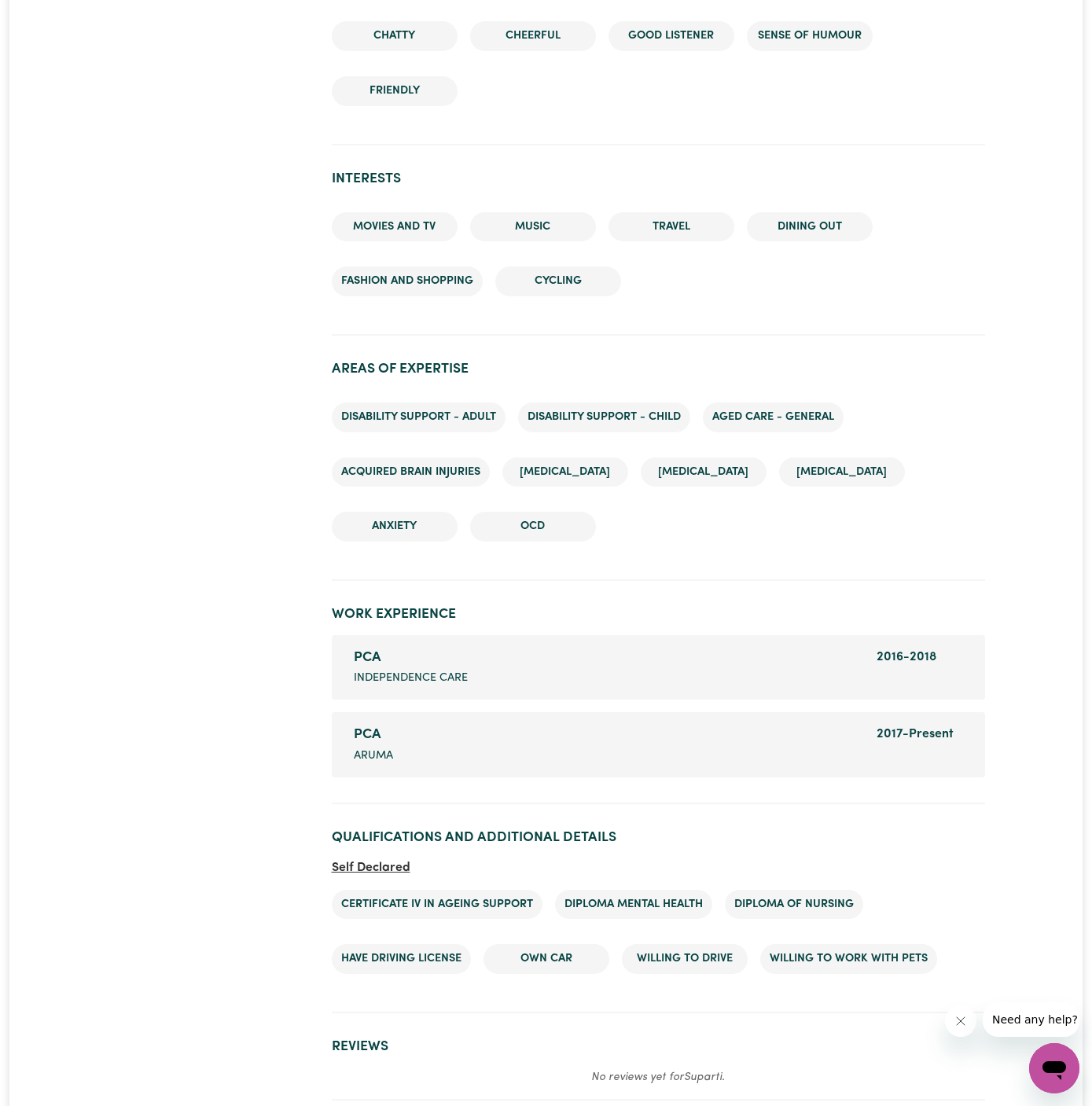
scroll to position [1764, 0]
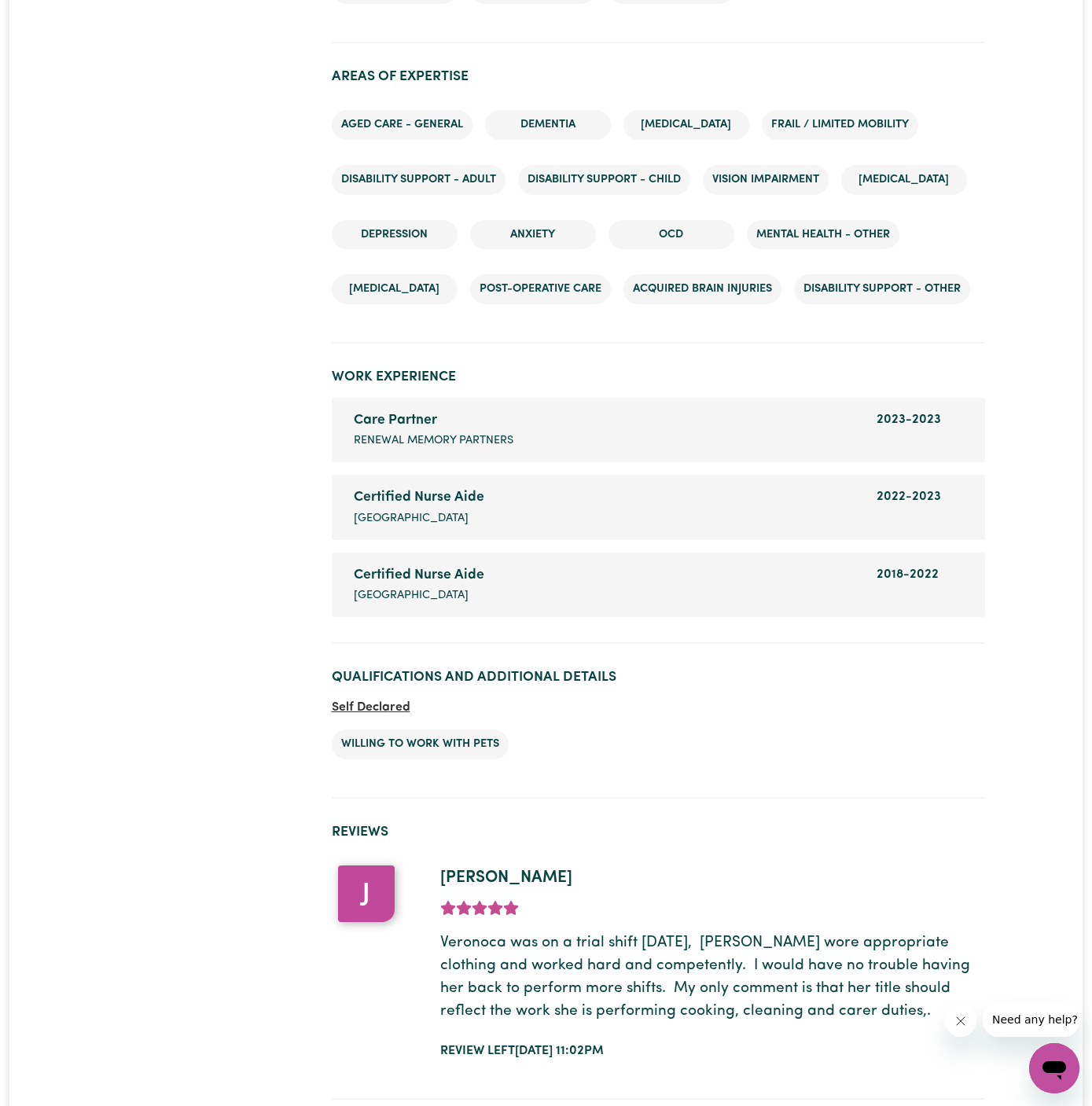
scroll to position [2540, 0]
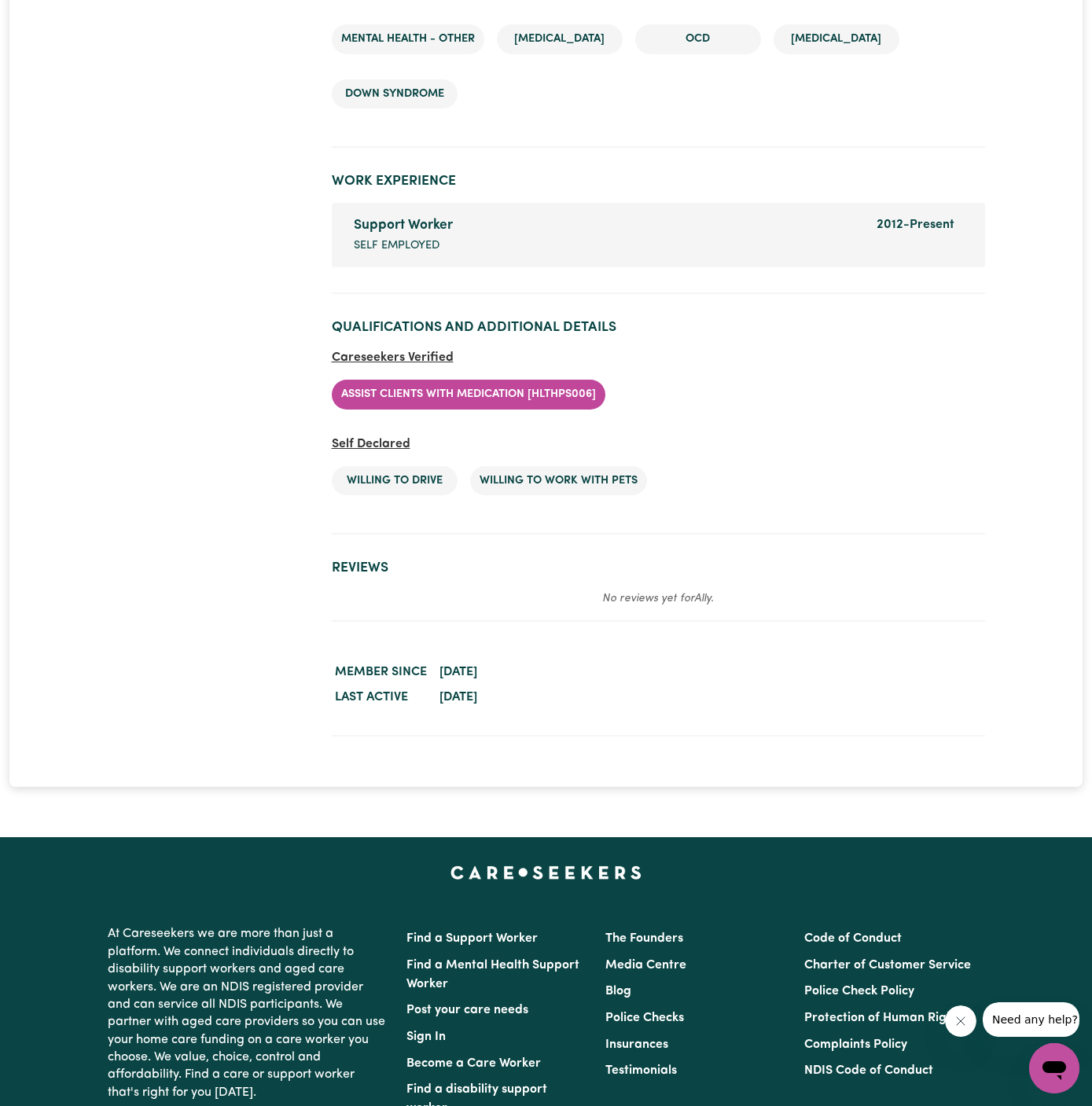
scroll to position [2997, 0]
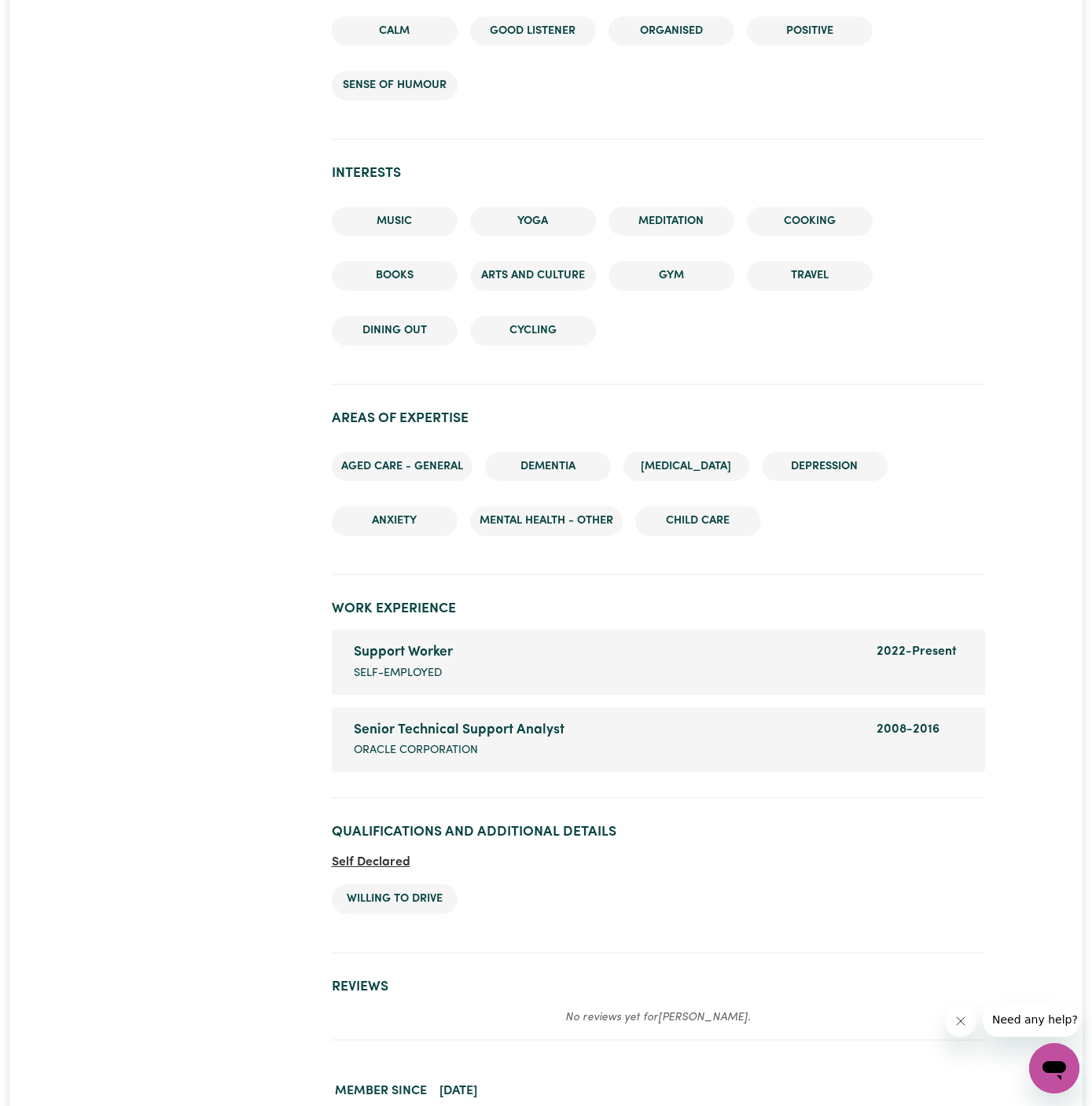
scroll to position [2182, 0]
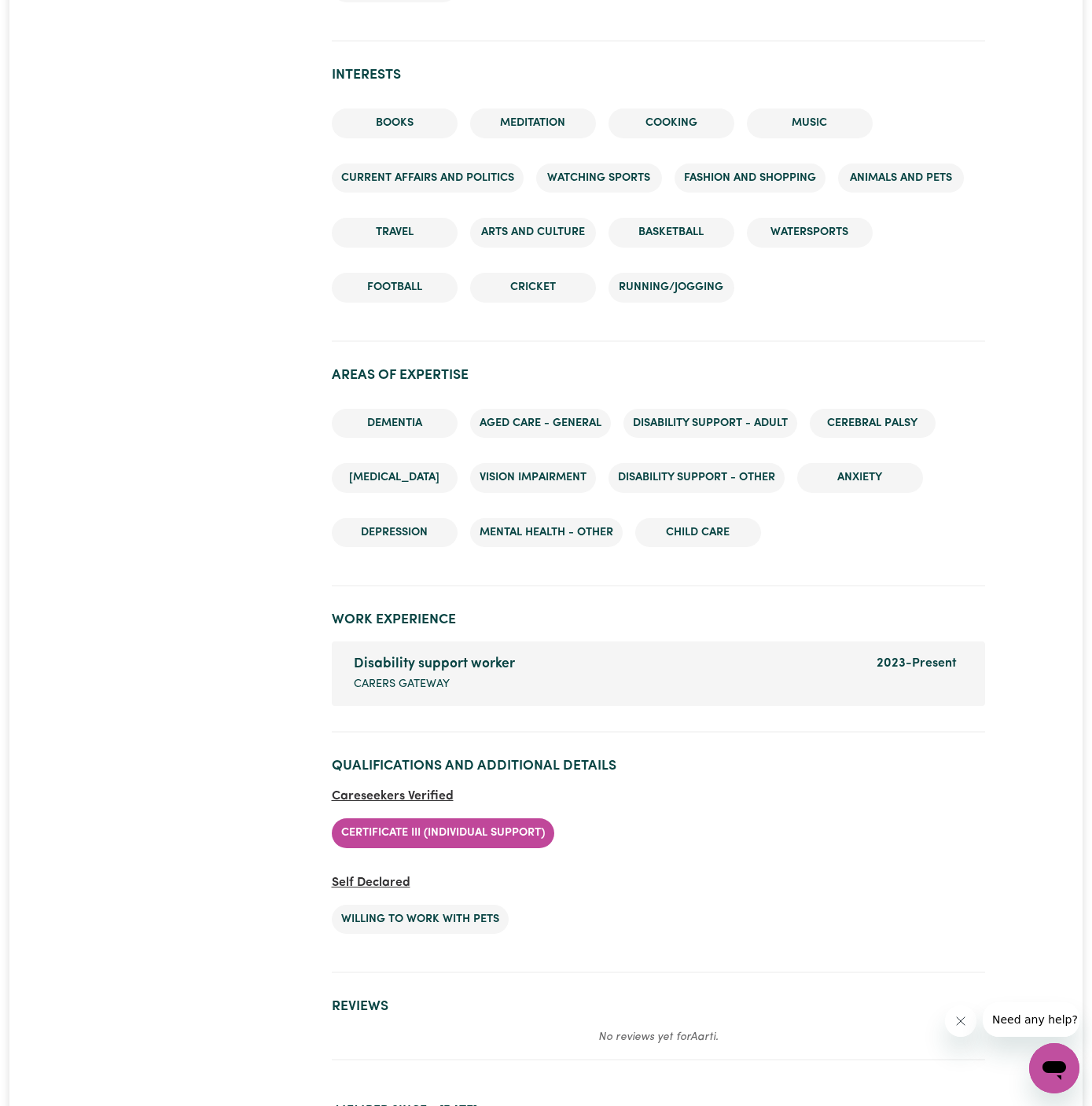
scroll to position [2163, 0]
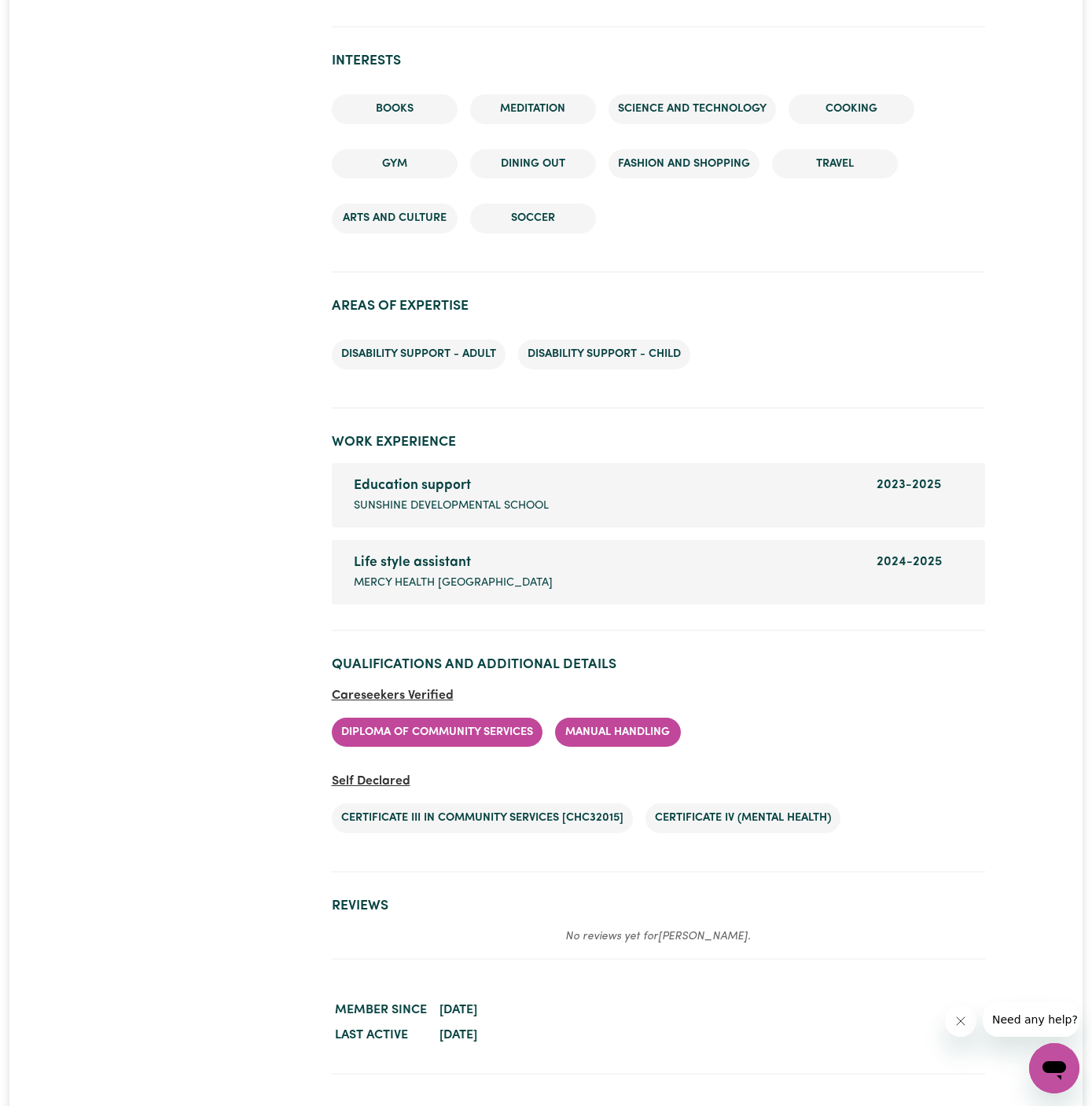
scroll to position [2099, 0]
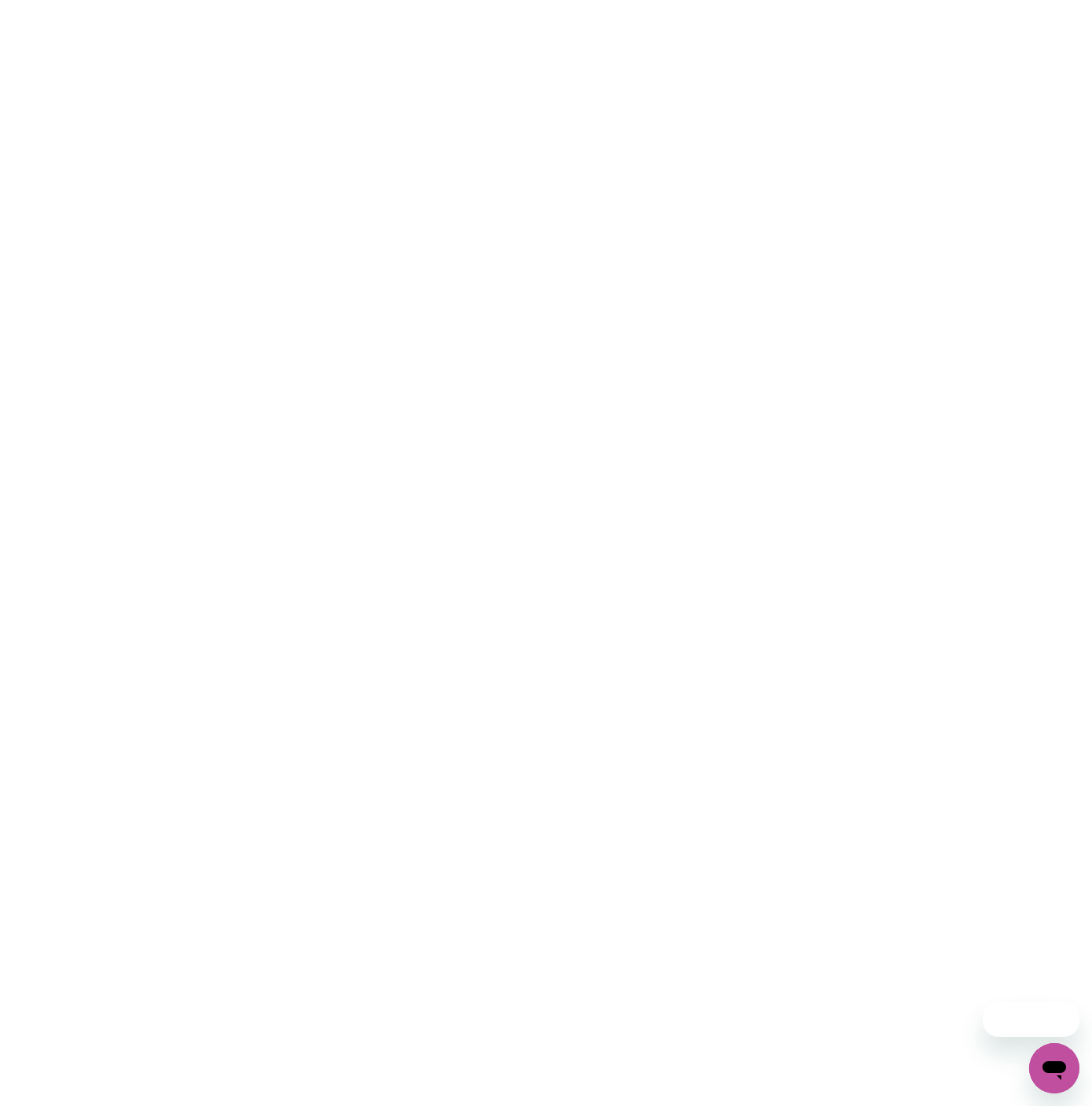
drag, startPoint x: 0, startPoint y: 0, endPoint x: 753, endPoint y: 516, distance: 912.8
click at [753, 0] on html at bounding box center [546, 0] width 1092 height 0
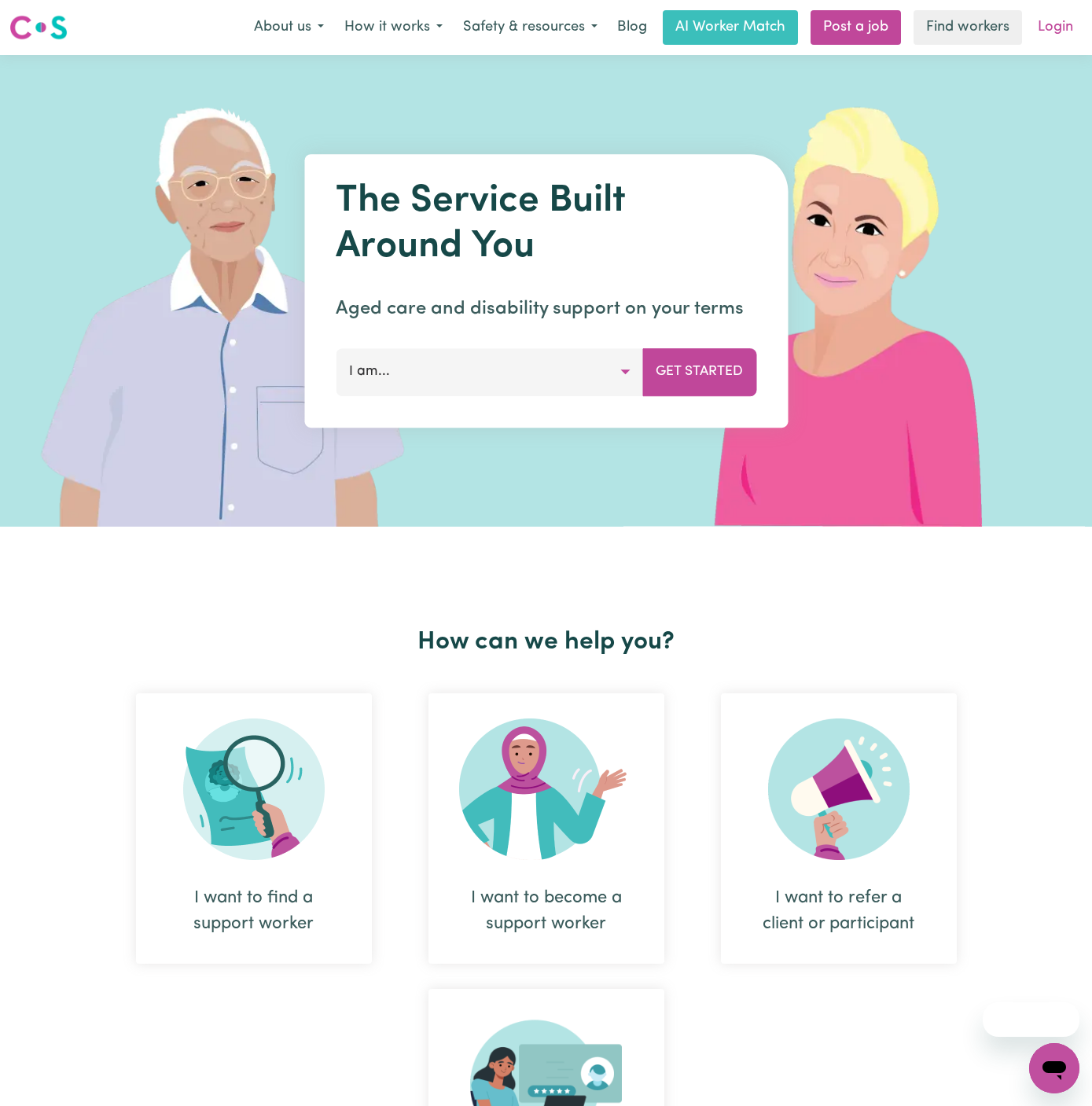
click at [1062, 32] on link "Login" at bounding box center [1056, 27] width 54 height 34
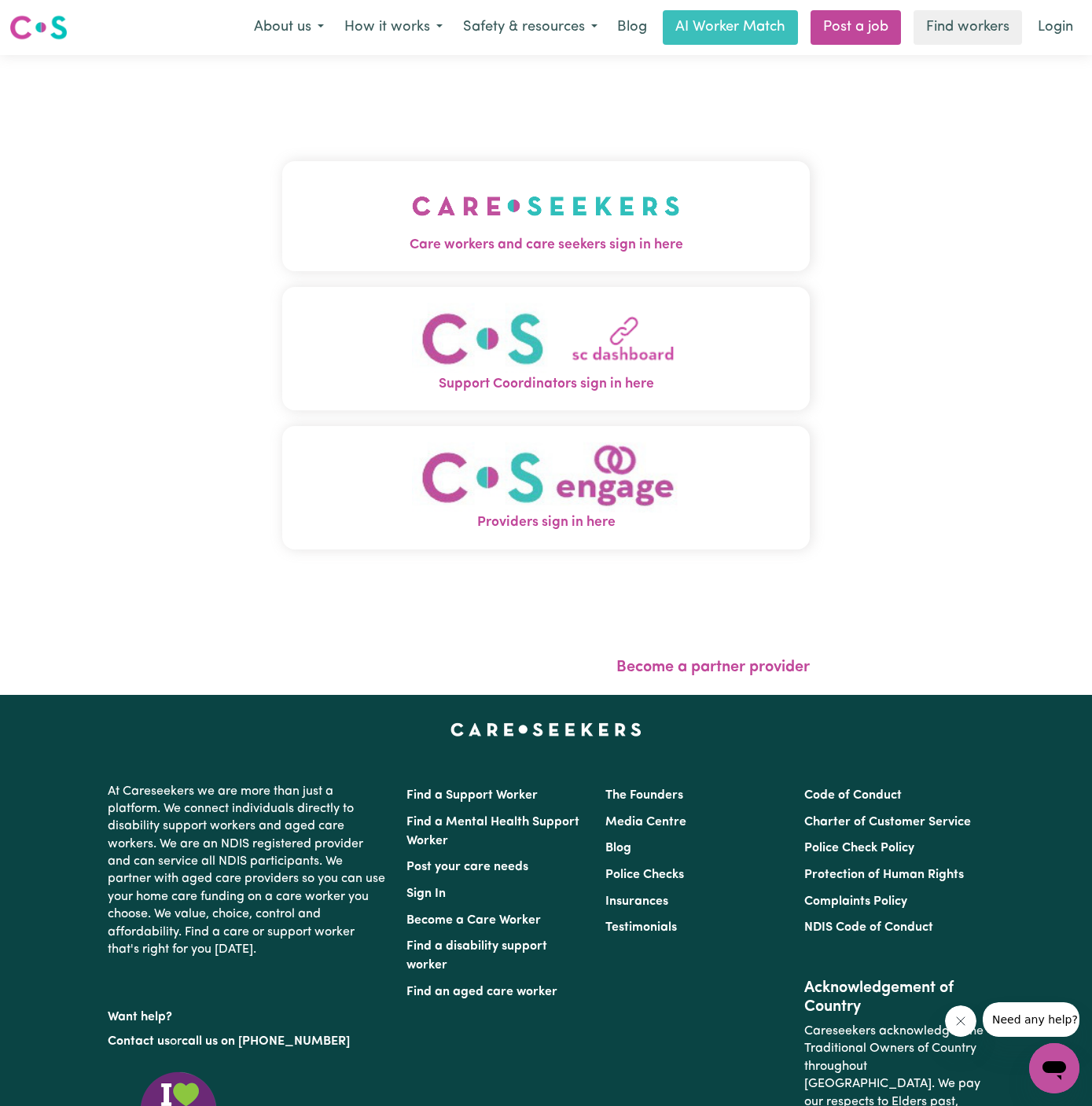
click at [645, 205] on button "Care workers and care seekers sign in here" at bounding box center [546, 216] width 528 height 110
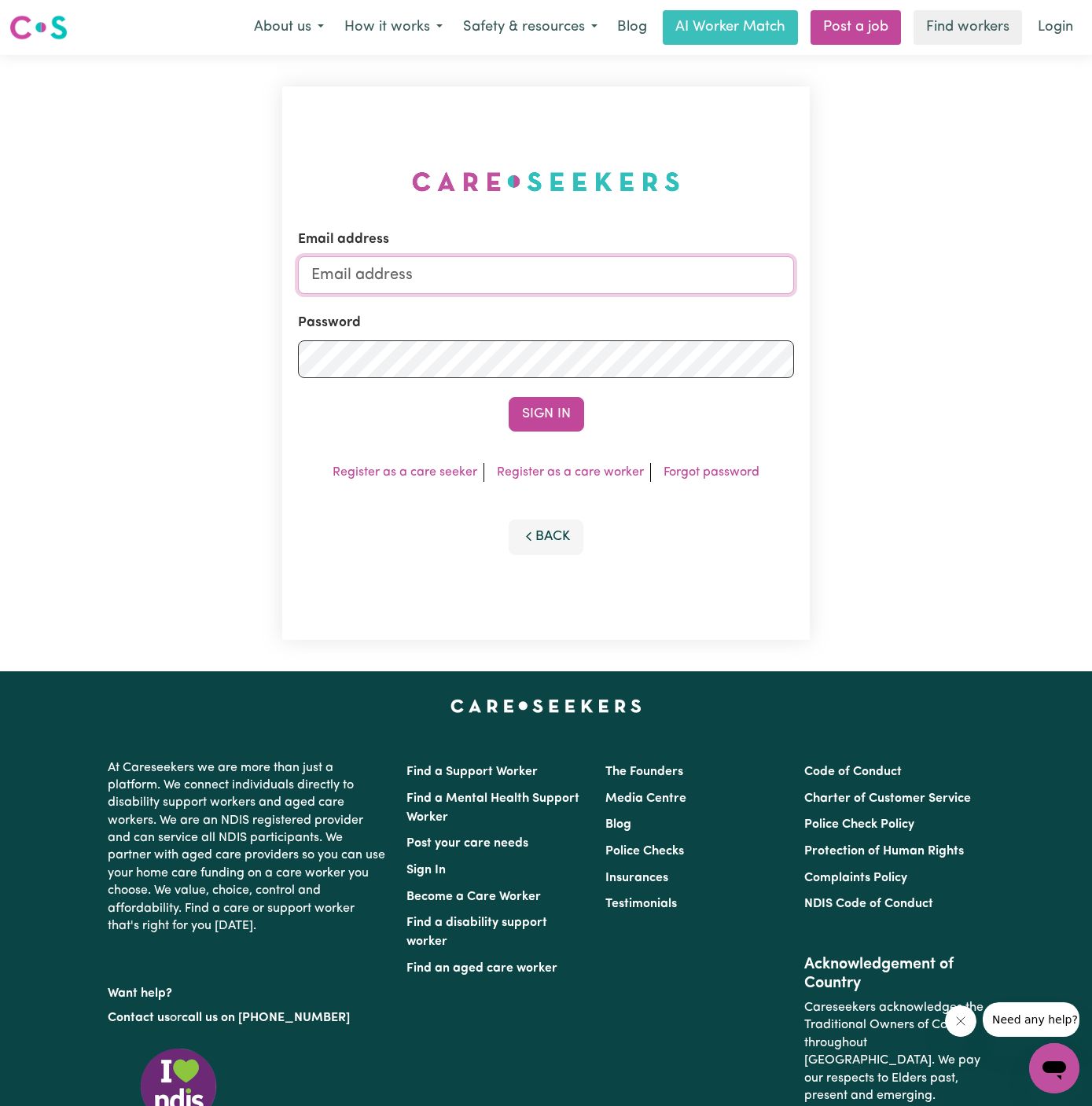
type input "[PERSON_NAME][EMAIL_ADDRESS][DOMAIN_NAME]"
click at [642, 267] on input "[PERSON_NAME][EMAIL_ADDRESS][DOMAIN_NAME]" at bounding box center [546, 275] width 496 height 38
click at [459, 168] on div "Email address [PERSON_NAME][EMAIL_ADDRESS][DOMAIN_NAME] Password Sign In Regist…" at bounding box center [546, 363] width 528 height 553
click at [548, 425] on button "Sign In" at bounding box center [546, 414] width 76 height 34
